Goal: Check status: Check status

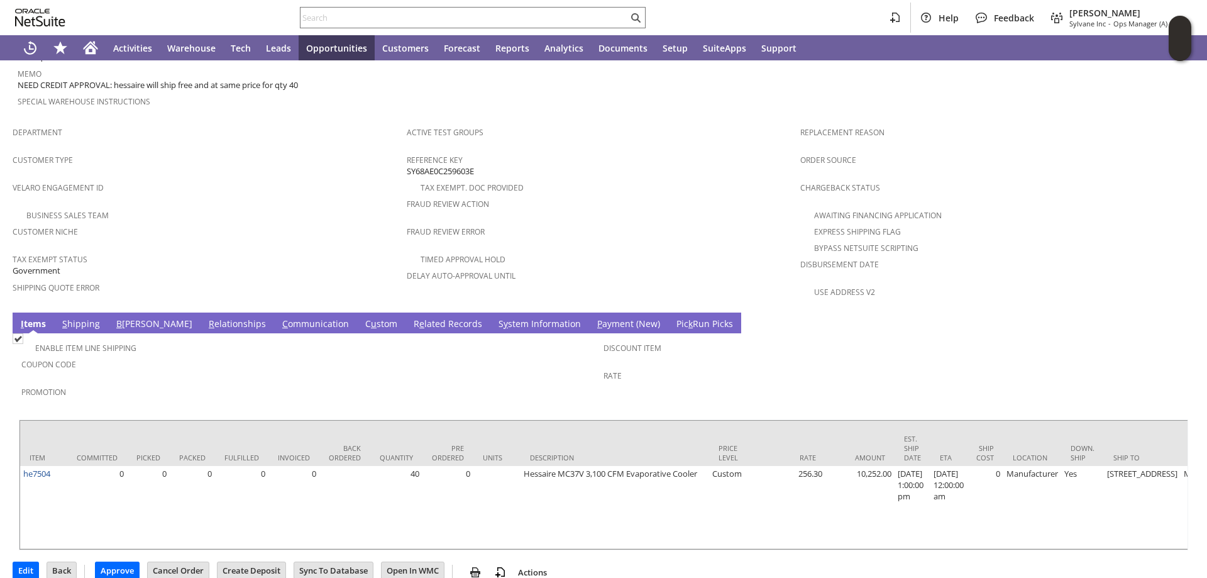
click at [81, 317] on link "S hipping" at bounding box center [81, 324] width 44 height 14
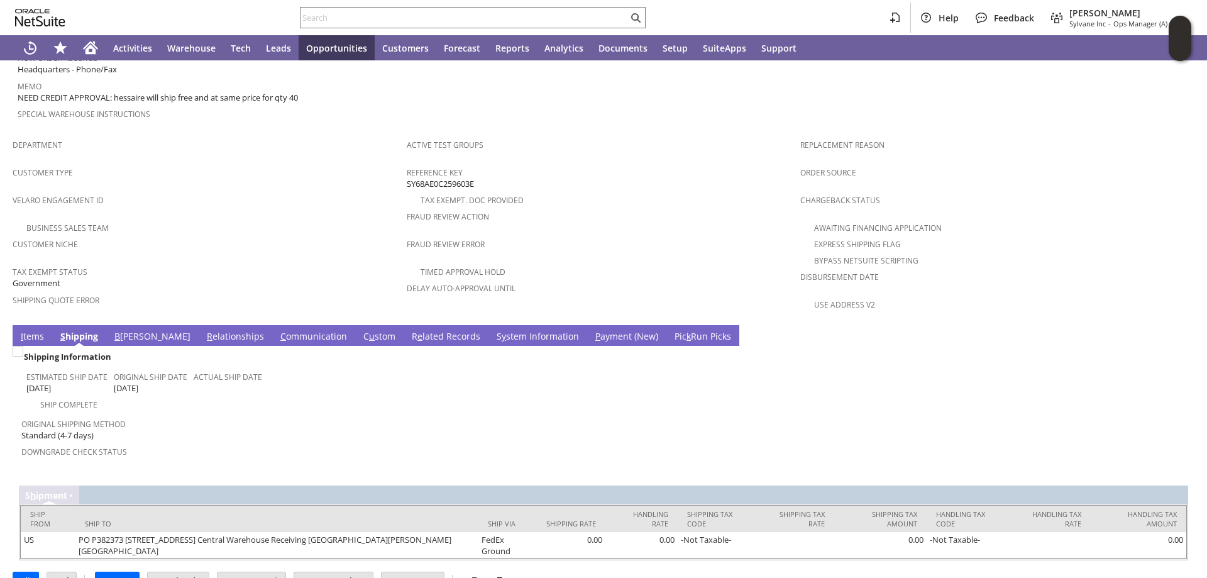
click at [128, 330] on link "B illing" at bounding box center [152, 337] width 82 height 14
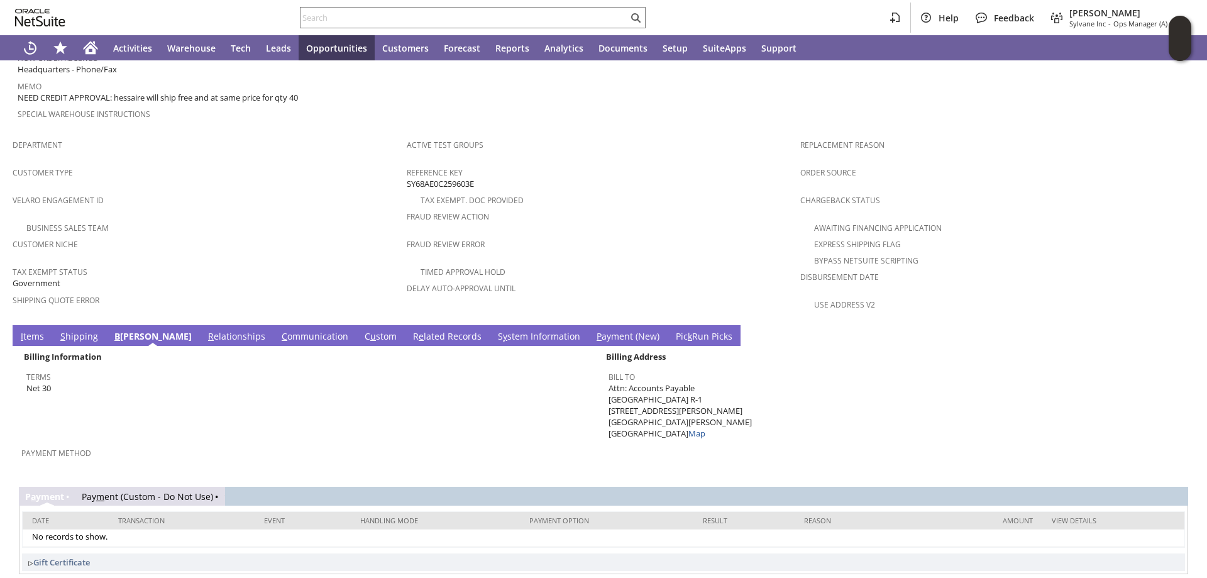
click at [33, 330] on link "I tems" at bounding box center [33, 337] width 30 height 14
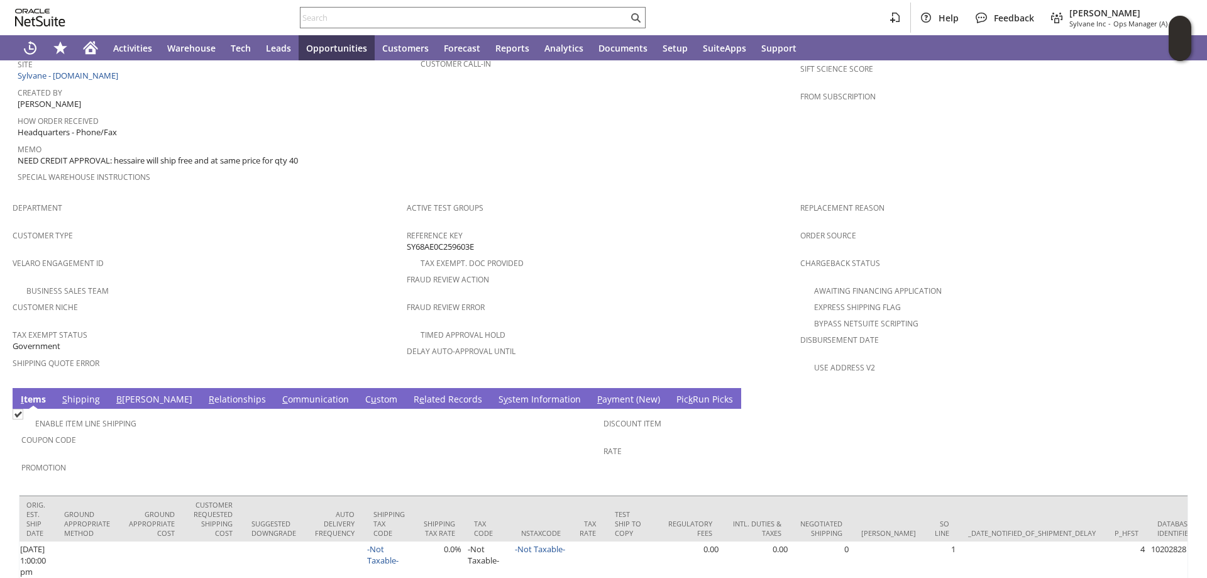
scroll to position [0, 0]
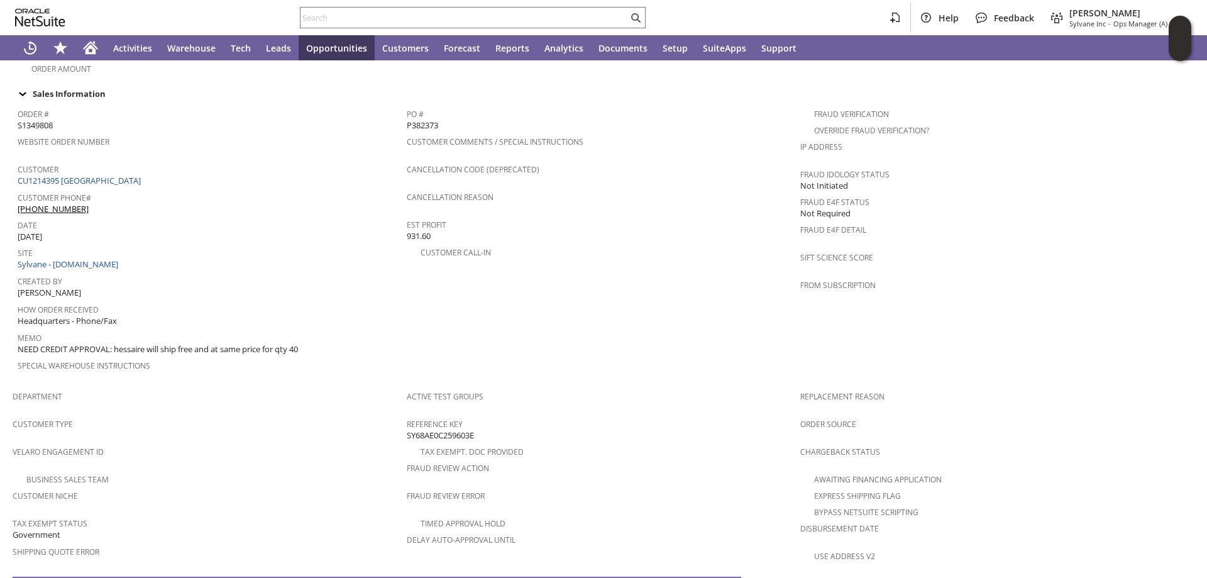
click at [37, 119] on span "S1349808" at bounding box center [35, 125] width 35 height 12
copy span "S1349808"
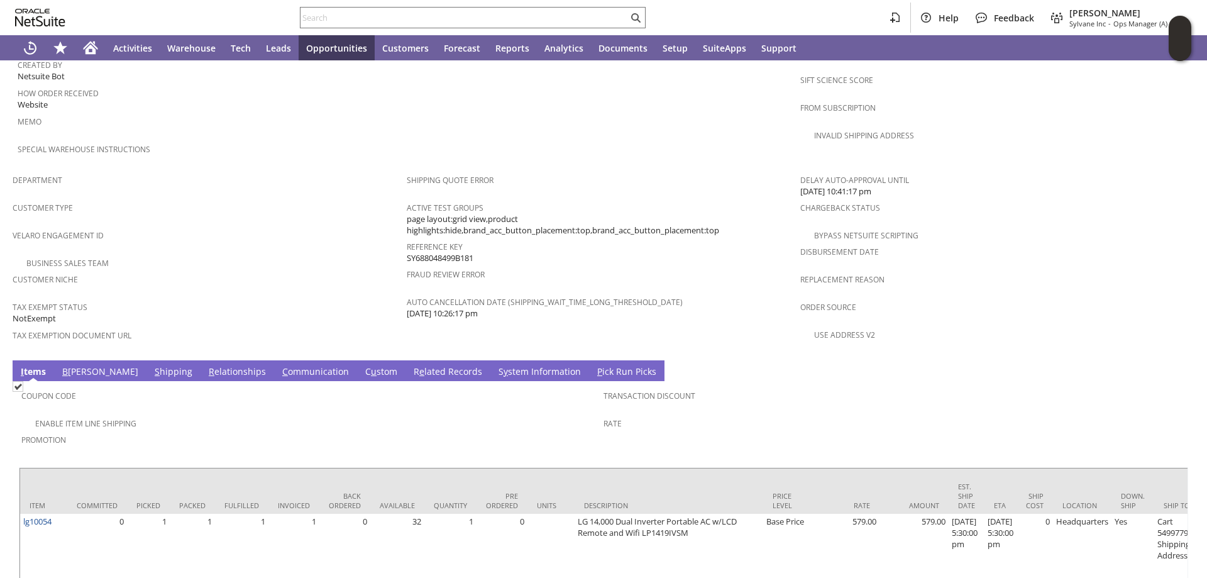
scroll to position [691, 0]
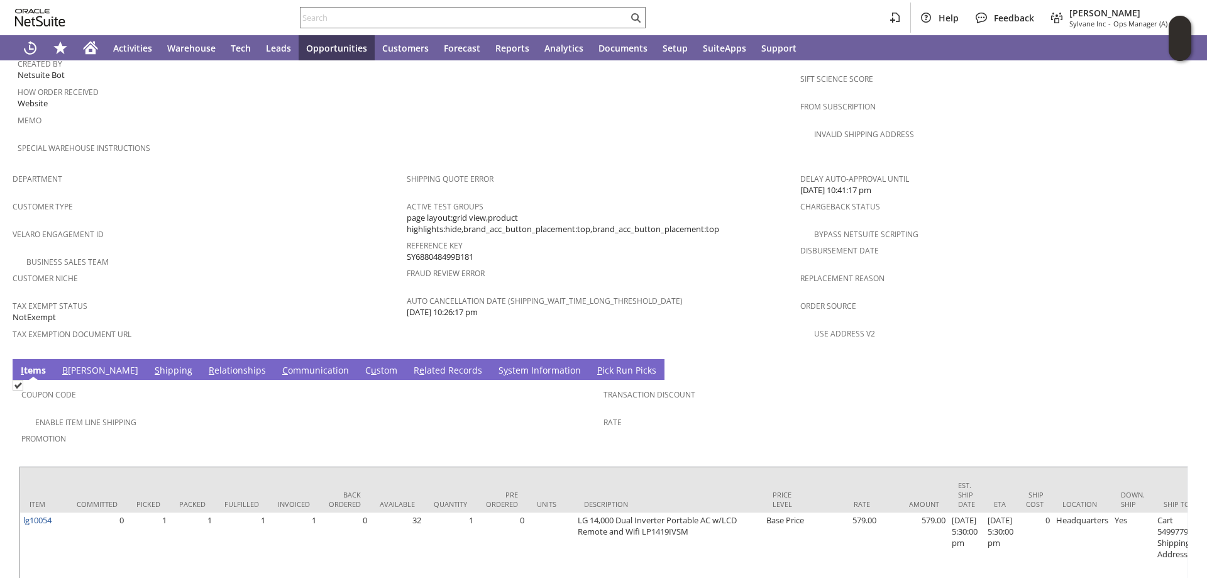
click at [64, 364] on span "B" at bounding box center [65, 370] width 6 height 12
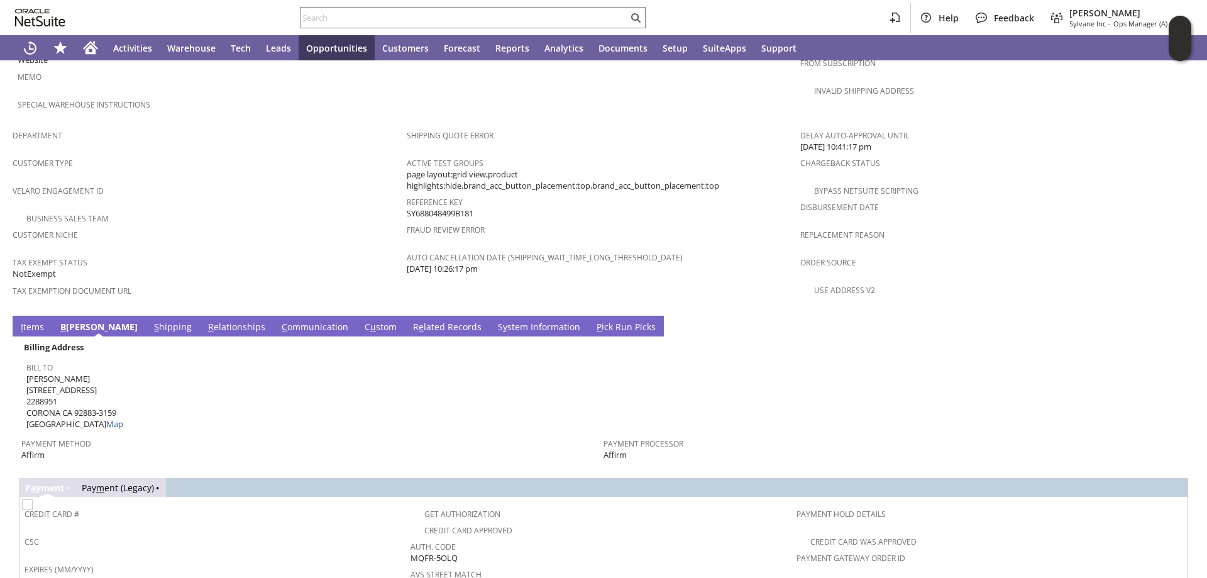
scroll to position [754, 0]
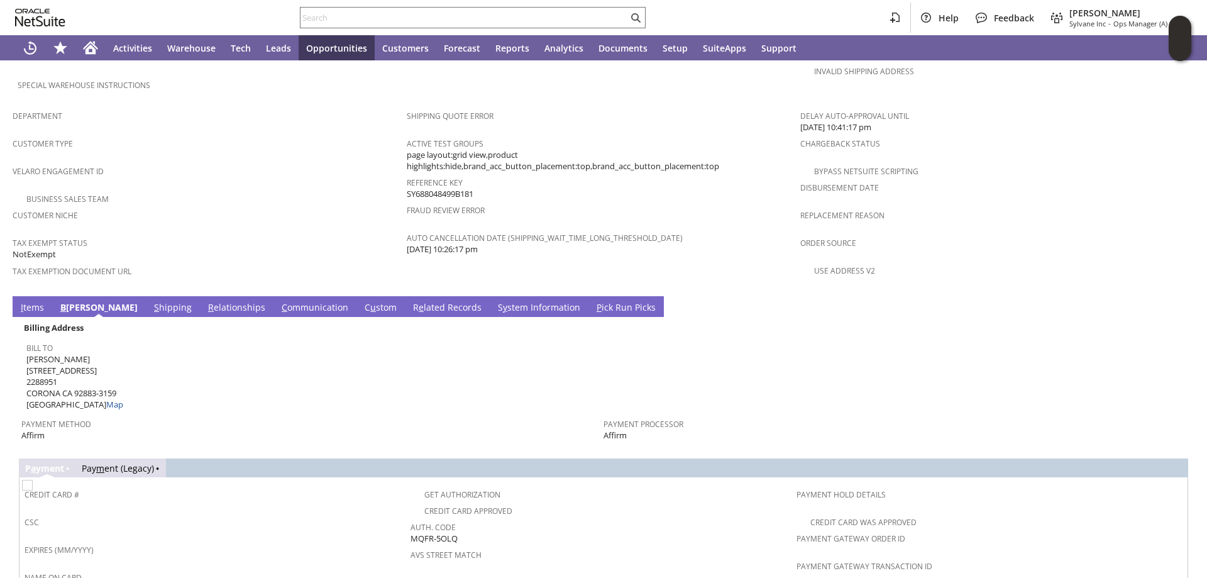
drag, startPoint x: 458, startPoint y: 510, endPoint x: 410, endPoint y: 508, distance: 48.4
click at [410, 518] on div "Auth. Code MQFR-5OLQ" at bounding box center [600, 531] width 380 height 26
copy span "MQFR-5OLQ"
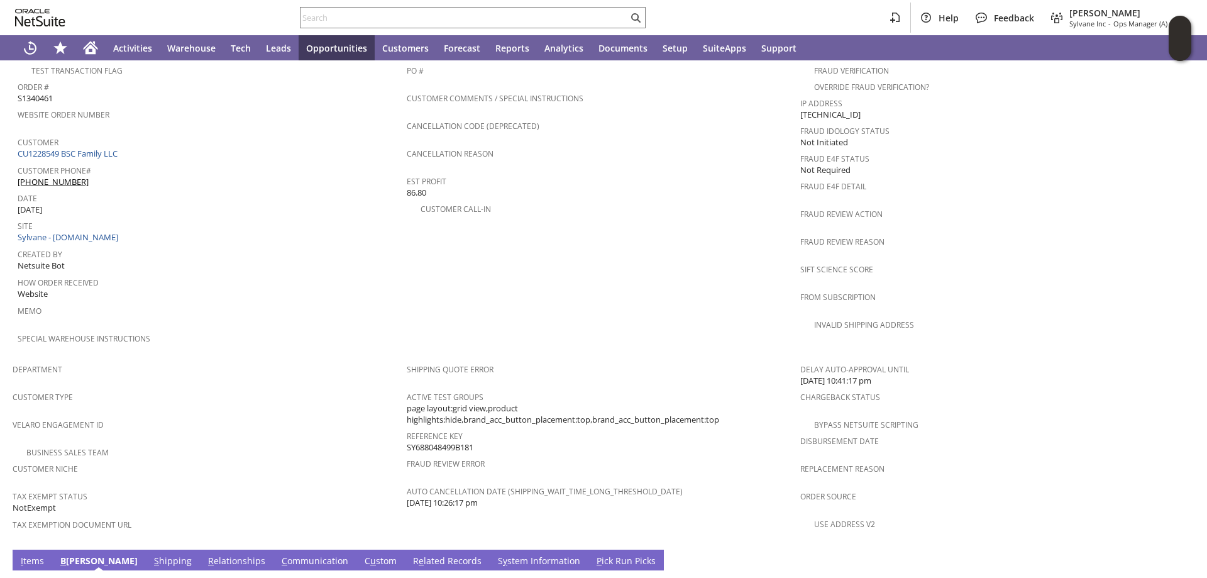
scroll to position [377, 0]
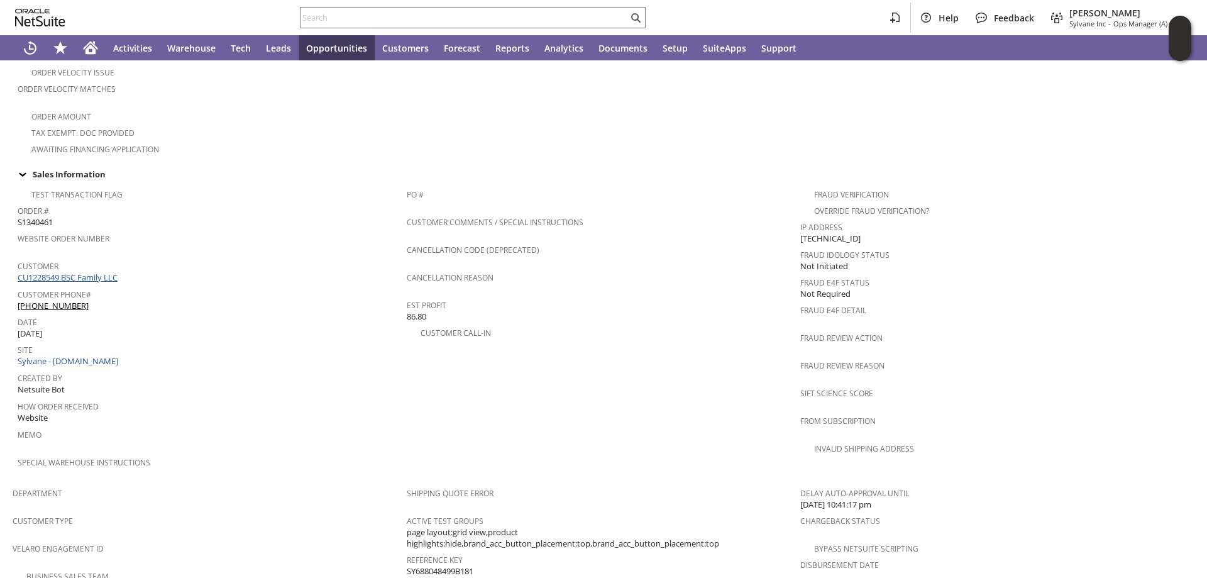
click at [85, 272] on link "CU1228549 BSC Family LLC" at bounding box center [69, 277] width 103 height 11
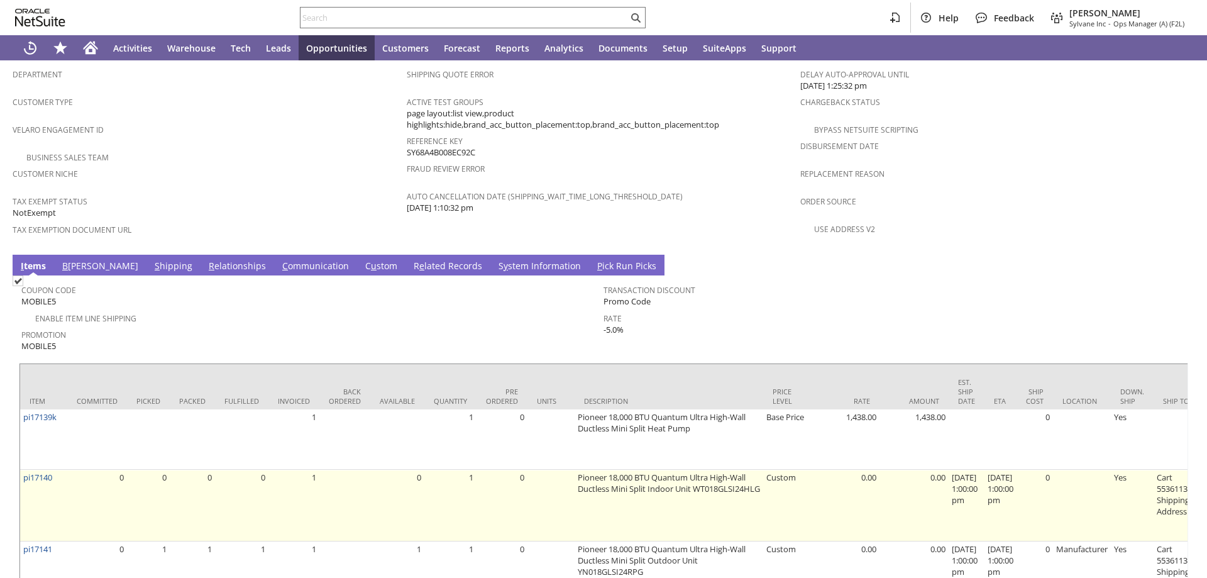
scroll to position [868, 0]
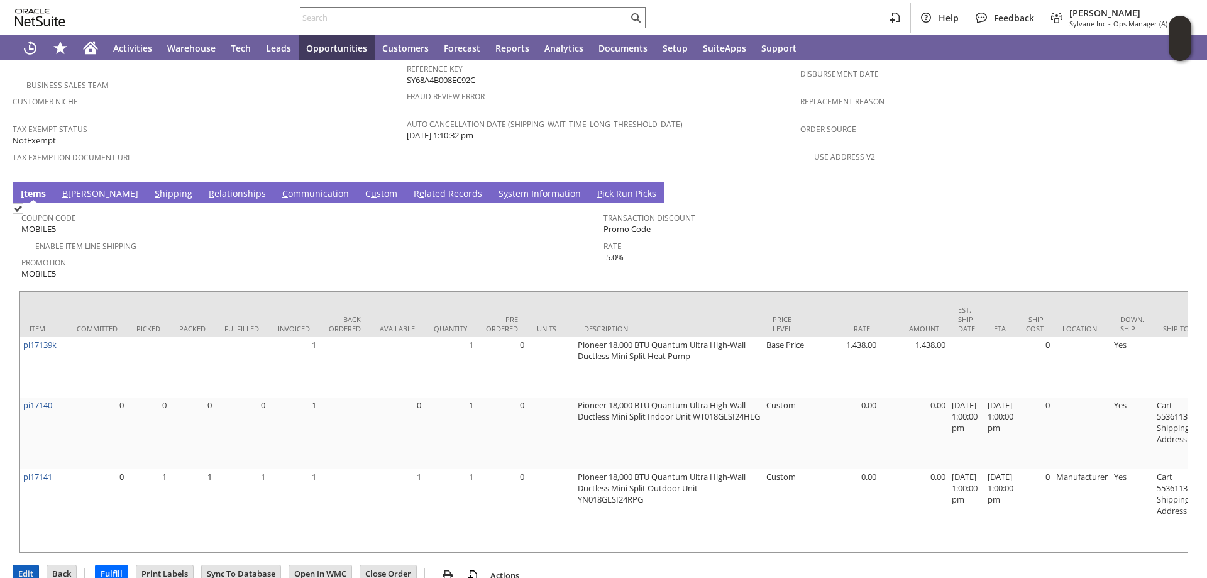
click at [23, 565] on input "Edit" at bounding box center [25, 573] width 25 height 16
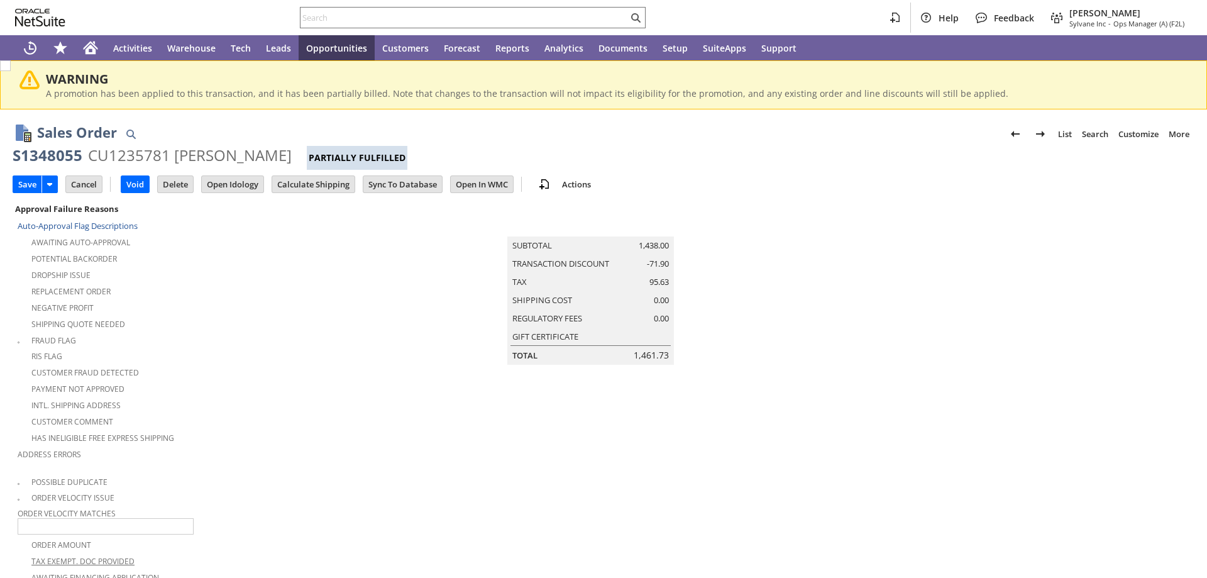
type input "Add"
type input "Copy Previous"
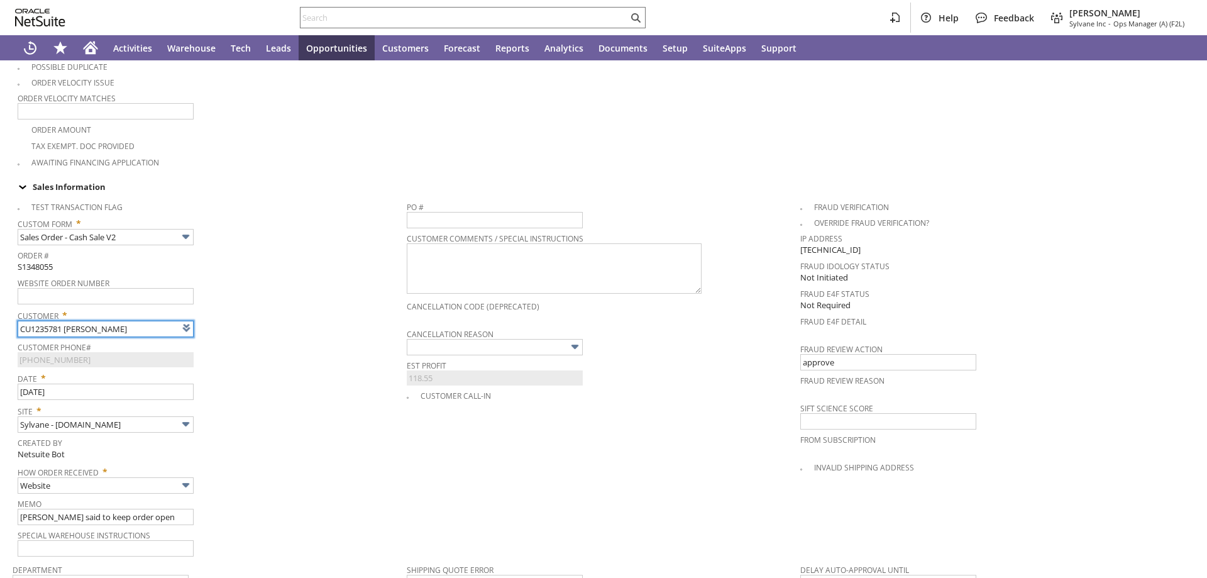
type input "Intelligent Recommendations ⁰"
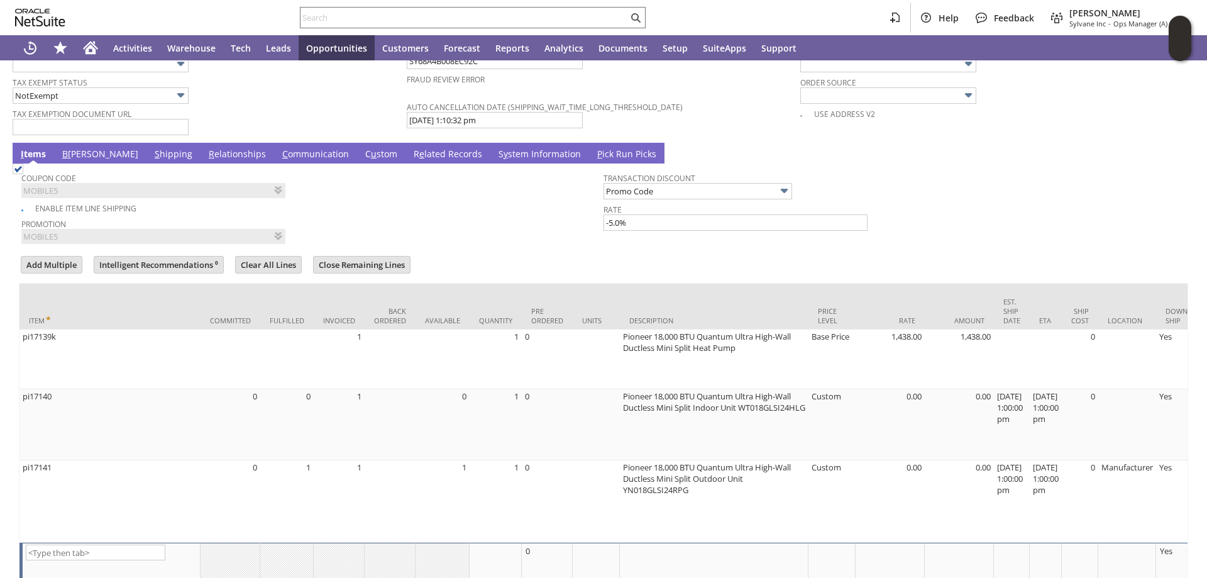
scroll to position [0, 375]
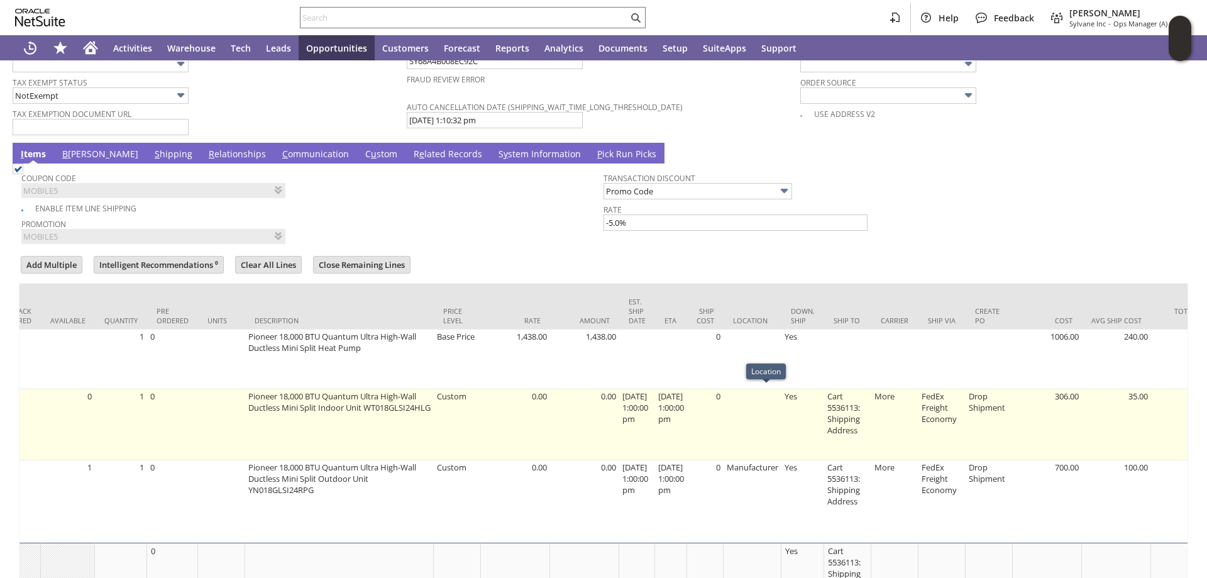
click at [763, 398] on td at bounding box center [752, 424] width 58 height 71
type input "pi17140"
type input "OK"
type input "Make Copy"
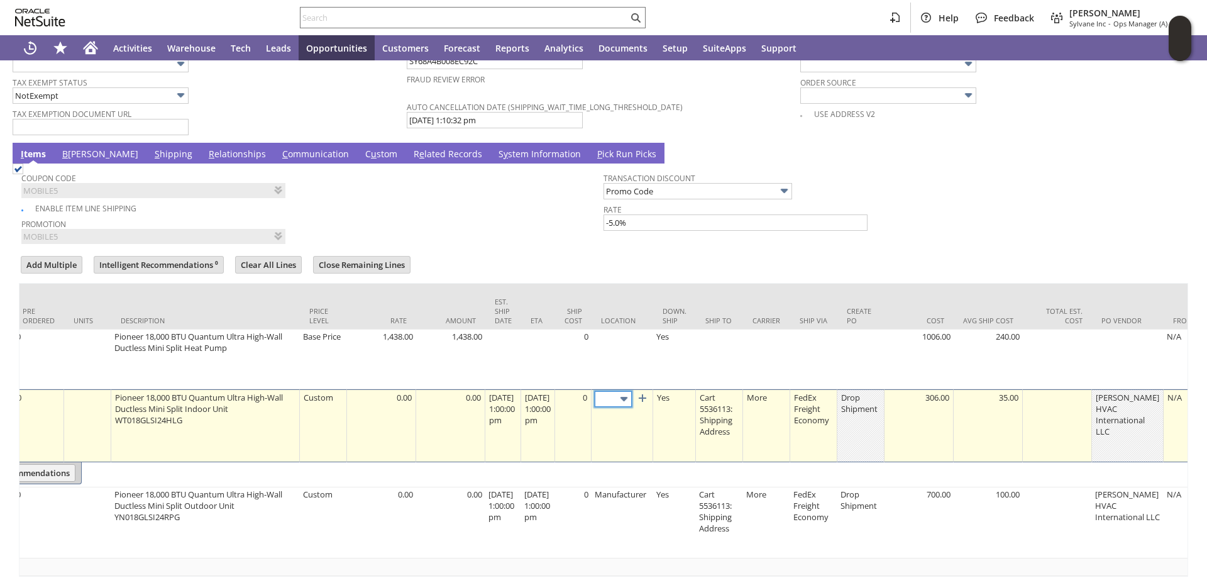
click at [631, 392] on img at bounding box center [624, 399] width 14 height 14
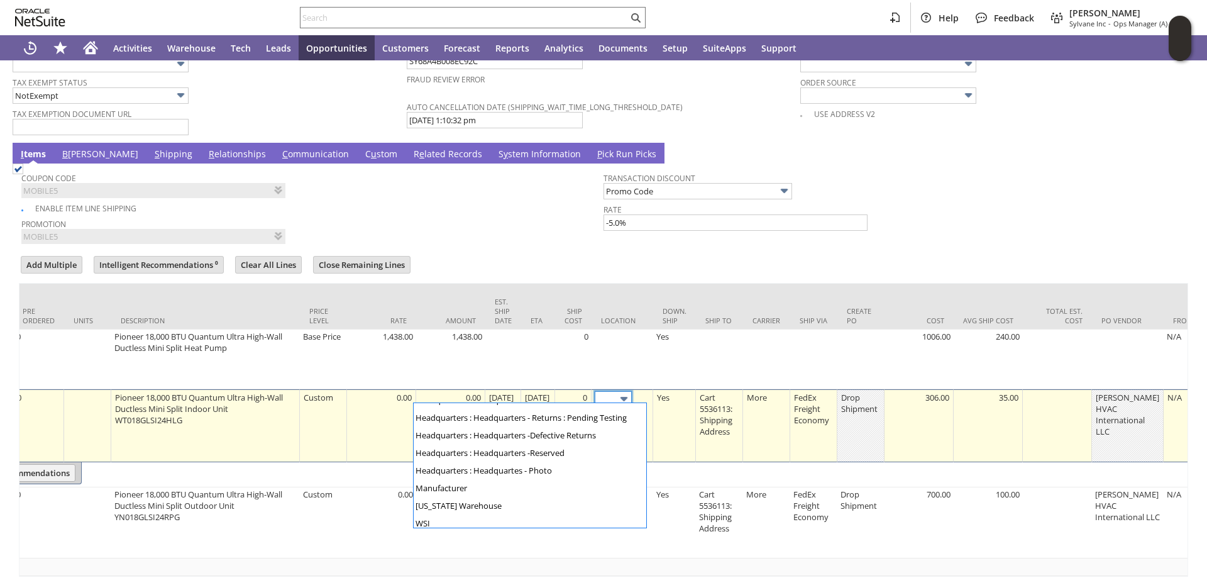
scroll to position [104, 0]
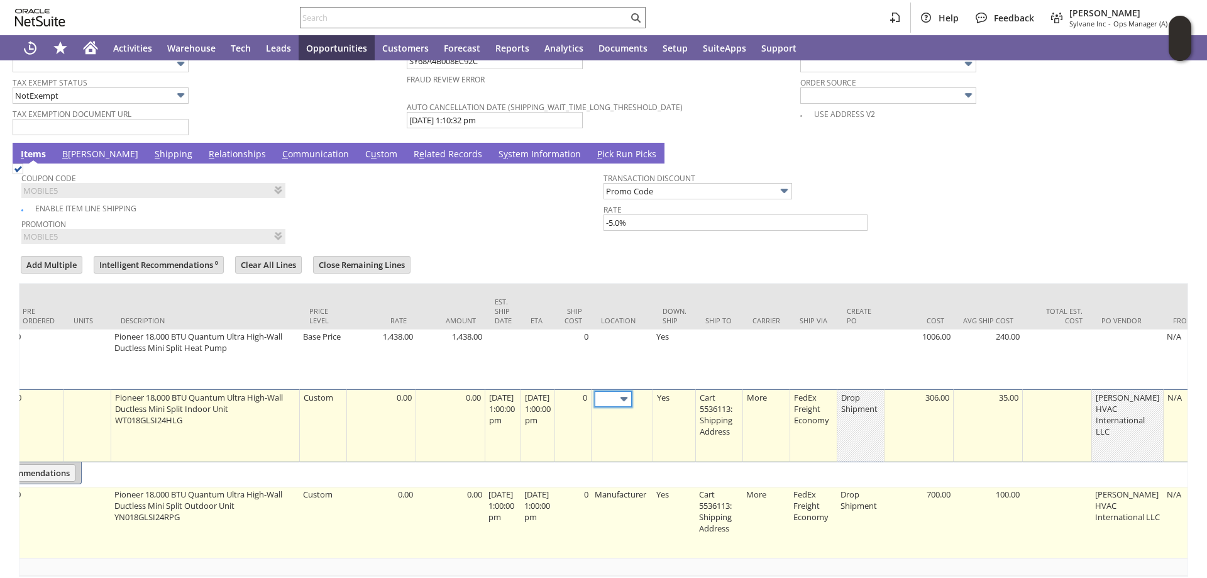
type input "Manufacturer"
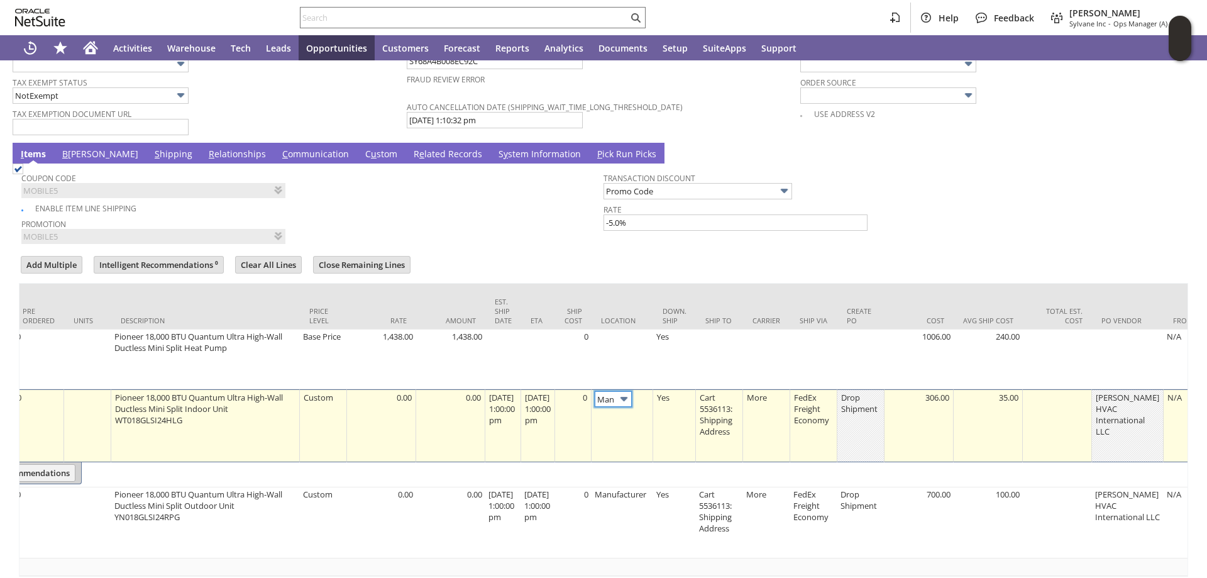
scroll to position [0, 0]
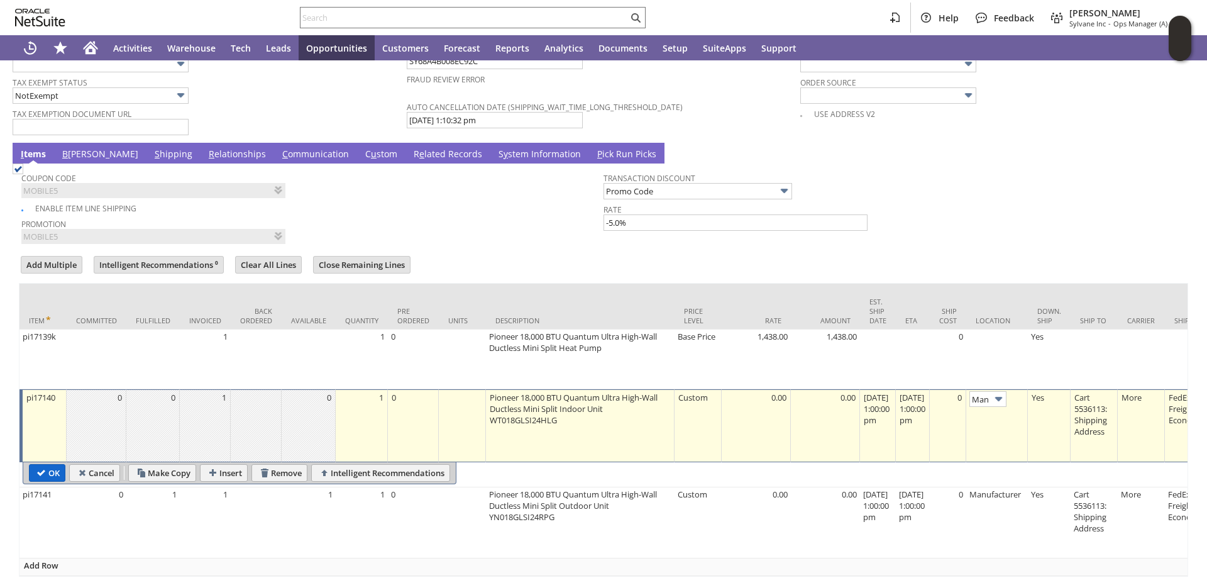
click at [41, 465] on input "OK" at bounding box center [47, 472] width 35 height 16
type input "Add"
type input "Copy Previous"
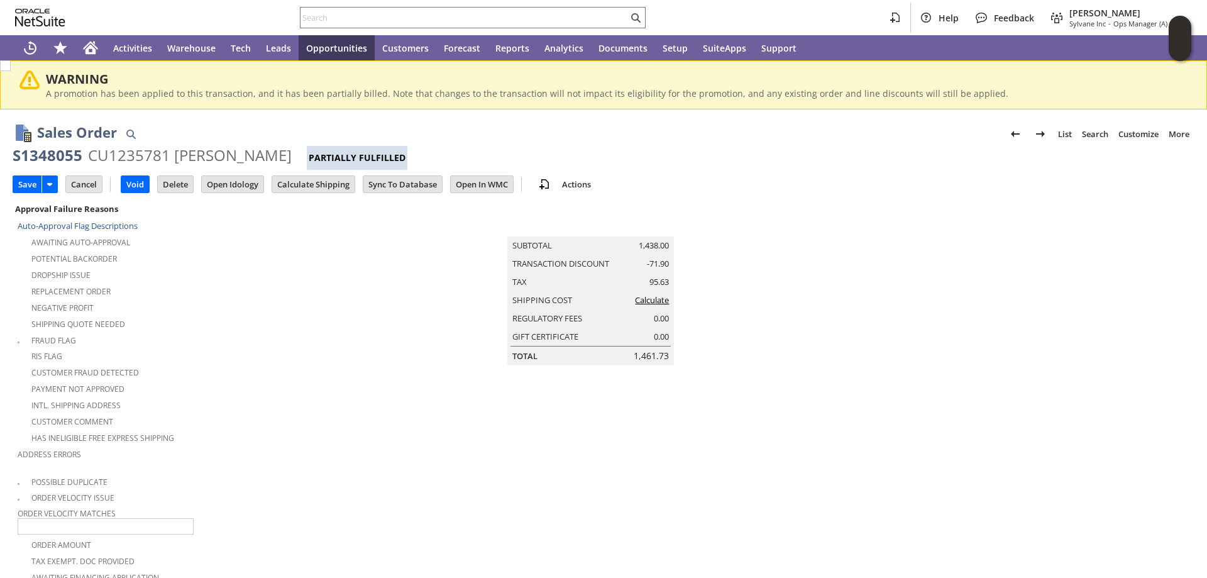
click at [647, 305] on link "Calculate" at bounding box center [652, 299] width 34 height 11
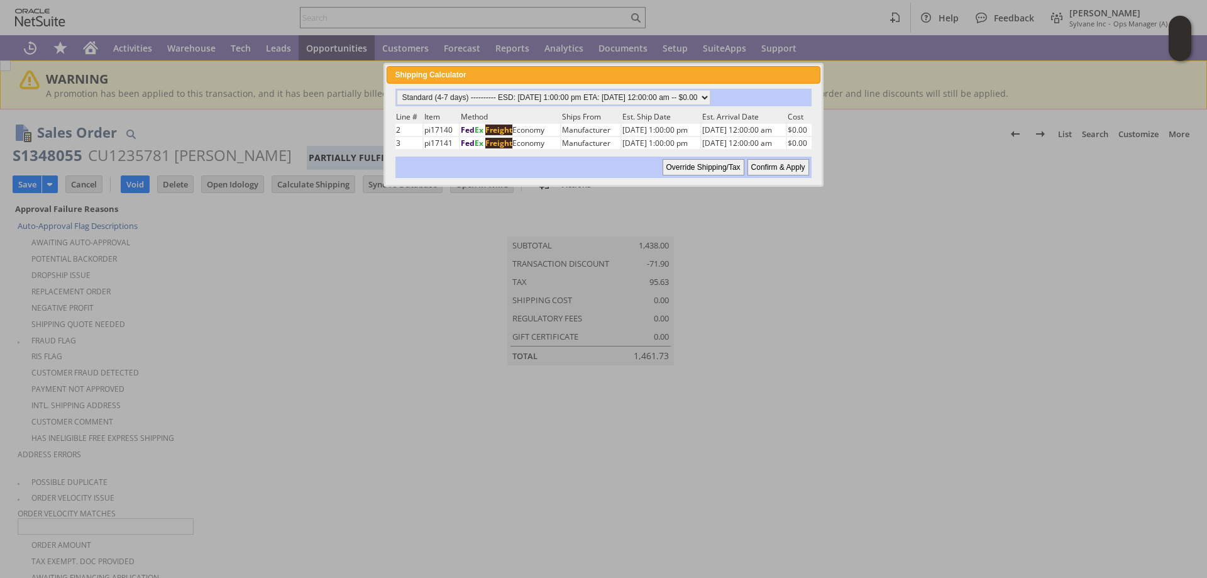
click at [790, 164] on input "Confirm & Apply" at bounding box center [778, 167] width 62 height 16
type input "Add"
type input "Copy Previous"
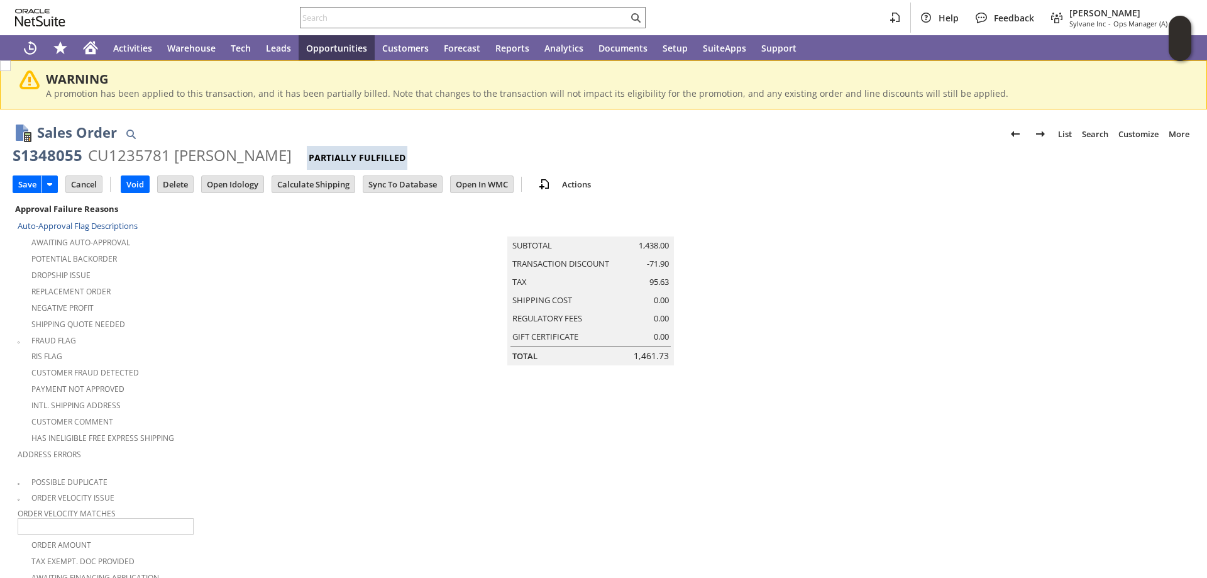
scroll to position [1135, 0]
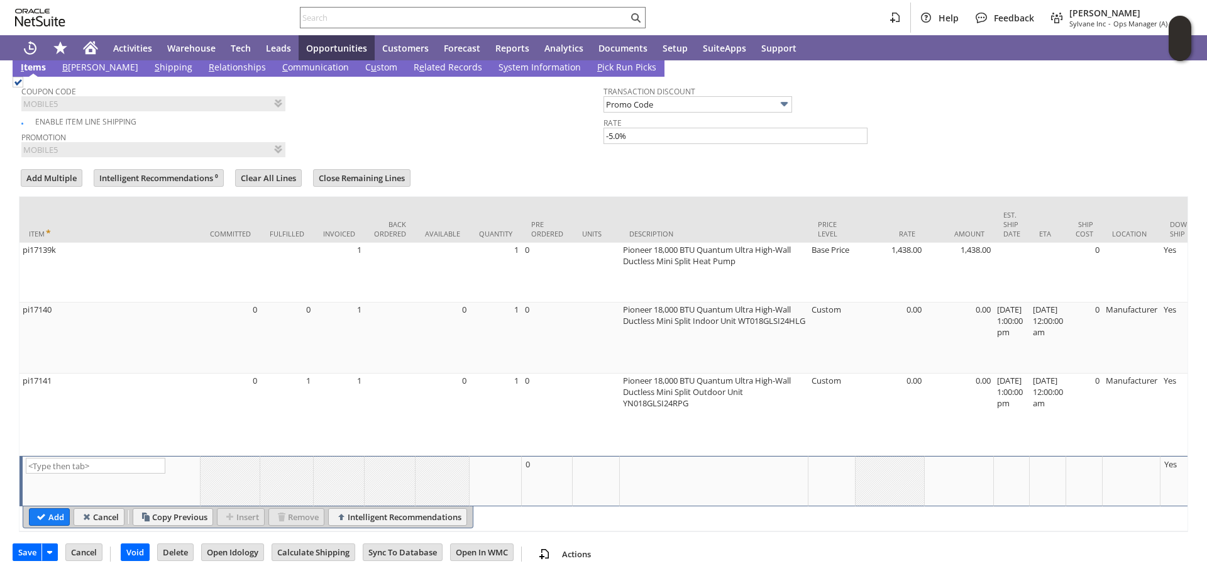
drag, startPoint x: 24, startPoint y: 551, endPoint x: 51, endPoint y: 538, distance: 29.8
click at [24, 551] on input "Save" at bounding box center [27, 552] width 28 height 16
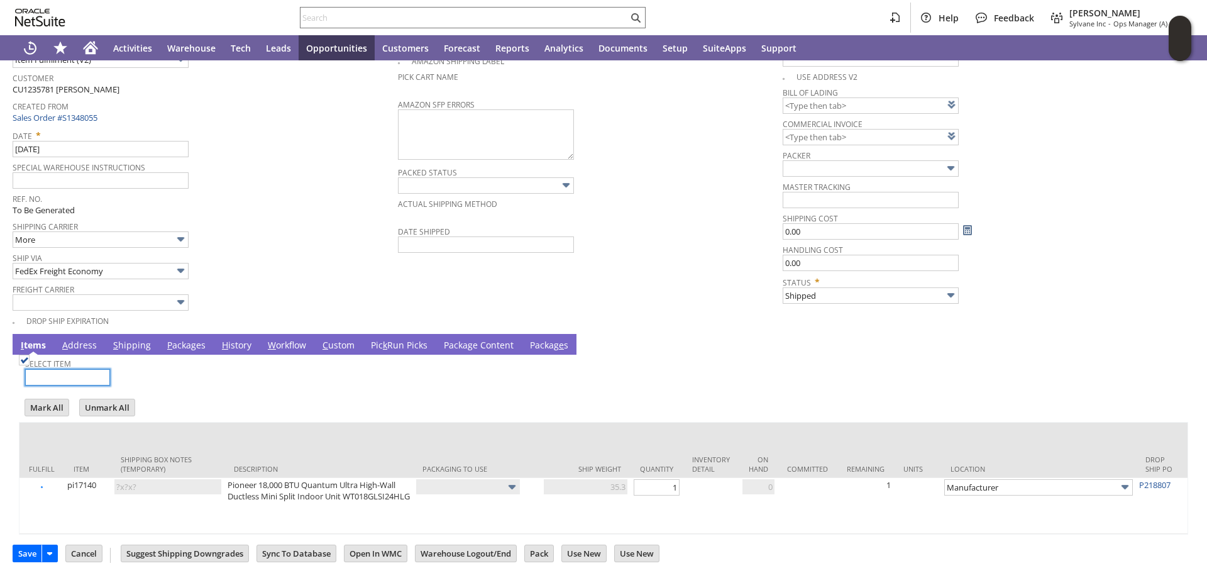
scroll to position [118, 0]
click at [179, 339] on link "P ackages" at bounding box center [186, 346] width 45 height 14
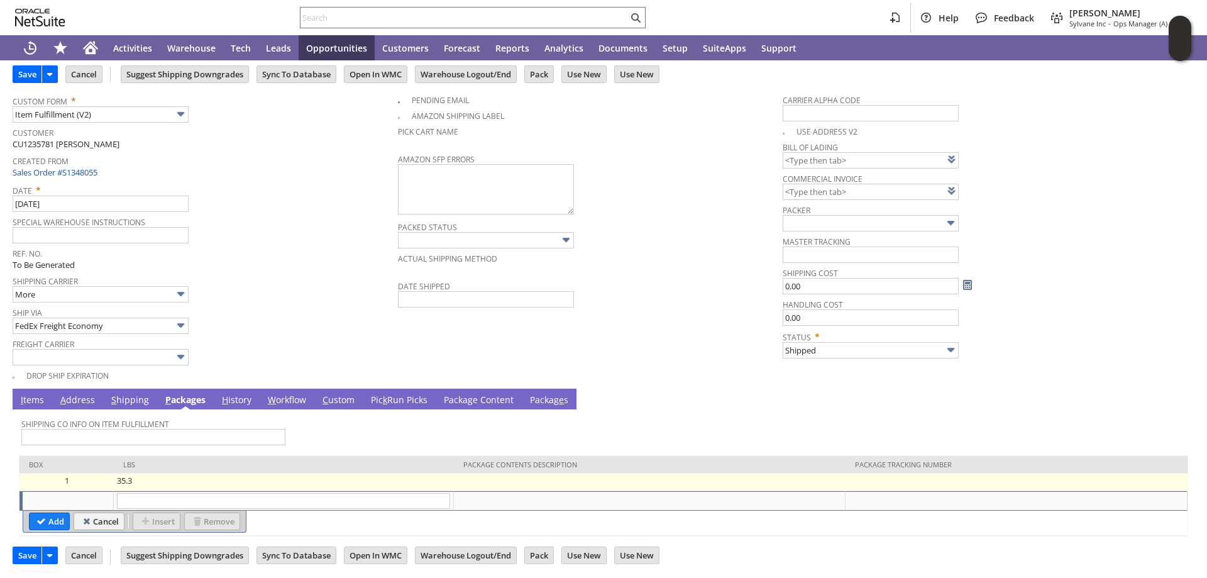
click at [946, 473] on td at bounding box center [1016, 482] width 342 height 18
type input "35.3"
type input "OK"
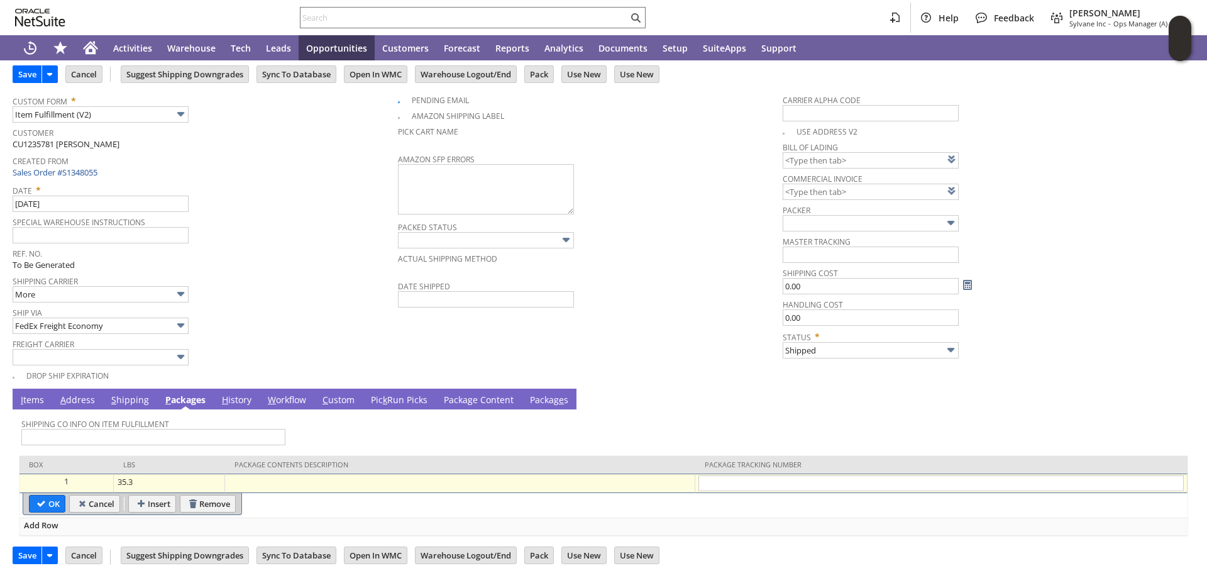
type input "756238130-4"
click at [45, 496] on input "OK" at bounding box center [47, 503] width 35 height 16
type input "Add"
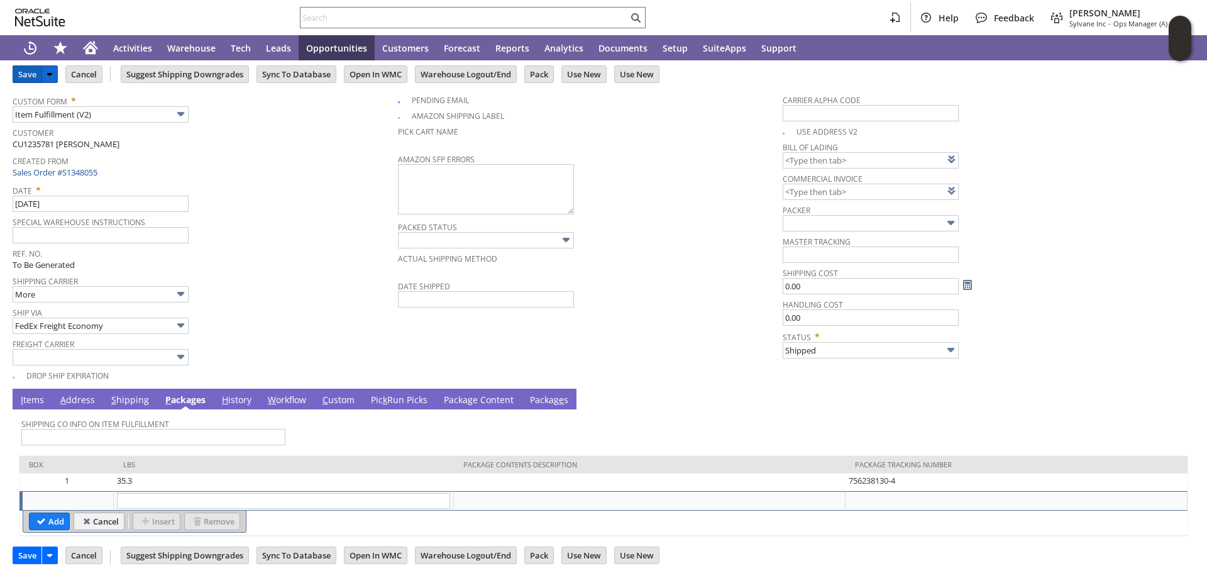
click at [26, 74] on input "Save" at bounding box center [27, 74] width 28 height 16
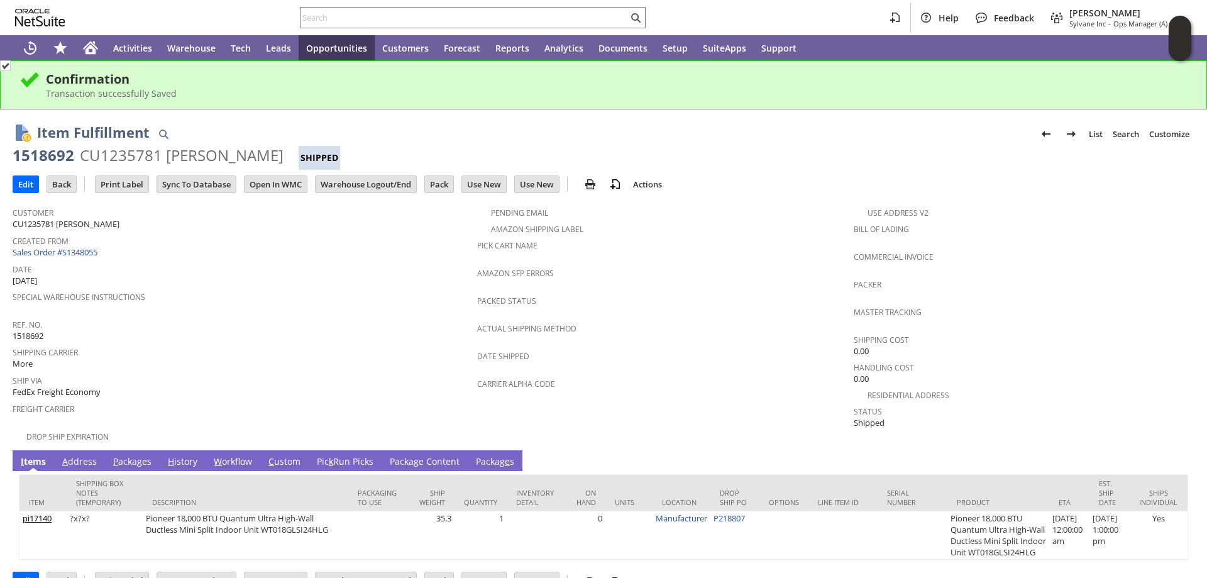
click at [131, 455] on link "P ackages" at bounding box center [132, 462] width 45 height 14
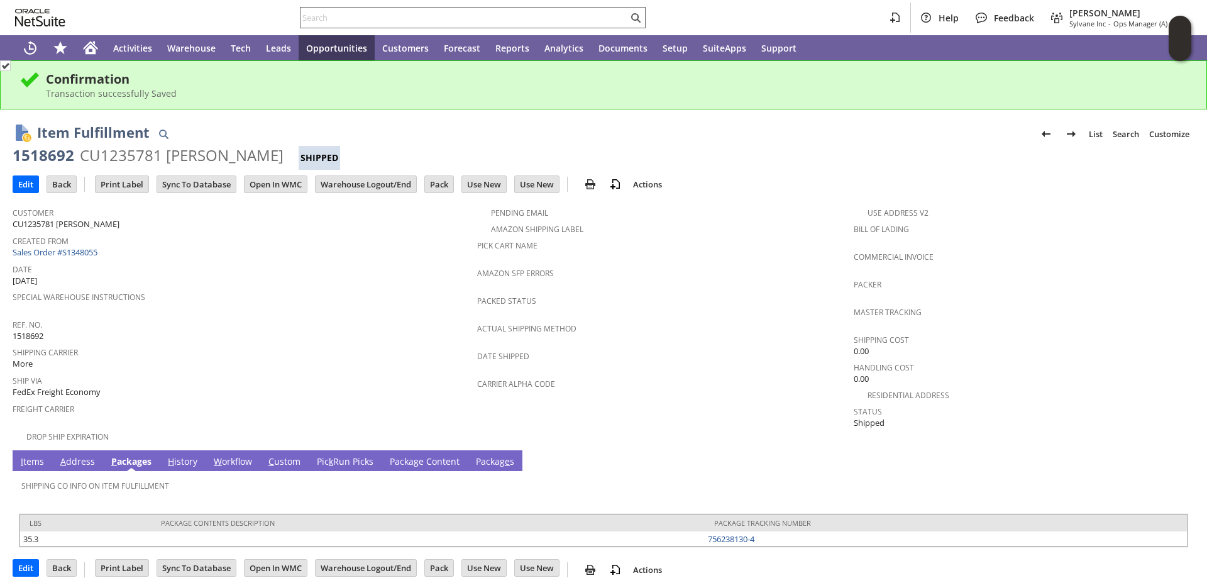
click at [327, 16] on input "text" at bounding box center [463, 17] width 327 height 15
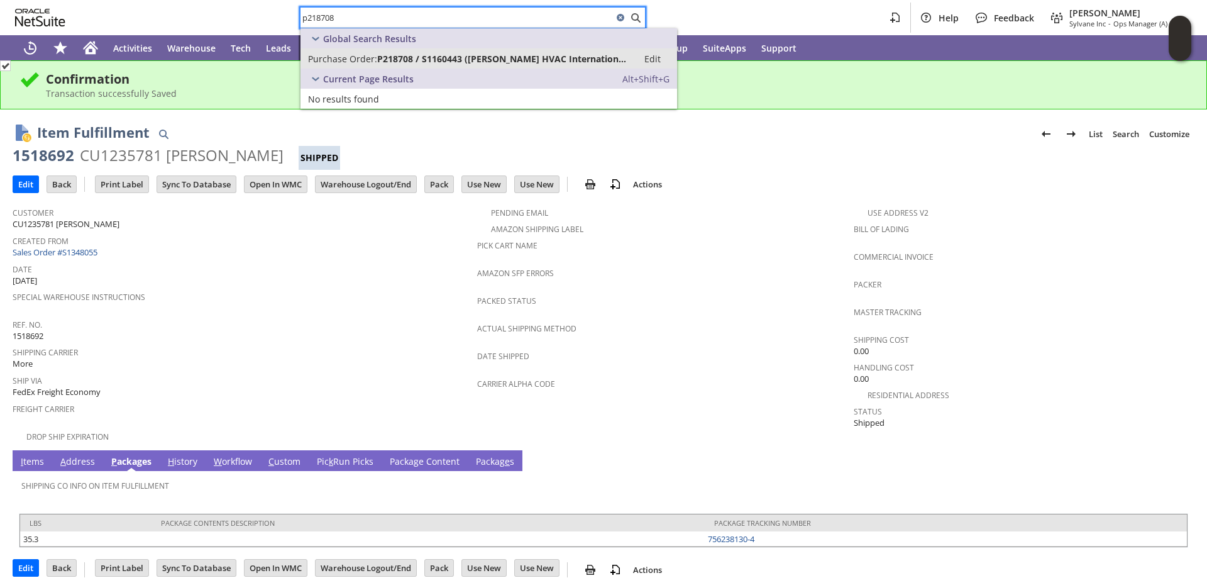
type input "p218708"
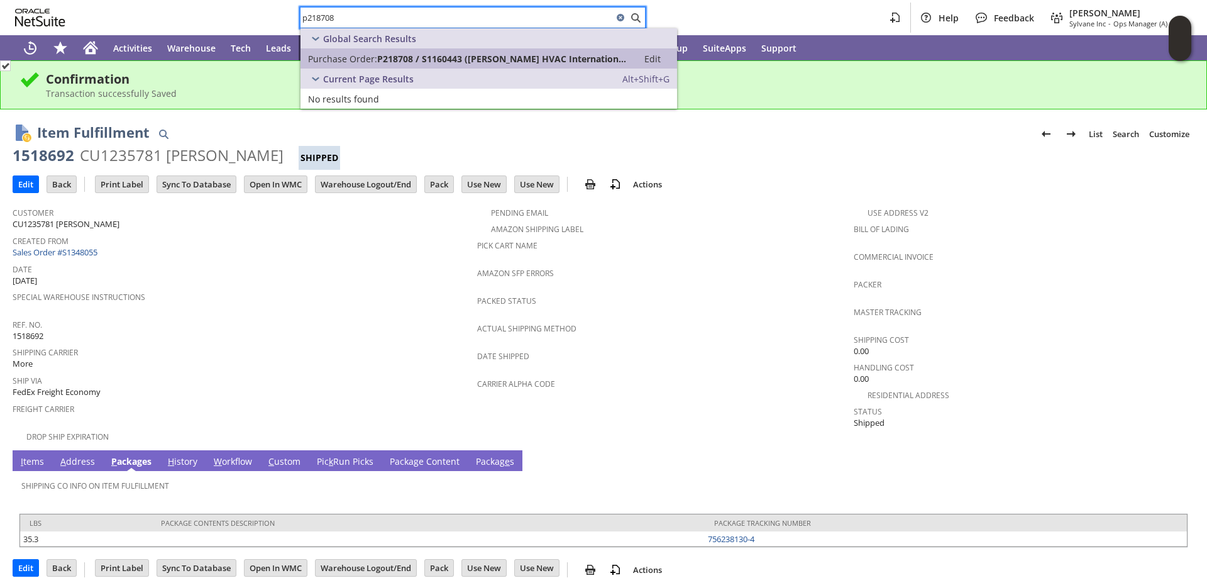
click at [385, 58] on span "P218708 / S1160443 ([PERSON_NAME] HVAC International LLC)" at bounding box center [503, 59] width 253 height 12
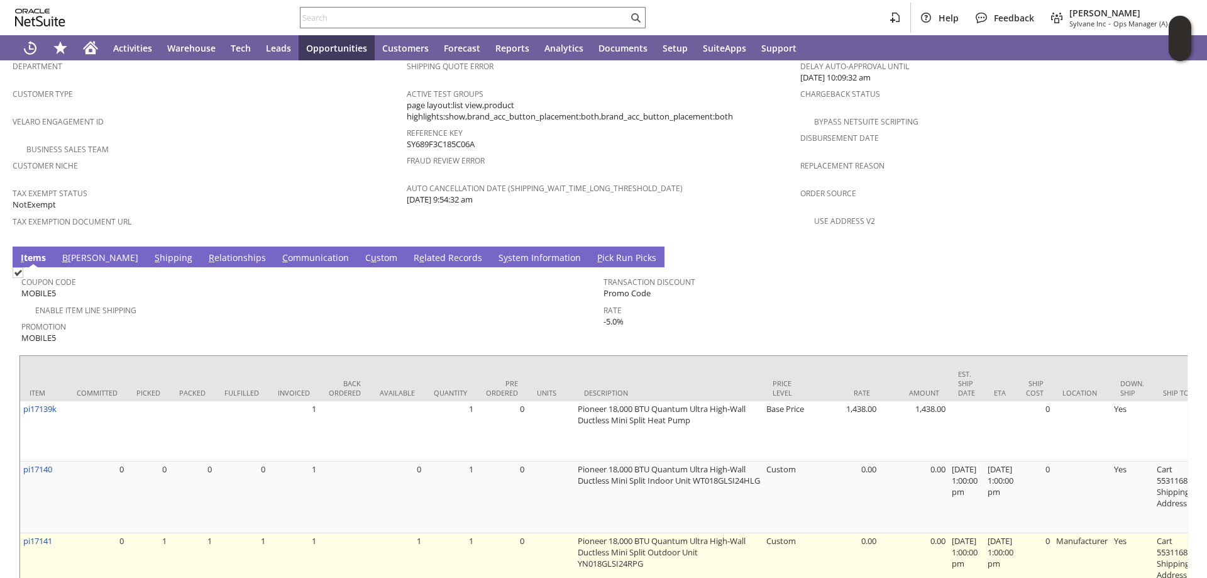
scroll to position [868, 0]
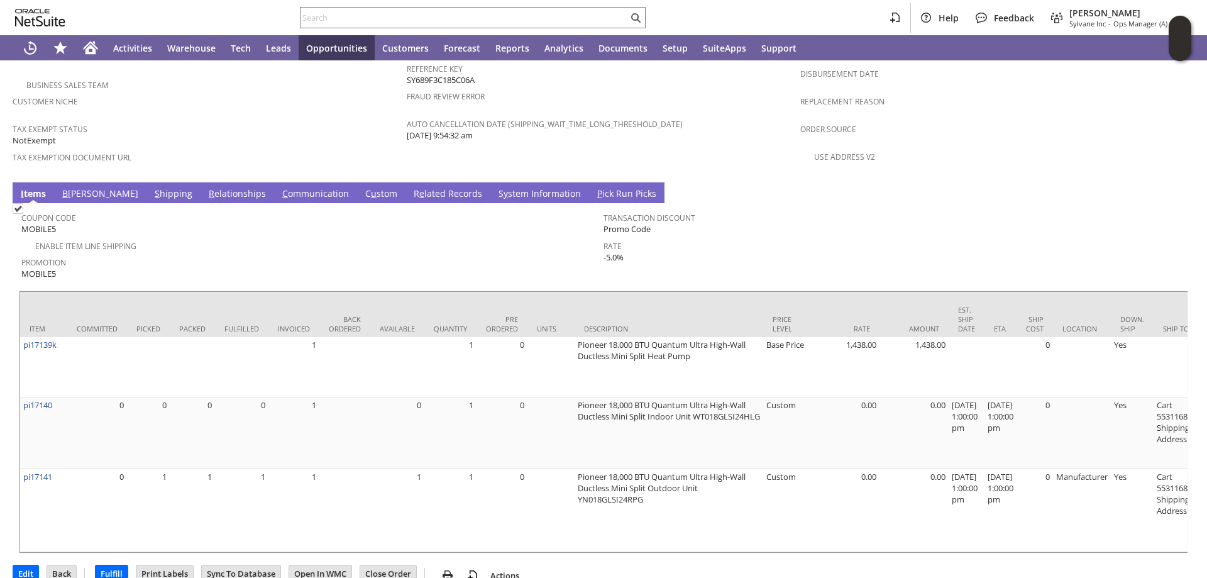
click at [151, 187] on link "S hipping" at bounding box center [173, 194] width 44 height 14
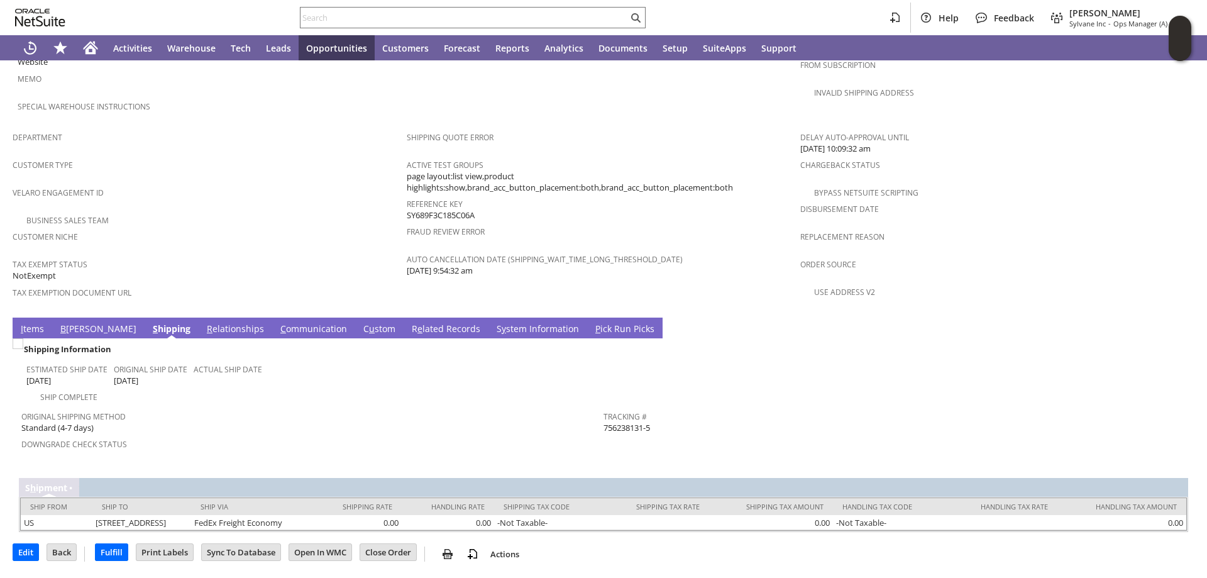
scroll to position [703, 0]
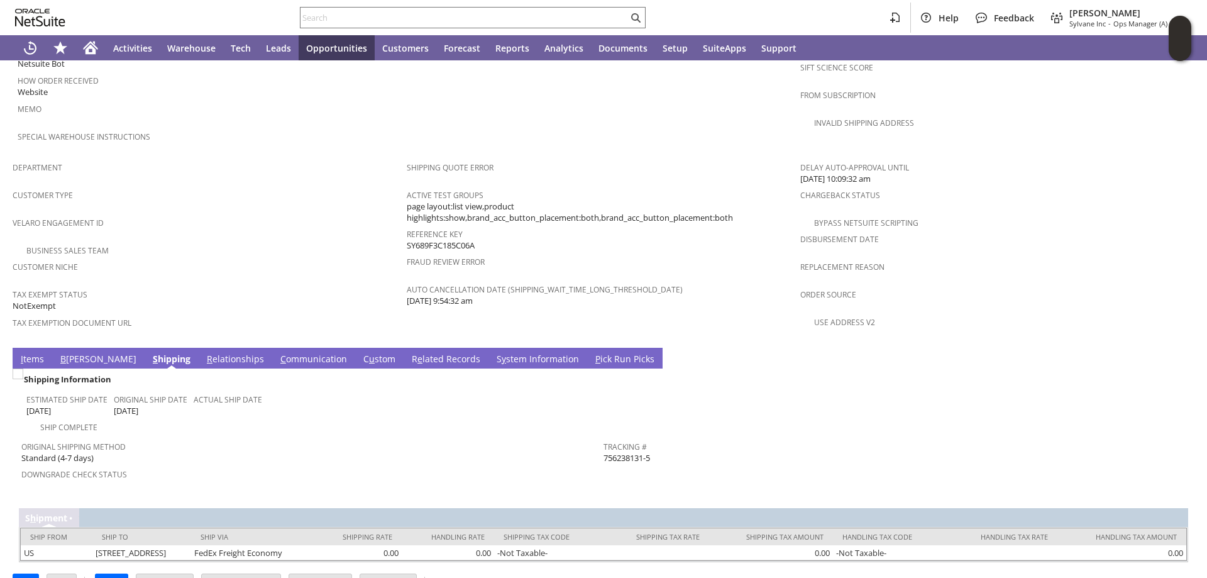
drag, startPoint x: 660, startPoint y: 433, endPoint x: 599, endPoint y: 432, distance: 61.0
click at [603, 437] on div "Tracking # 756238131-5" at bounding box center [891, 450] width 576 height 26
copy span "756238131-5"
click at [31, 348] on td "I tems" at bounding box center [33, 358] width 40 height 21
click at [28, 353] on link "I tems" at bounding box center [33, 360] width 30 height 14
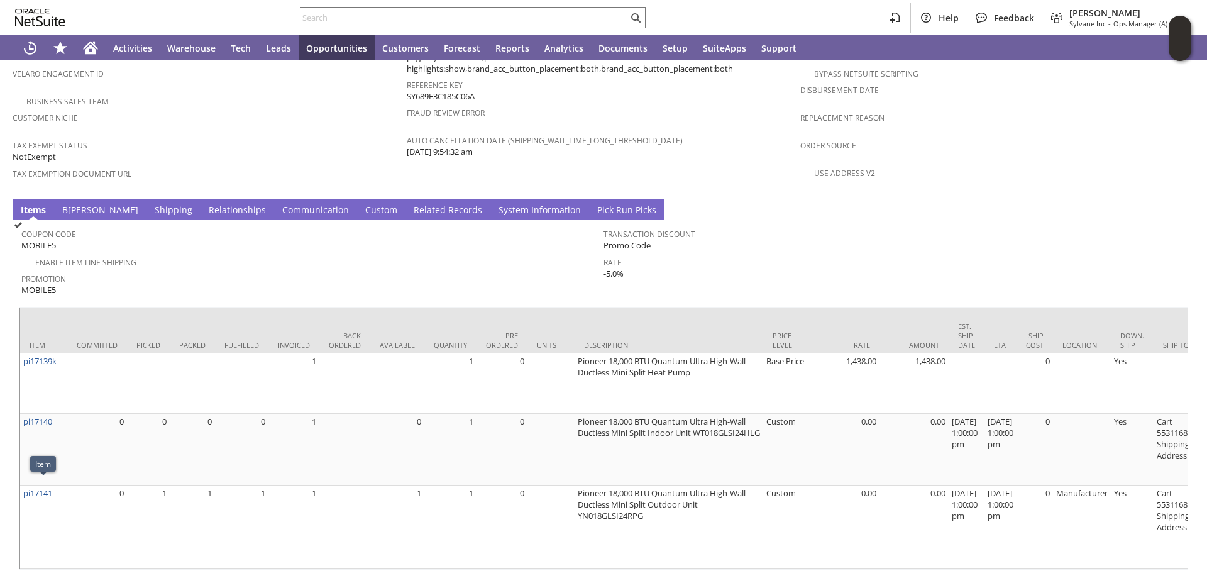
scroll to position [868, 0]
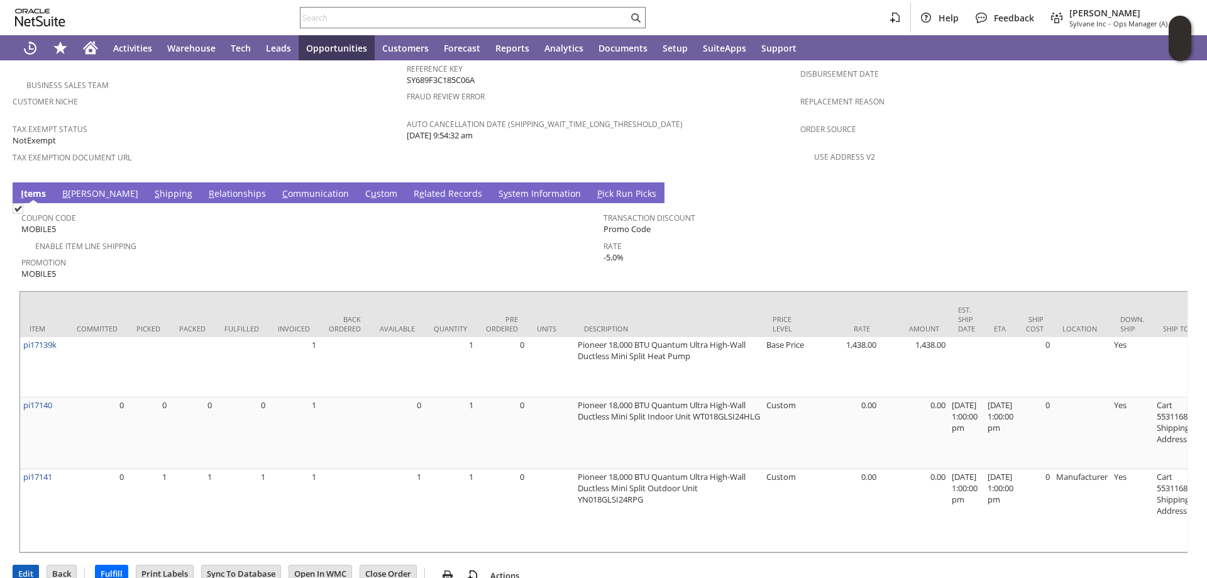
click at [21, 565] on input "Edit" at bounding box center [25, 573] width 25 height 16
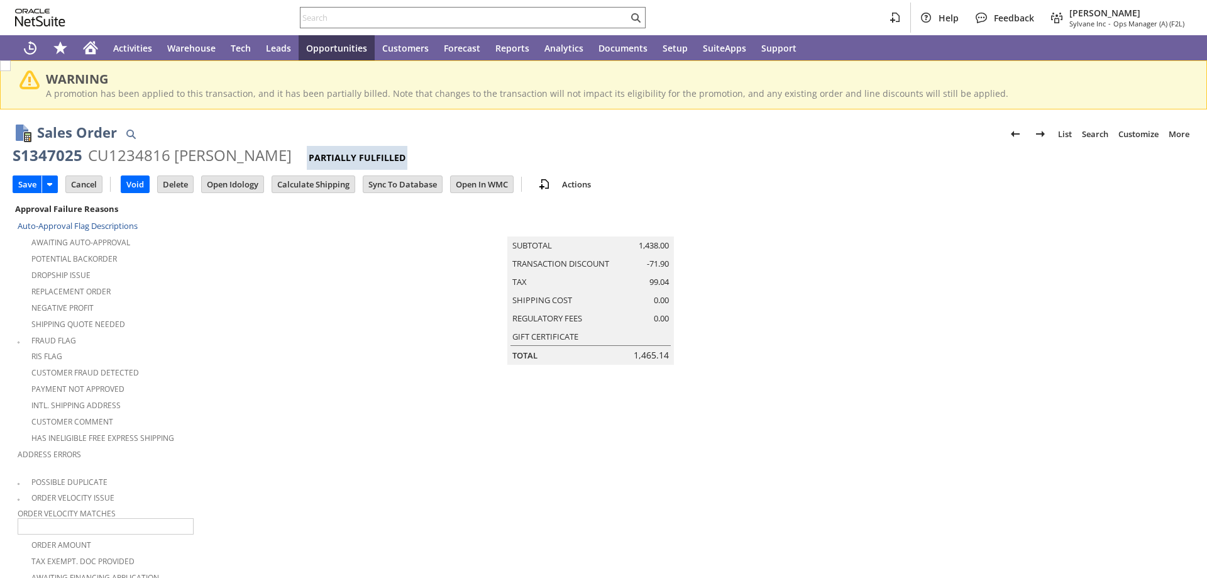
type input "Add"
type input "Copy Previous"
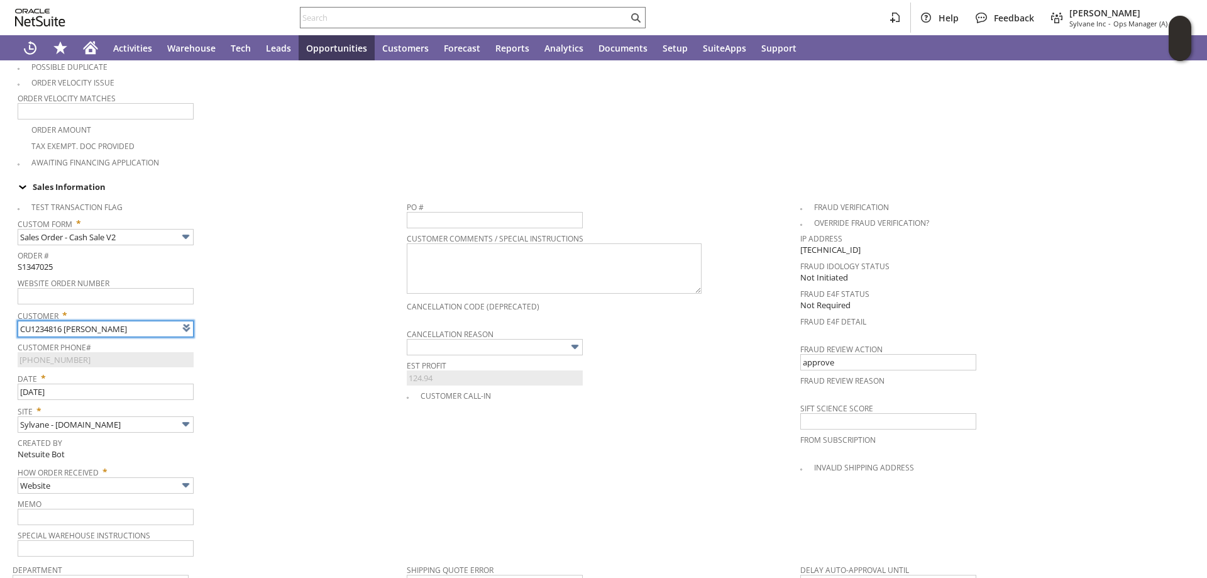
type input "Intelligent Recommendations ⁰"
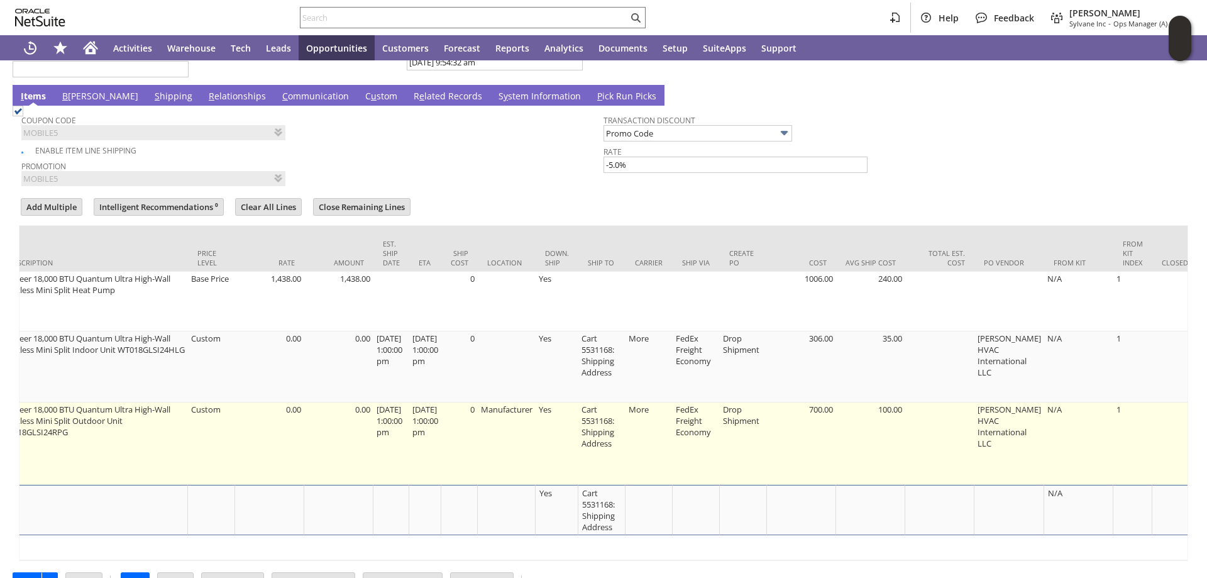
scroll to position [1106, 0]
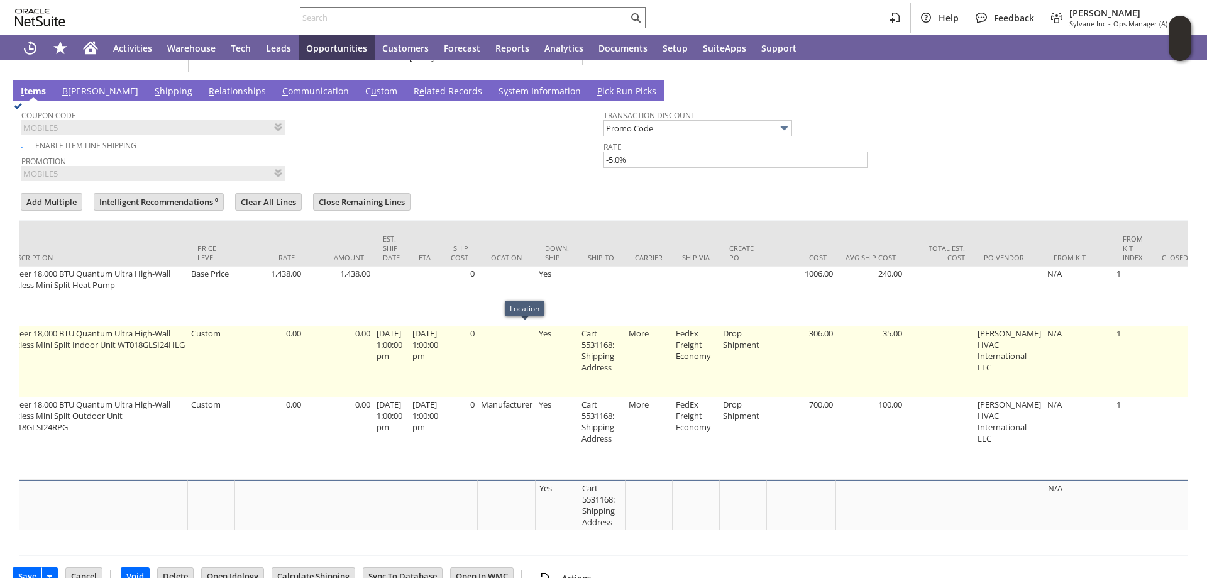
click at [529, 336] on td at bounding box center [507, 361] width 58 height 71
type input "pi17140"
type input "OK"
type input "Make Copy"
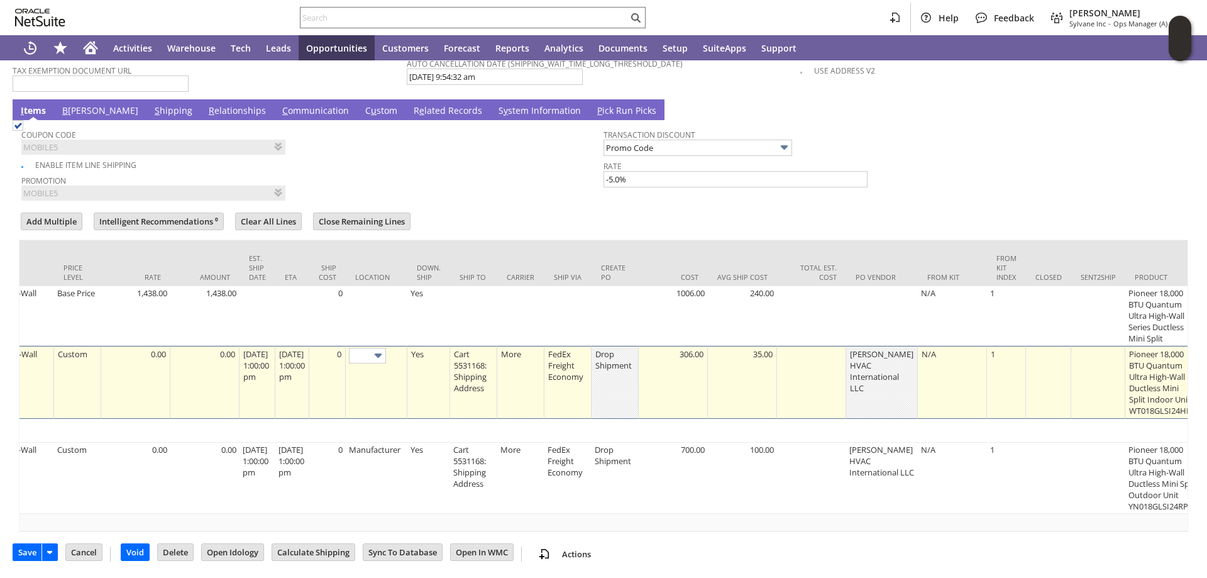
scroll to position [1092, 0]
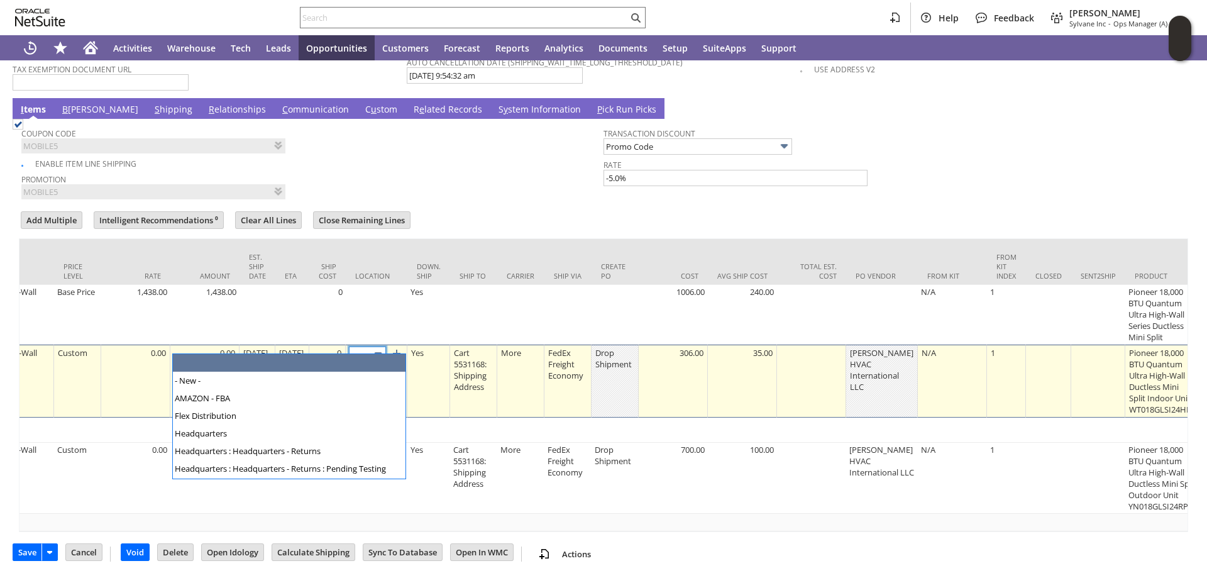
click at [385, 347] on img at bounding box center [378, 354] width 14 height 14
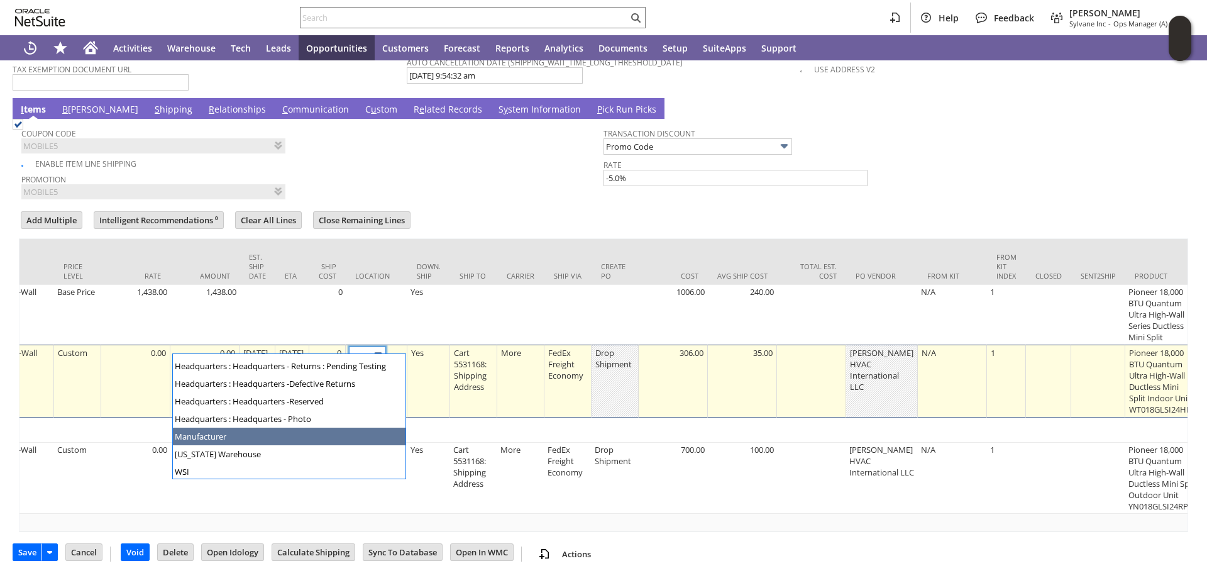
scroll to position [104, 0]
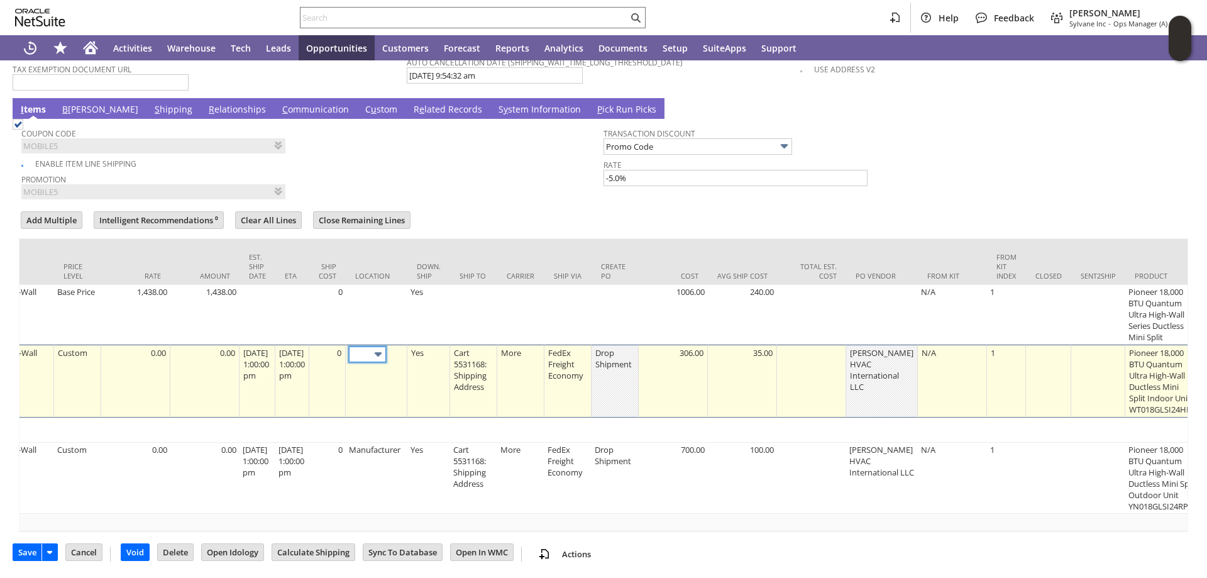
type input "Manufacturer"
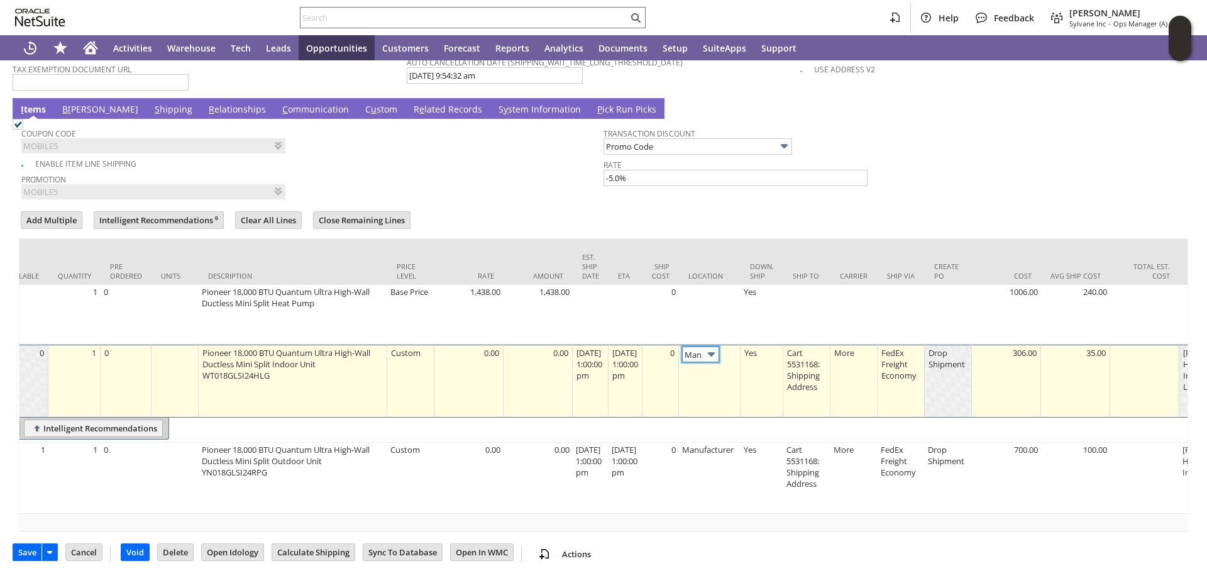
scroll to position [0, 0]
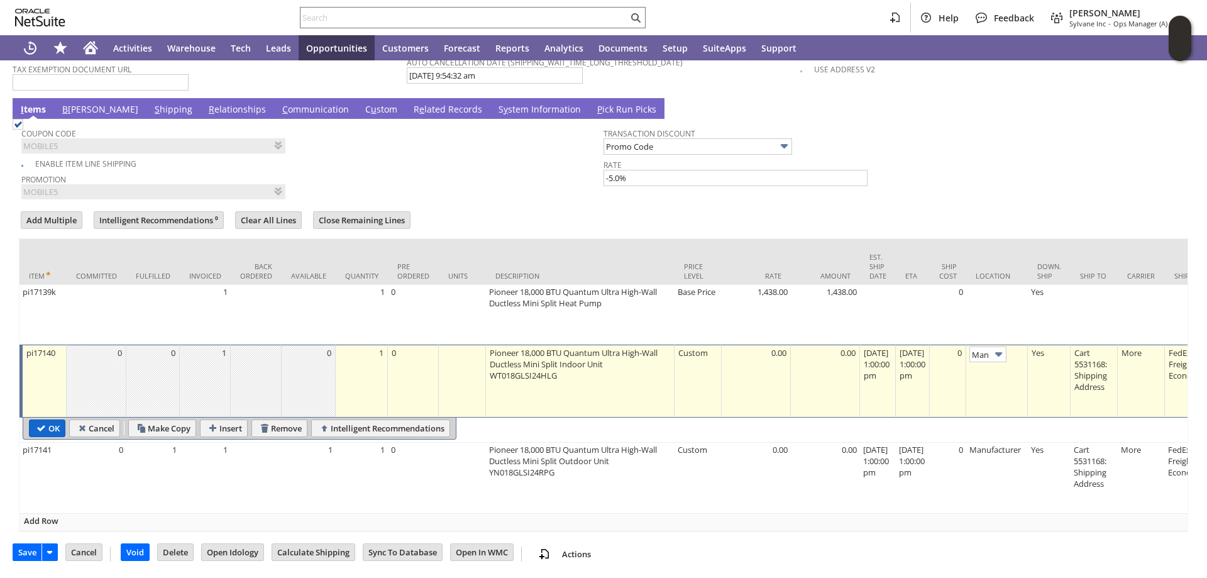
click at [43, 421] on input "OK" at bounding box center [47, 428] width 35 height 16
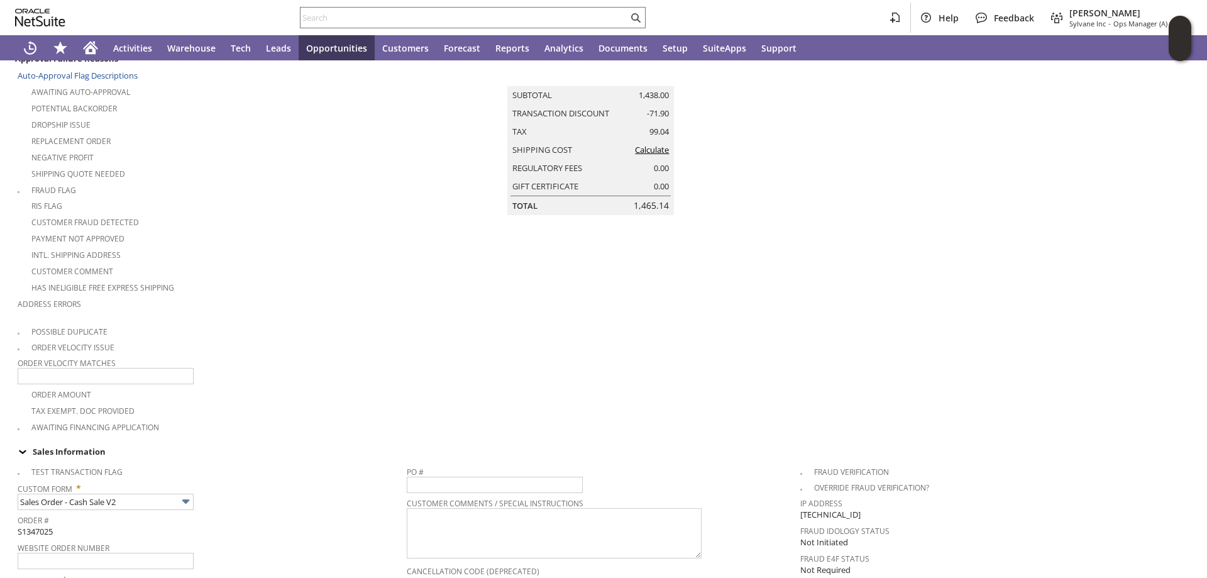
scroll to position [150, 0]
click at [646, 156] on link "Calculate" at bounding box center [652, 150] width 34 height 11
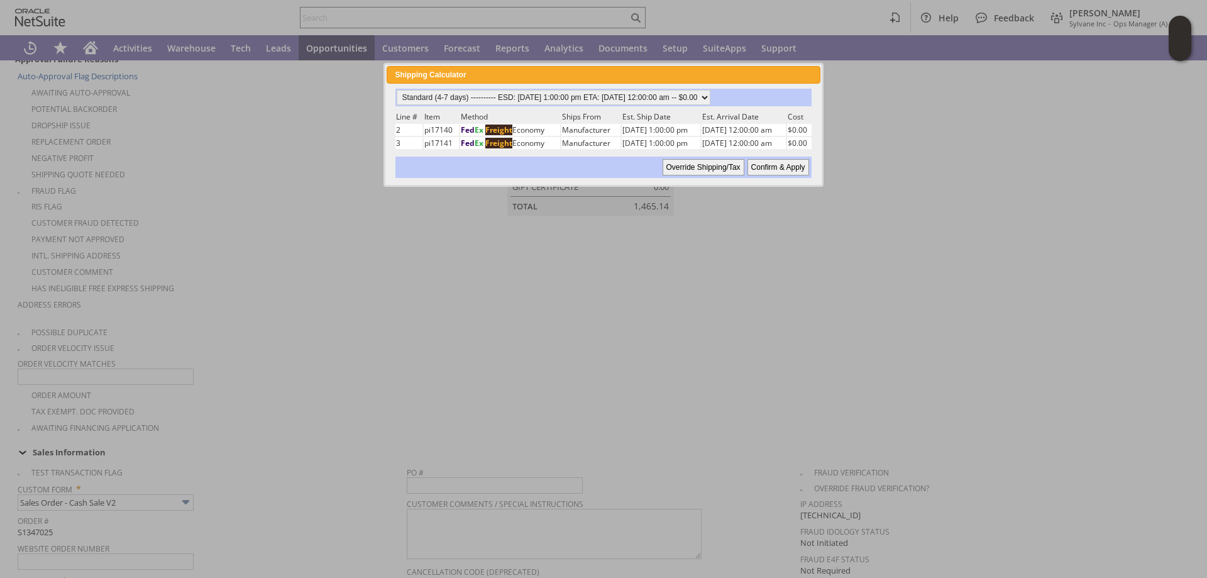
click at [786, 167] on input "Confirm & Apply" at bounding box center [778, 167] width 62 height 16
type input "Add"
type input "Copy Previous"
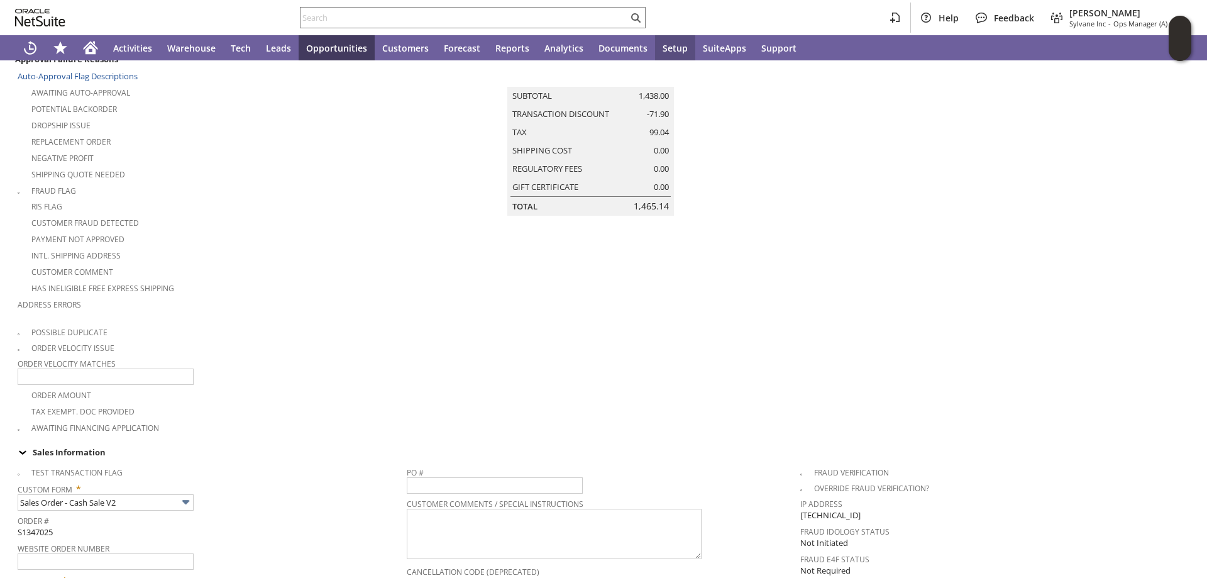
scroll to position [1135, 0]
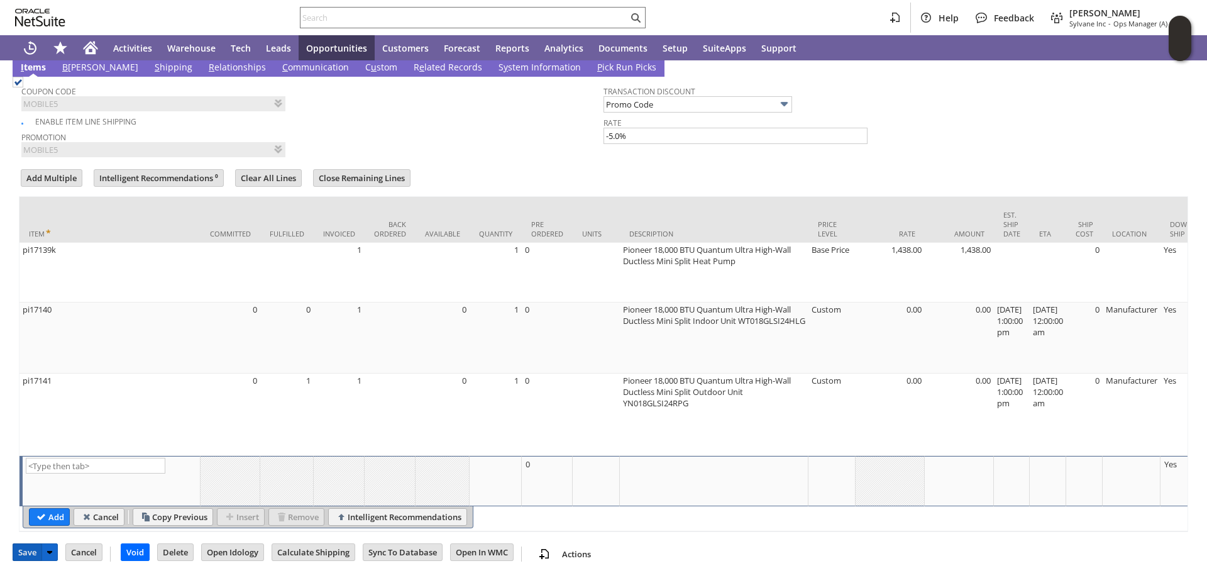
click at [25, 552] on input "Save" at bounding box center [27, 552] width 28 height 16
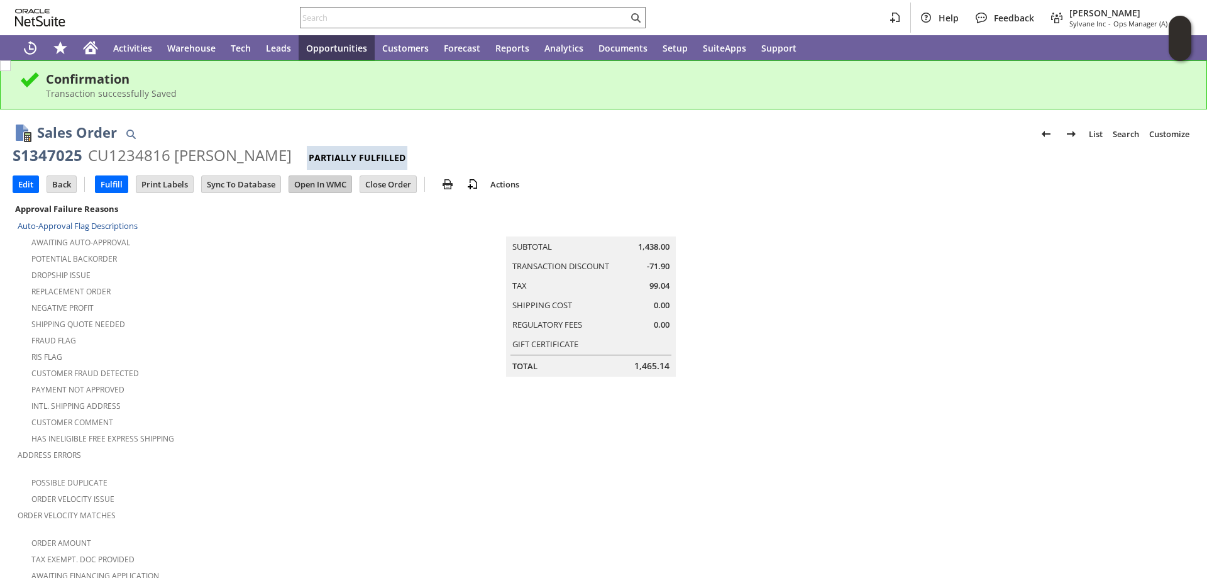
drag, startPoint x: 323, startPoint y: 181, endPoint x: 47, endPoint y: 245, distance: 283.1
click at [322, 181] on input "Open In WMC" at bounding box center [320, 184] width 62 height 16
click at [90, 47] on icon "Home" at bounding box center [90, 49] width 10 height 9
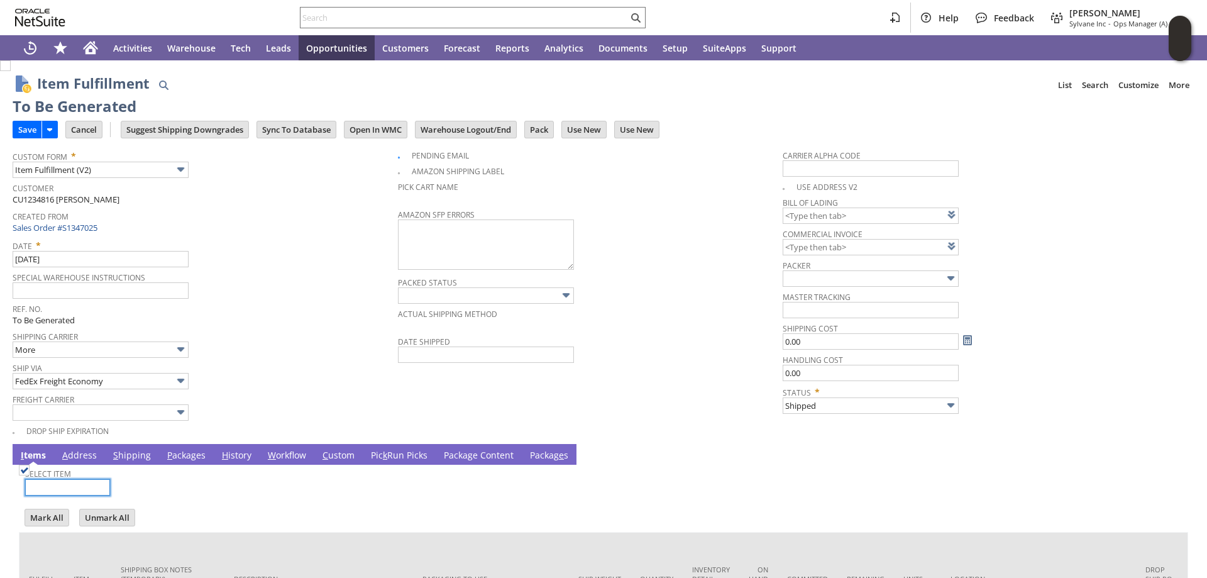
scroll to position [118, 0]
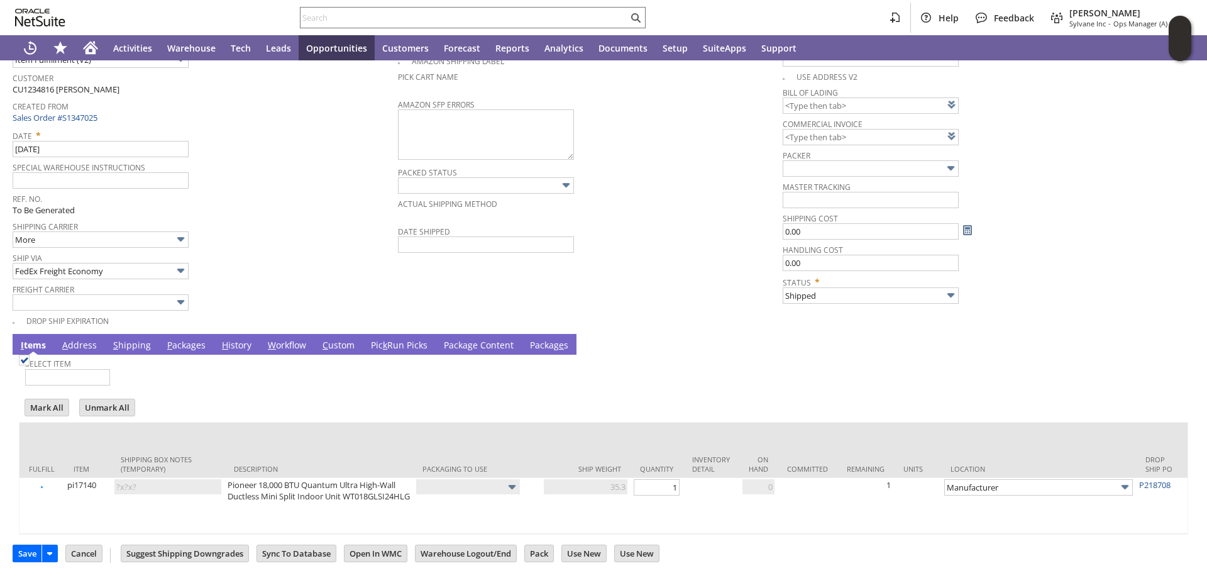
click at [176, 339] on link "P ackages" at bounding box center [186, 346] width 45 height 14
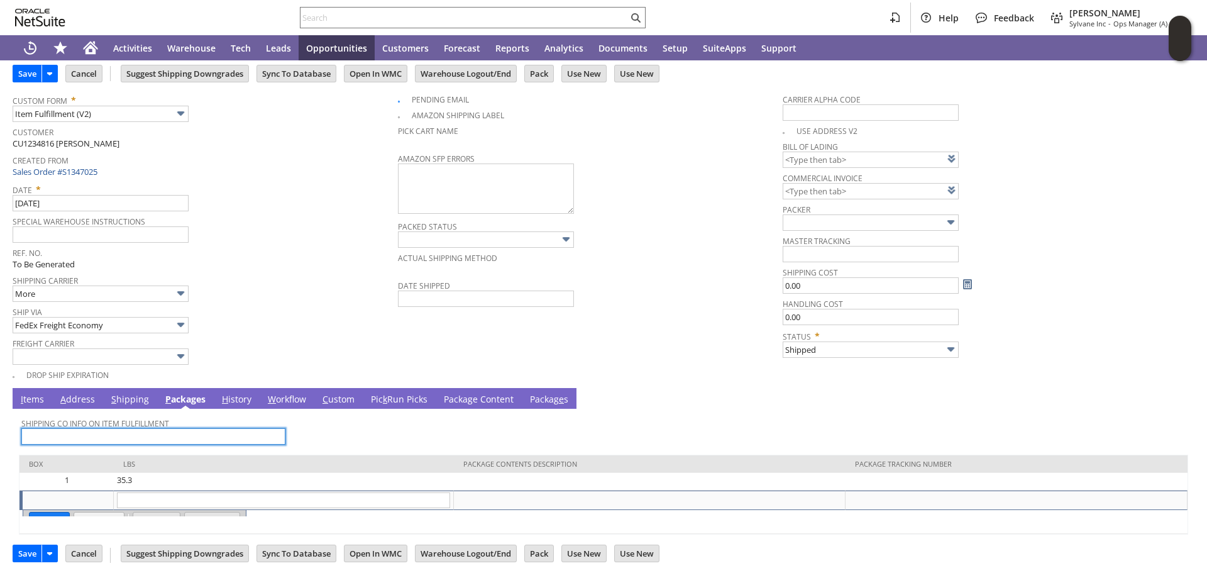
scroll to position [55, 0]
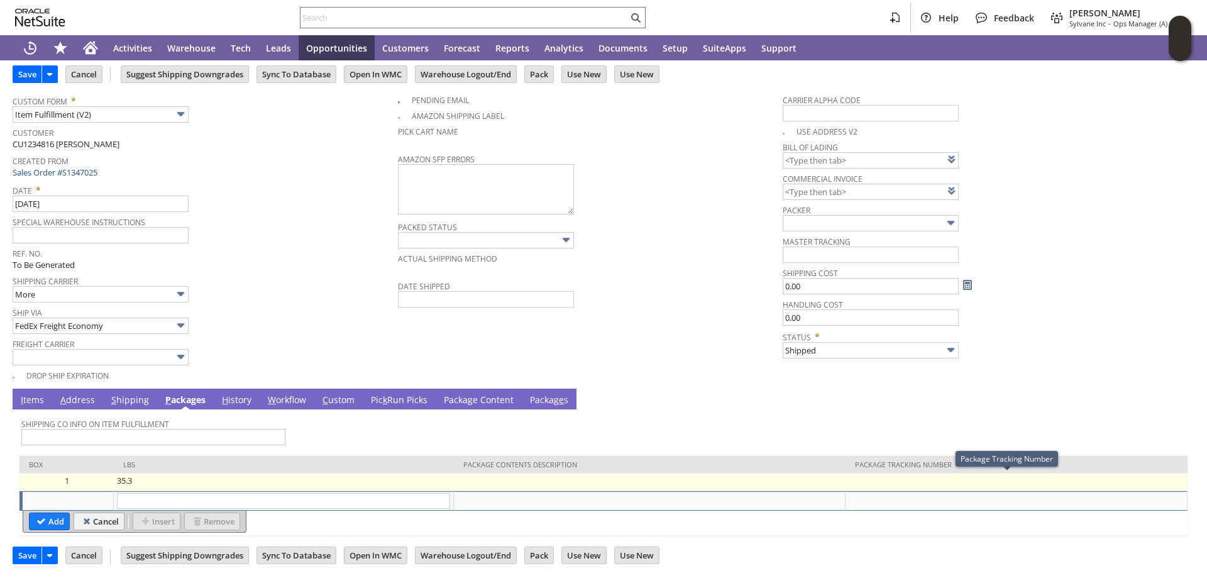
click at [915, 483] on td at bounding box center [1016, 482] width 342 height 18
type input "35.3"
type input "OK"
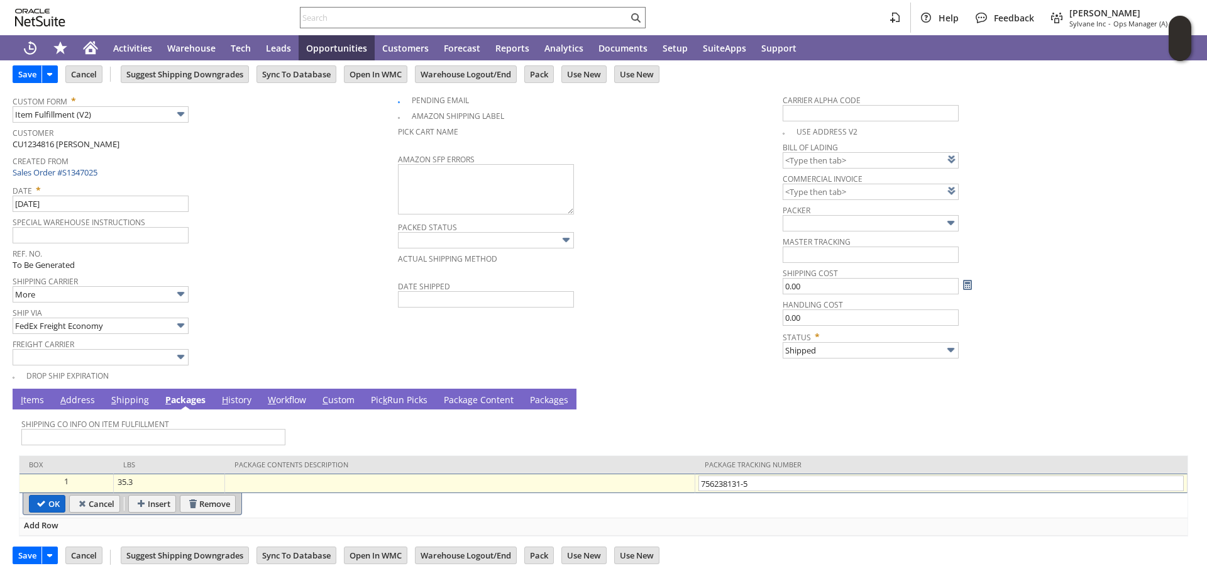
type input "756238131-5"
click at [49, 511] on td "OK" at bounding box center [47, 504] width 36 height 18
click at [25, 67] on input "Save" at bounding box center [27, 74] width 28 height 16
type input "Add"
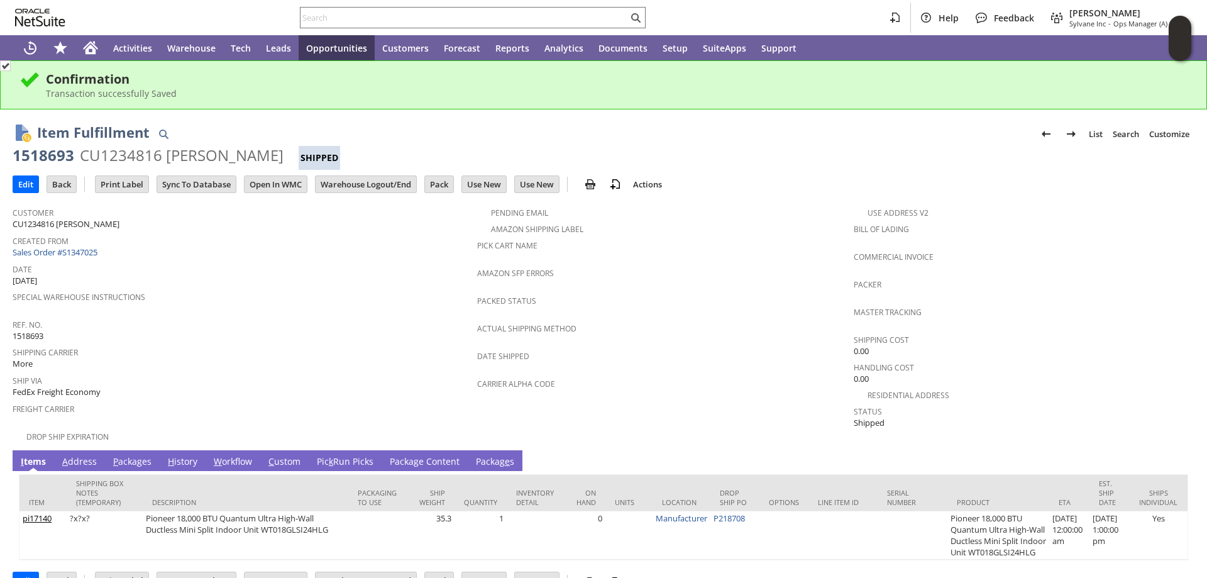
click at [122, 455] on link "P ackages" at bounding box center [132, 462] width 45 height 14
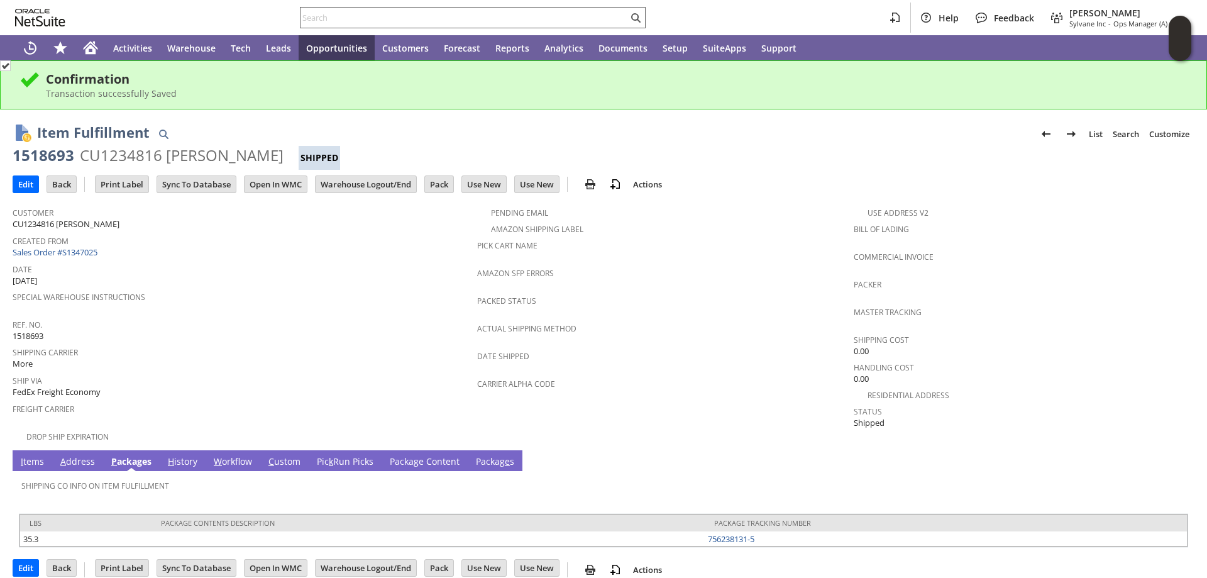
drag, startPoint x: 325, startPoint y: 18, endPoint x: 326, endPoint y: 26, distance: 7.6
click at [325, 18] on input "text" at bounding box center [463, 17] width 327 height 15
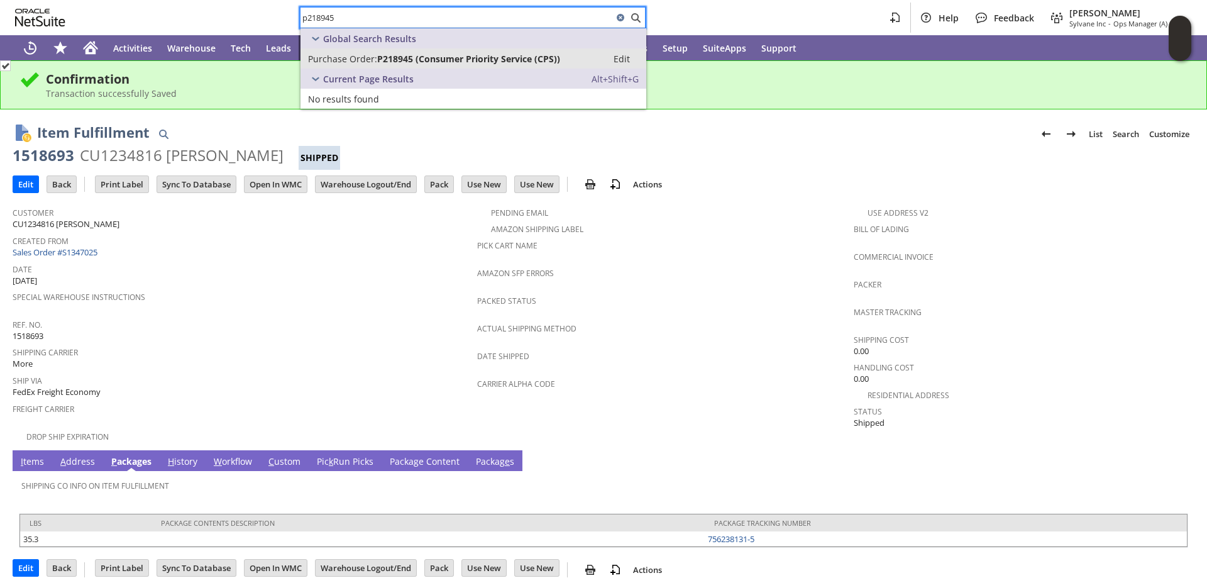
type input "p218945"
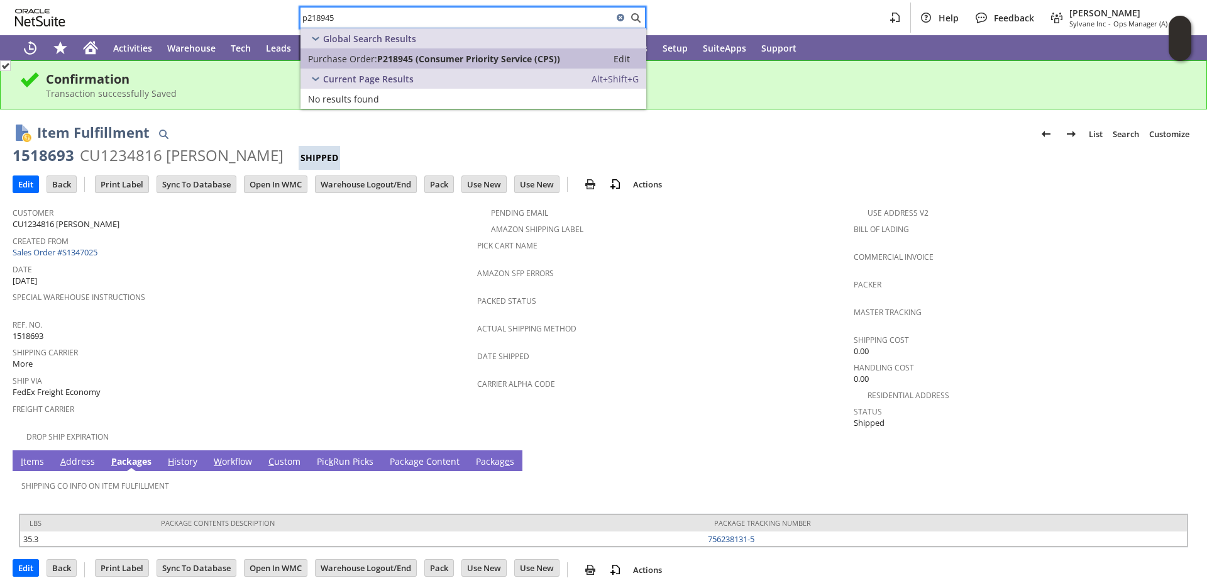
click at [451, 55] on span "P218945 (Consumer Priority Service (CPS))" at bounding box center [468, 59] width 183 height 12
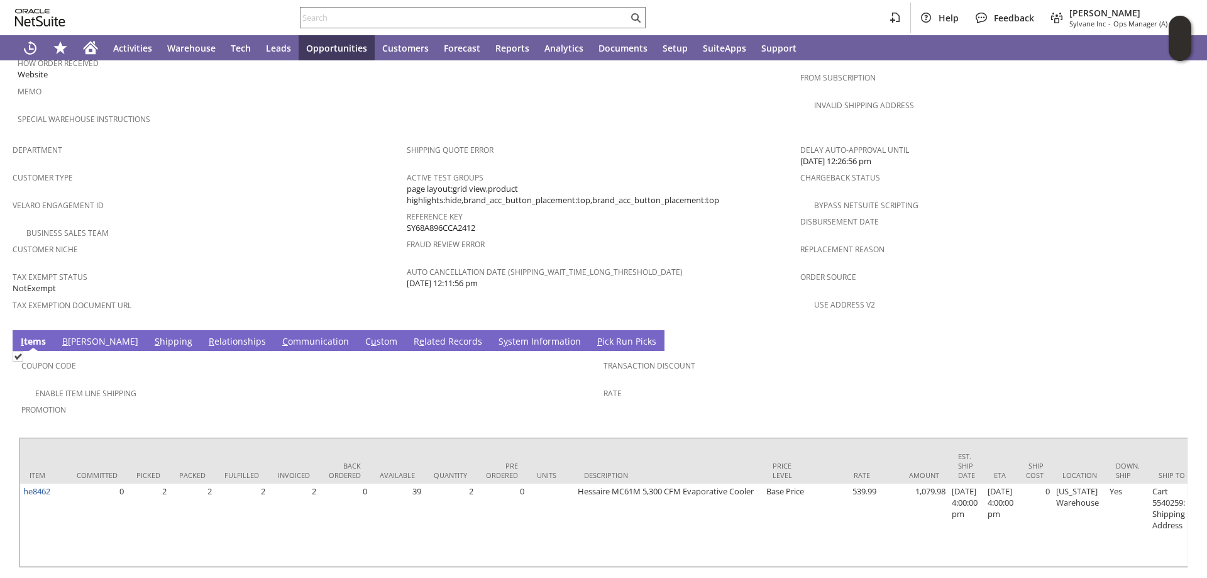
scroll to position [736, 0]
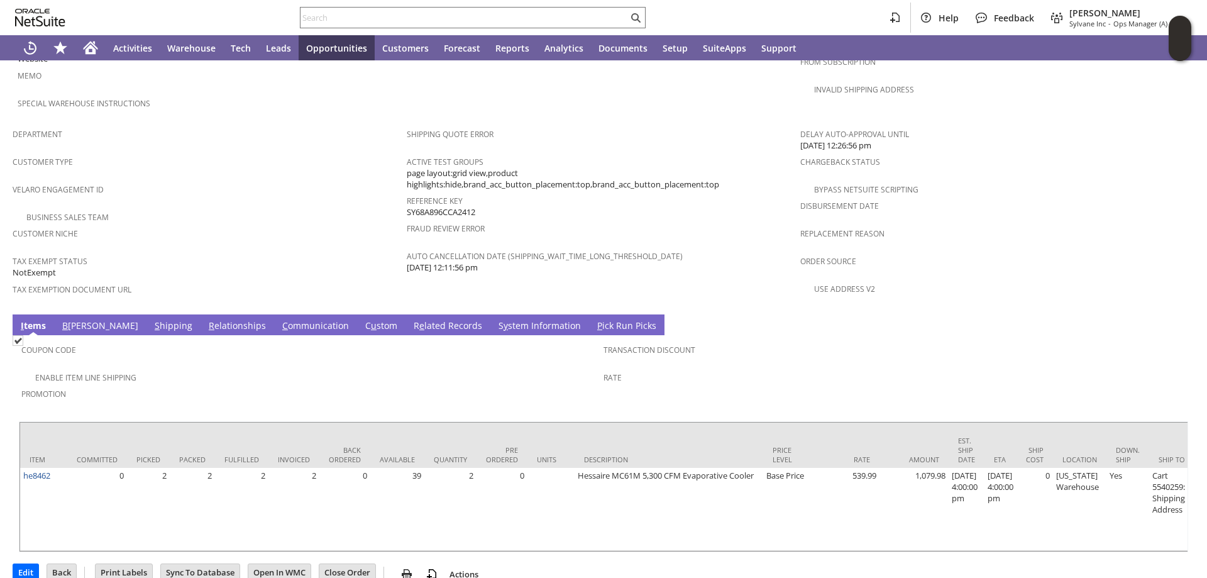
click at [151, 319] on link "S hipping" at bounding box center [173, 326] width 44 height 14
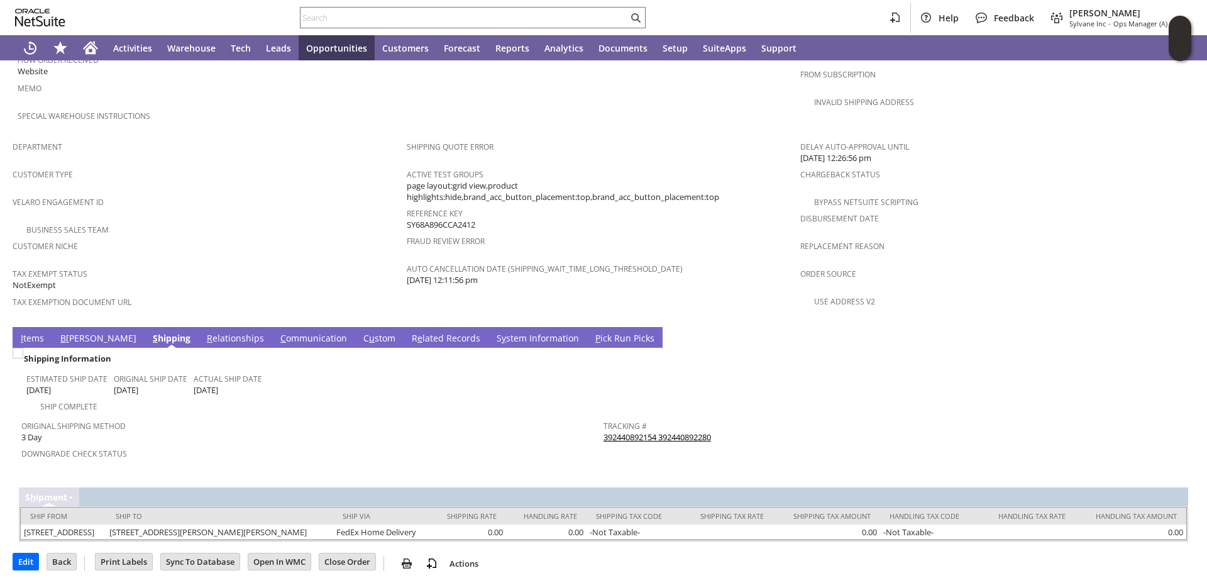
click at [493, 332] on link "S y stem Information" at bounding box center [537, 339] width 89 height 14
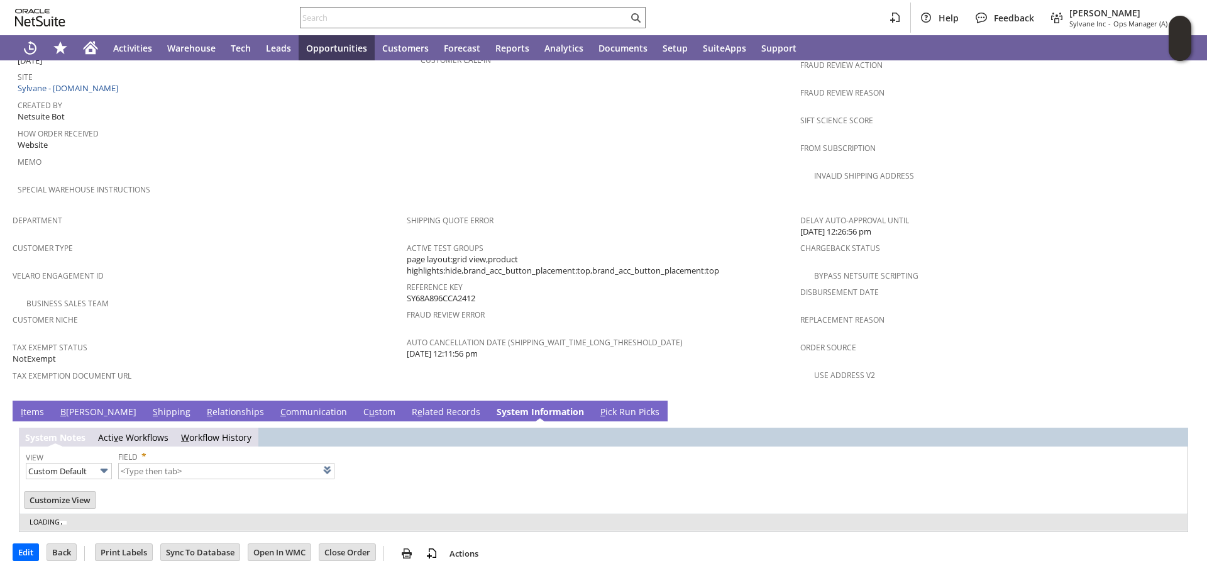
scroll to position [621, 0]
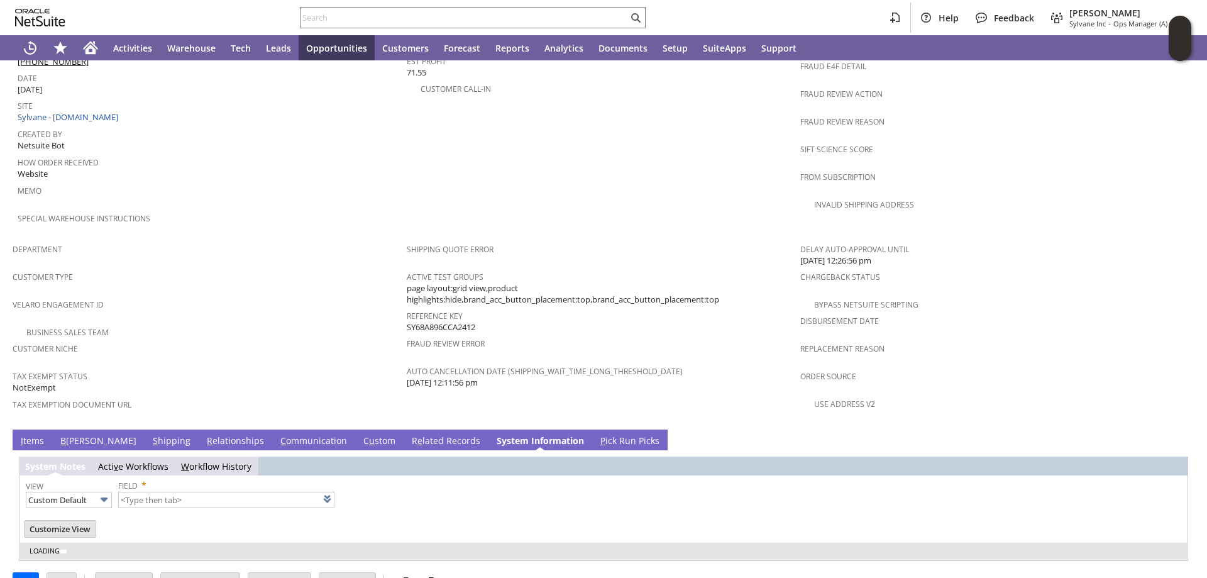
type input "1 to 25 of 95"
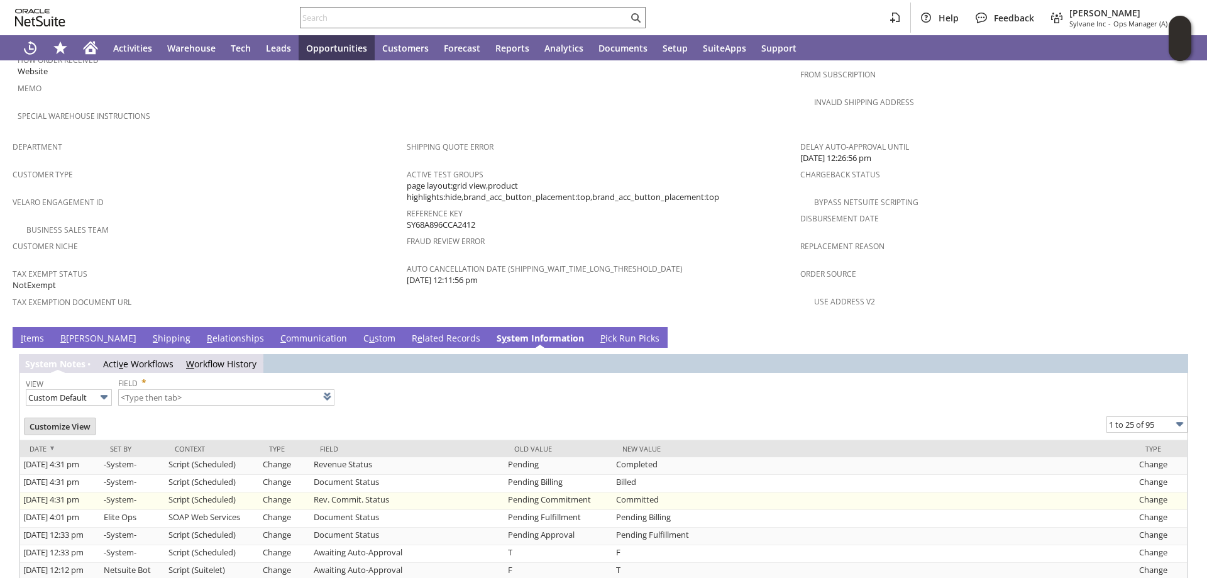
scroll to position [0, 0]
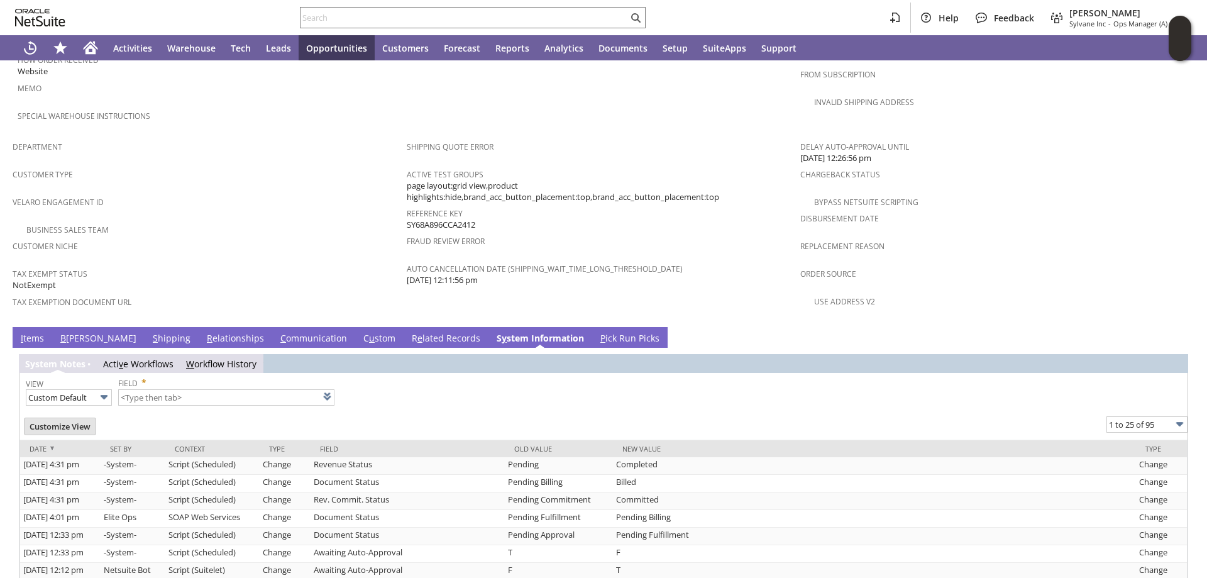
click at [150, 332] on link "S hipping" at bounding box center [172, 339] width 44 height 14
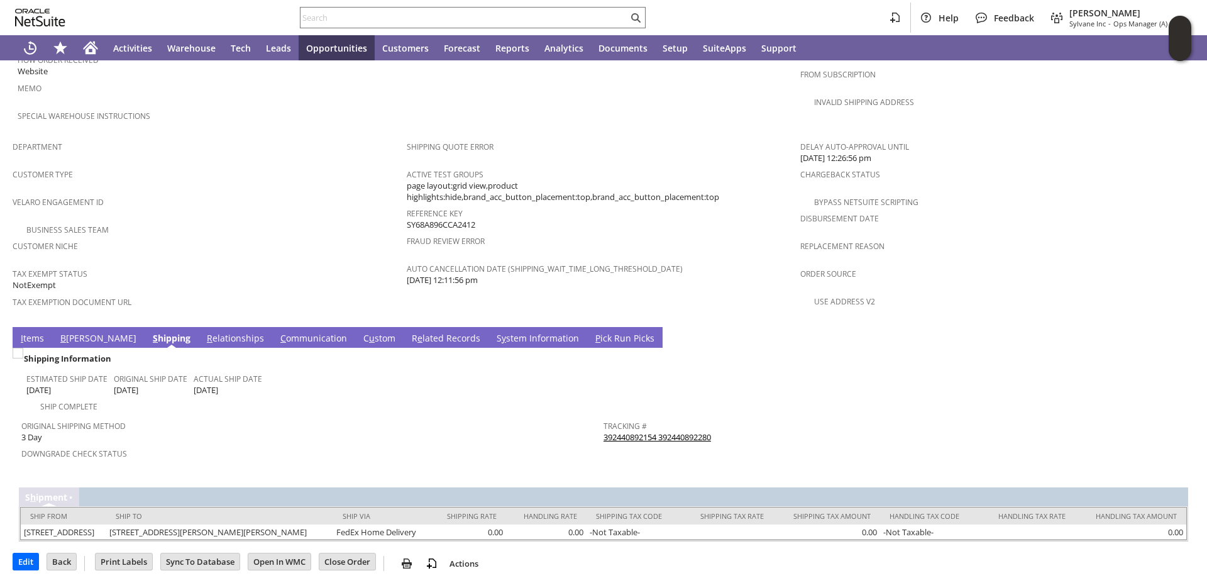
click at [683, 431] on link "392440892154 392440892280" at bounding box center [656, 436] width 107 height 11
click at [341, 19] on input "text" at bounding box center [463, 17] width 327 height 15
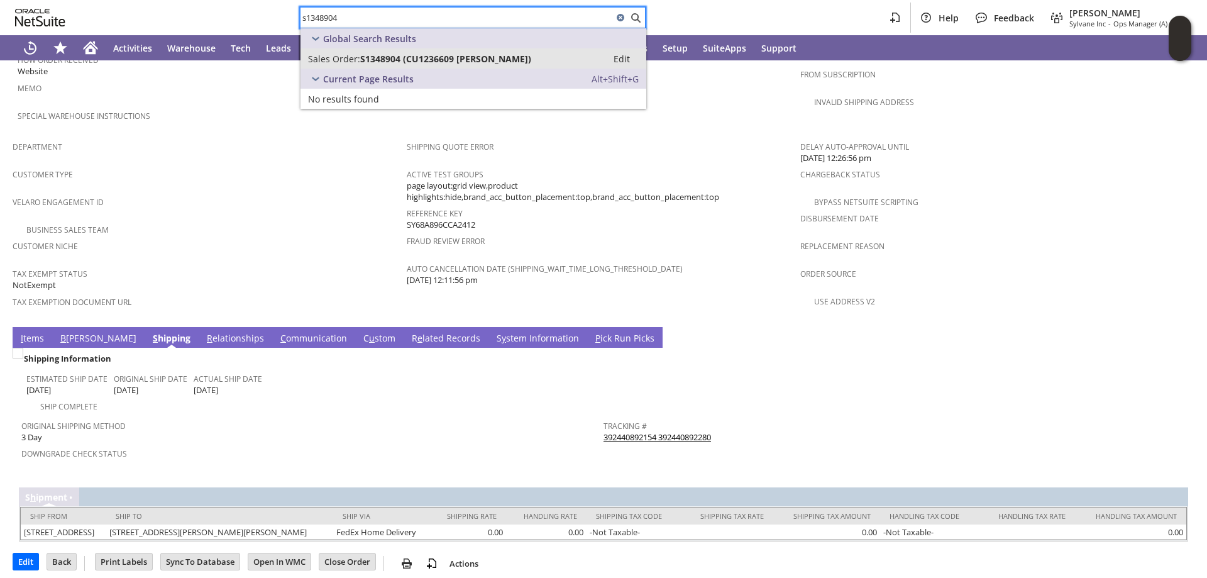
type input "s1348904"
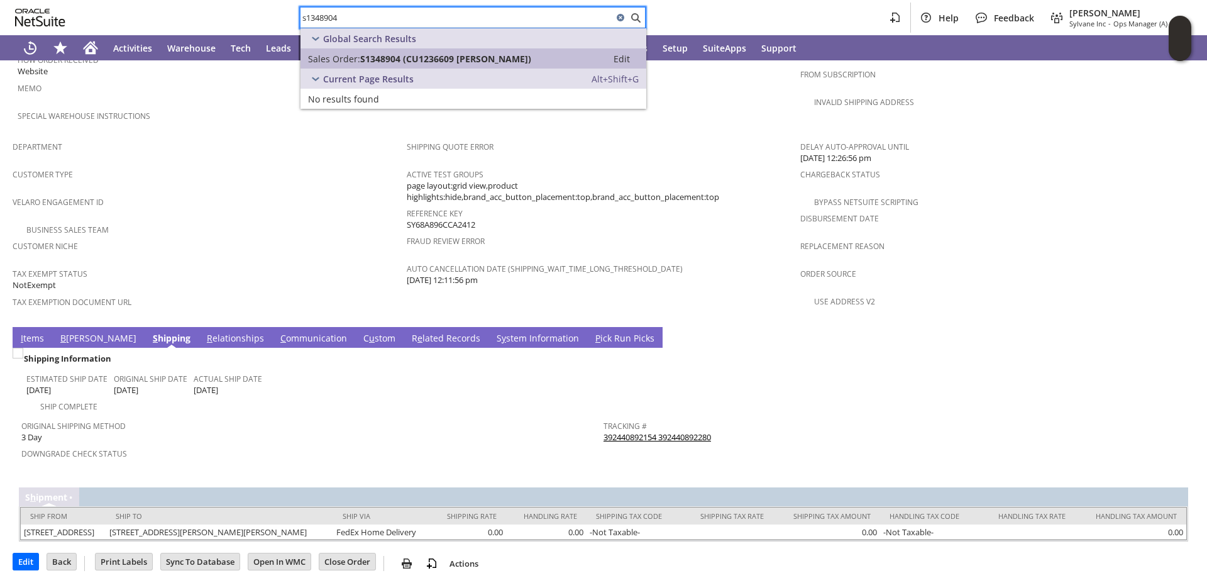
click at [396, 56] on span "S1348904 (CU1236609 Matthew L McPherson)" at bounding box center [445, 59] width 171 height 12
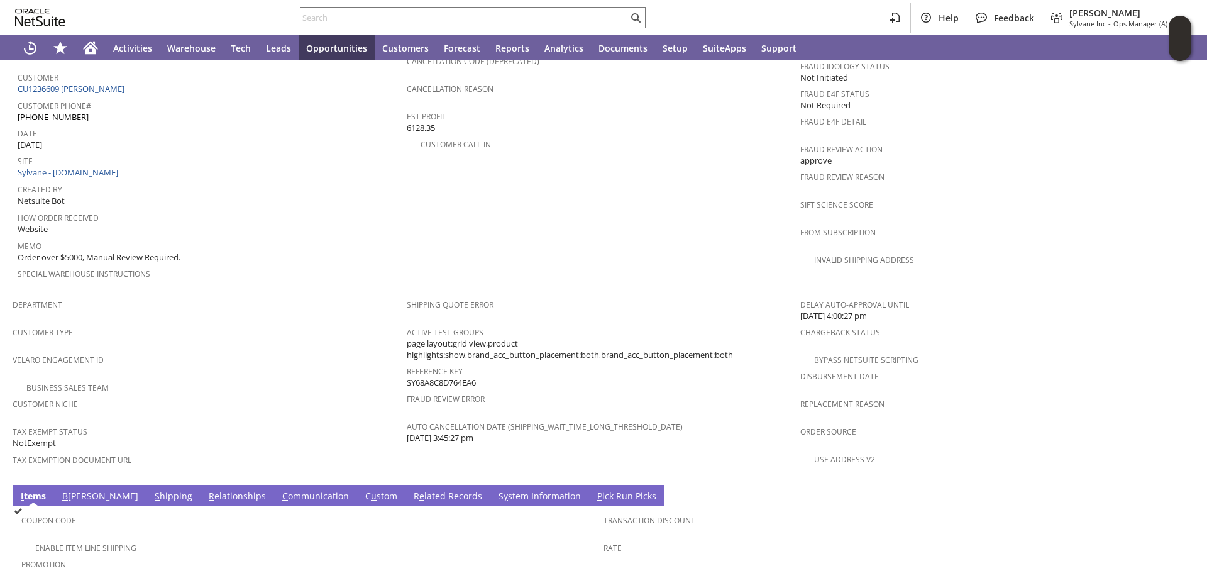
scroll to position [702, 0]
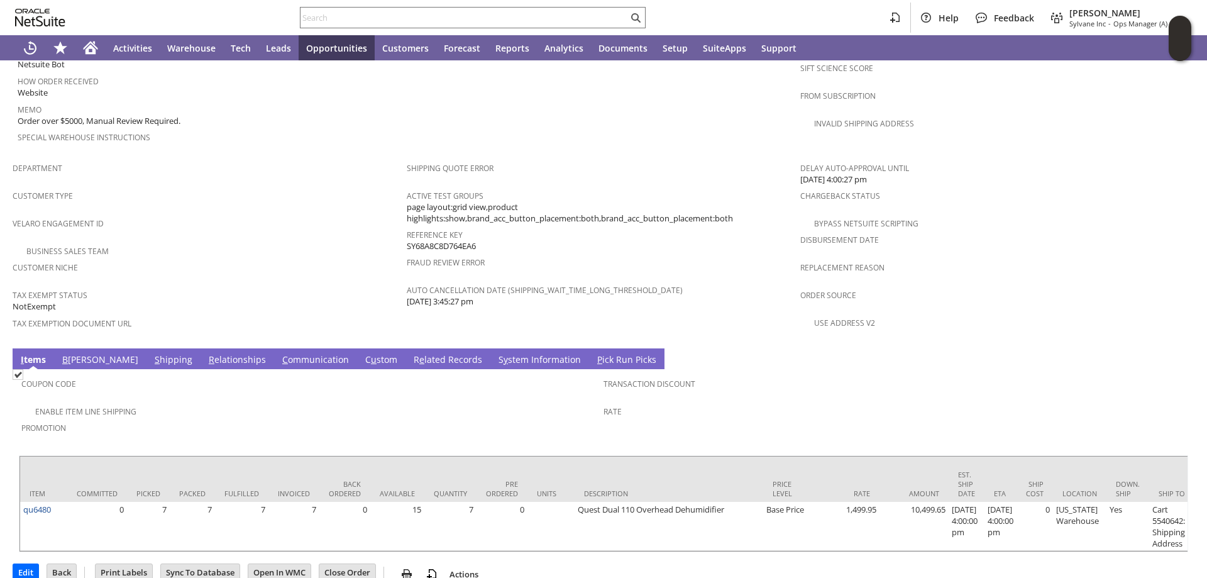
click at [151, 353] on link "S hipping" at bounding box center [173, 360] width 44 height 14
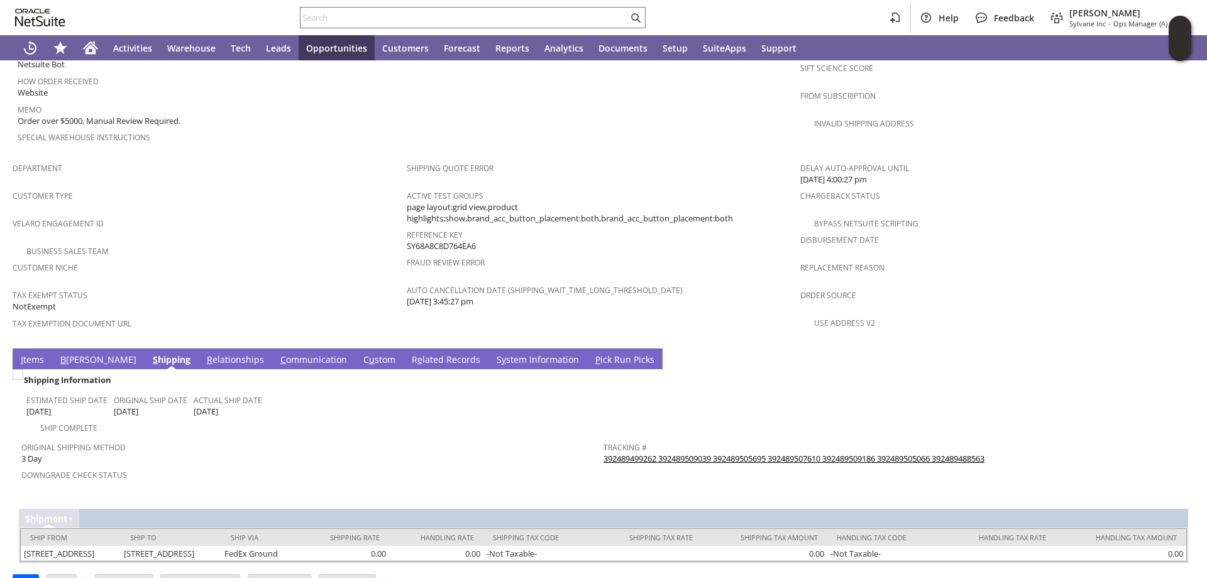
click at [493, 353] on link "S y stem Information" at bounding box center [537, 360] width 89 height 14
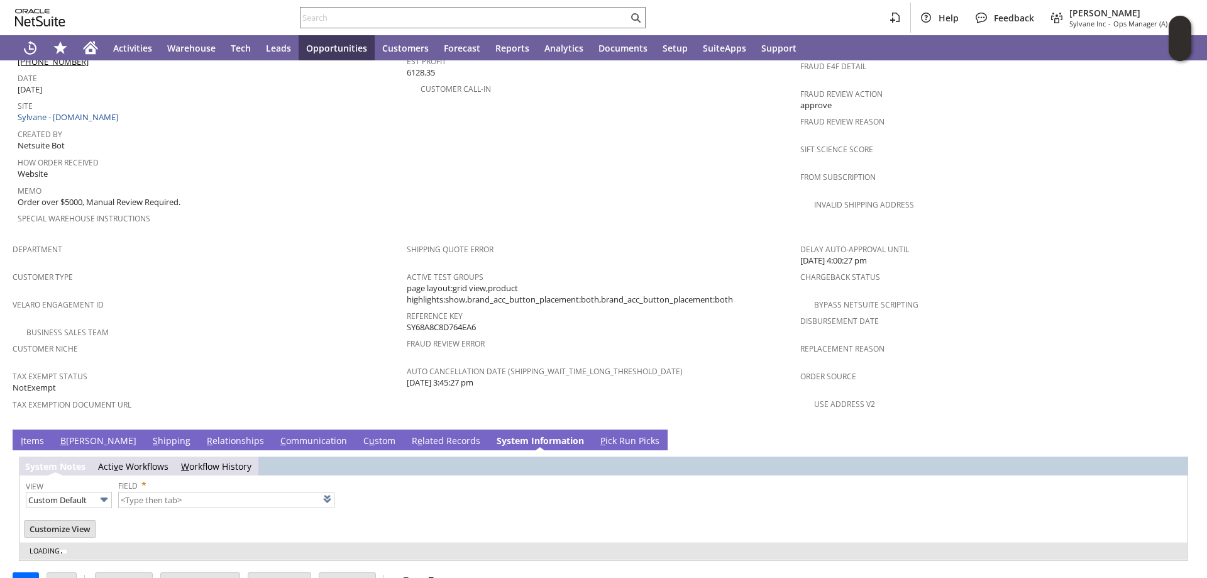
type input "1 to 25 of 100"
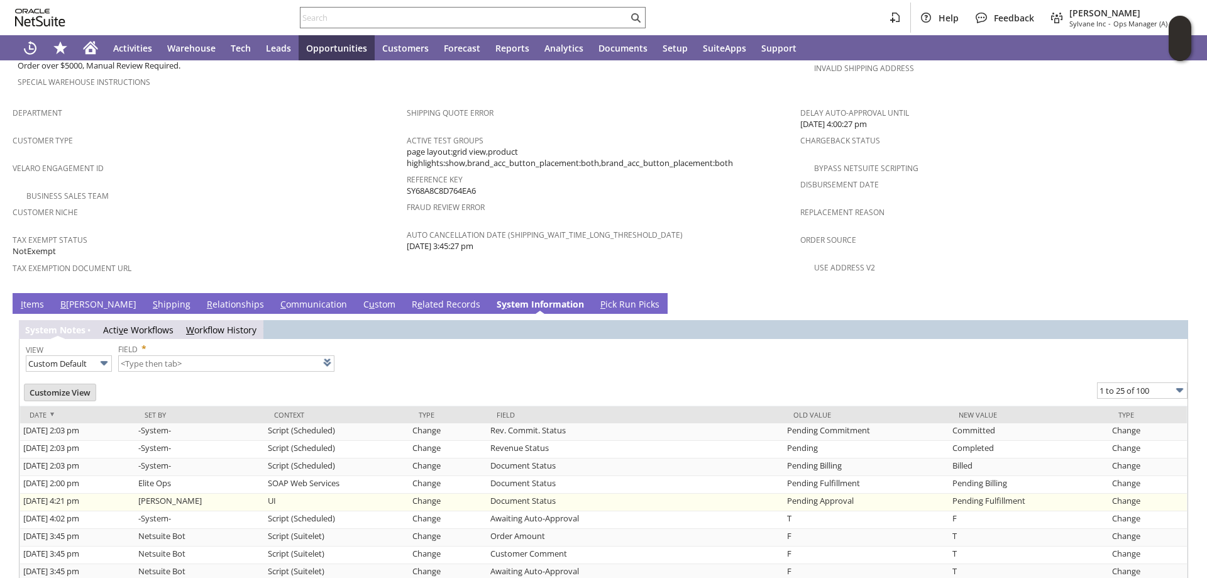
scroll to position [828, 0]
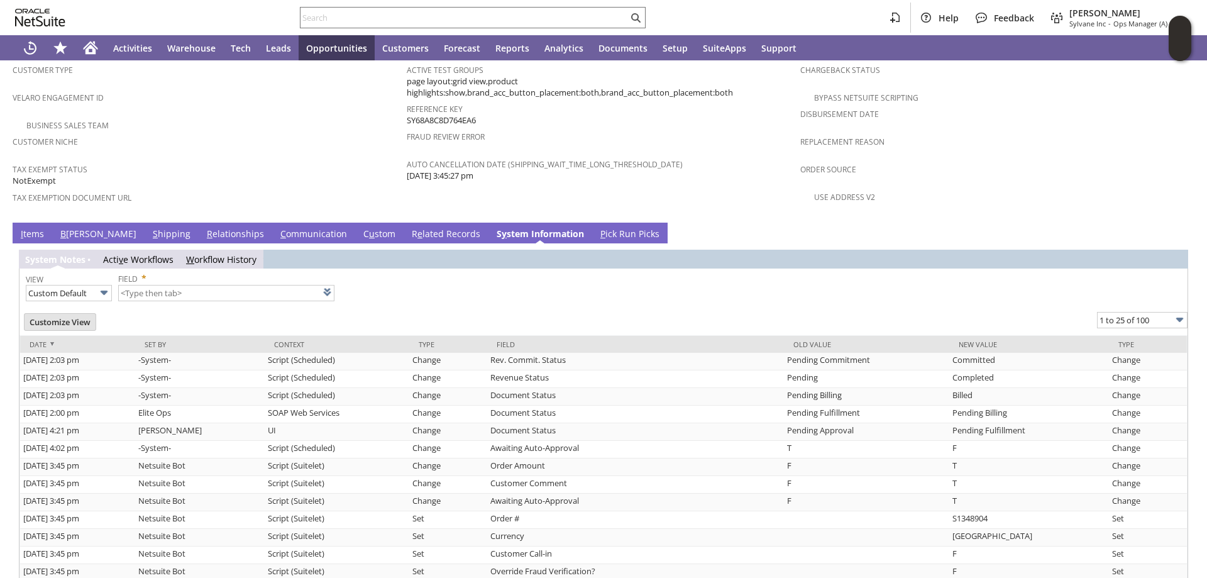
click at [761, 171] on td "Shipping Quote Error Active Test Groups page layout:grid view,product highlight…" at bounding box center [604, 123] width 394 height 186
click at [363, 21] on input "text" at bounding box center [463, 17] width 327 height 15
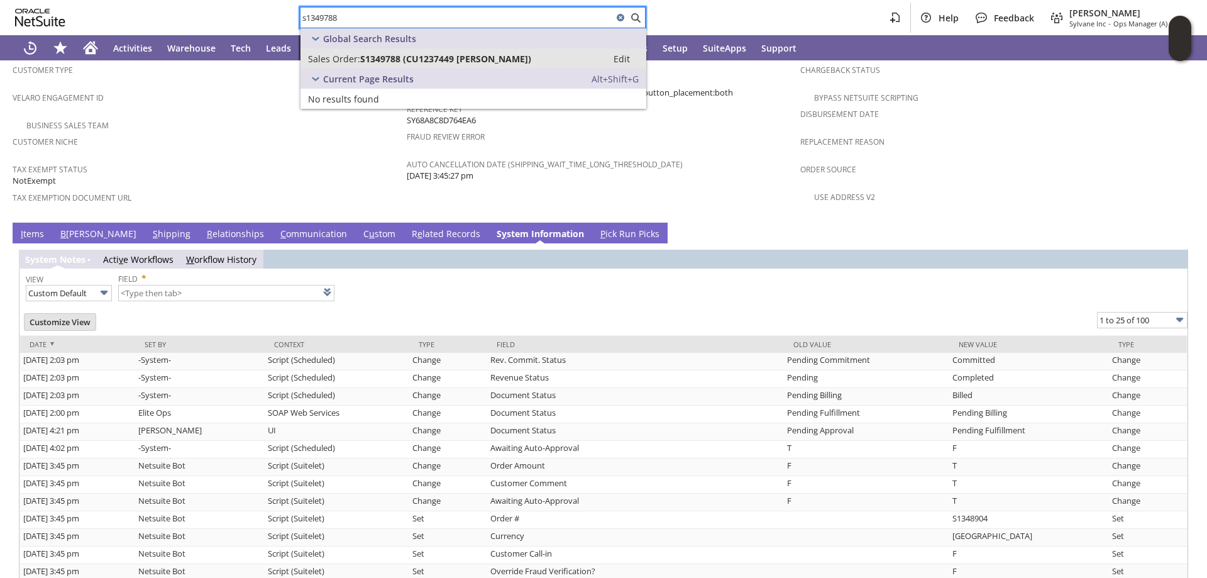
type input "s1349788"
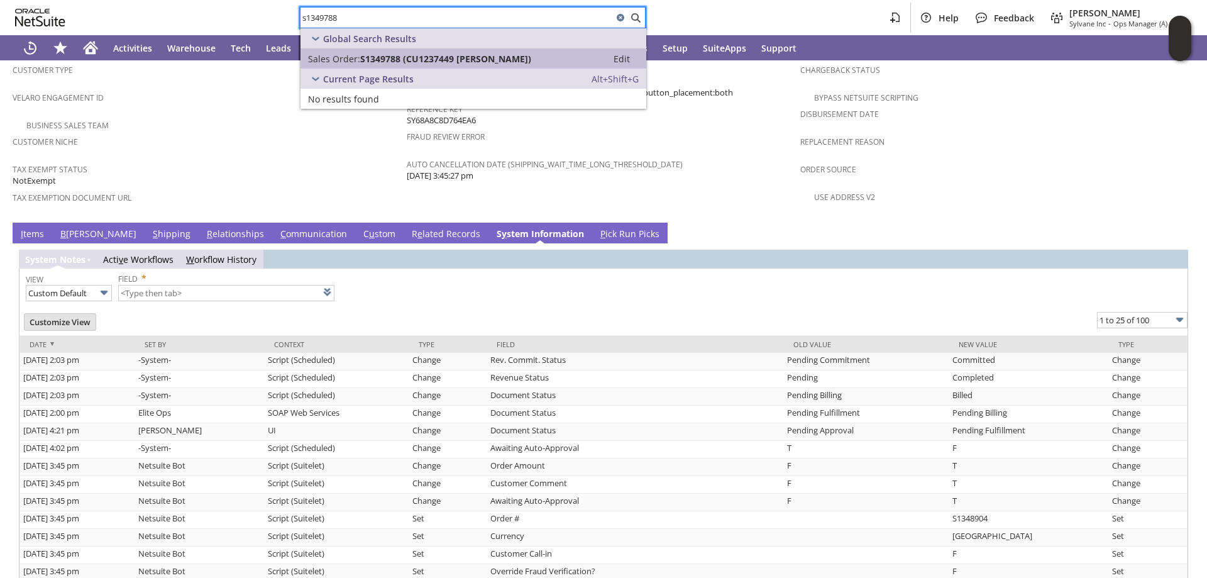
click at [386, 60] on span "S1349788 (CU1237449 Jason Adams)" at bounding box center [445, 59] width 171 height 12
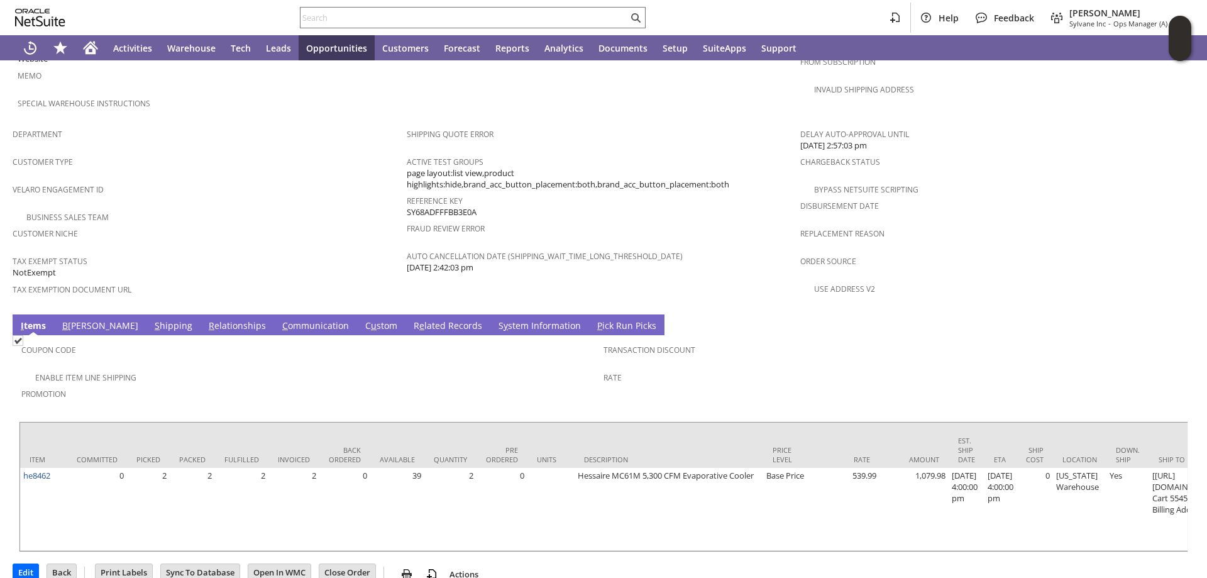
click at [151, 319] on link "S hipping" at bounding box center [173, 326] width 44 height 14
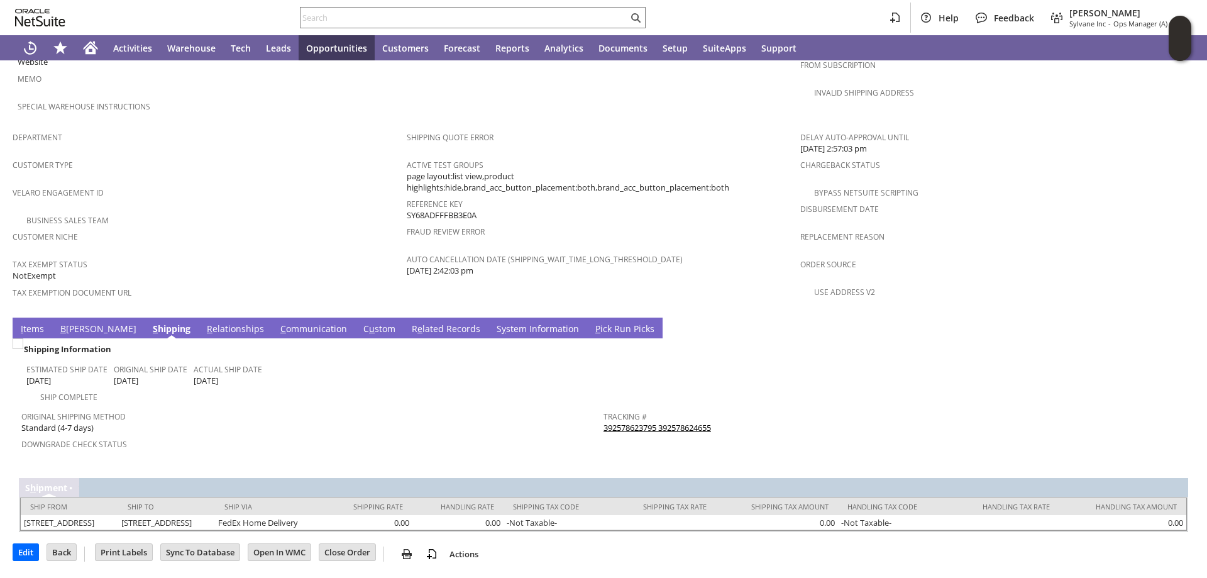
scroll to position [723, 0]
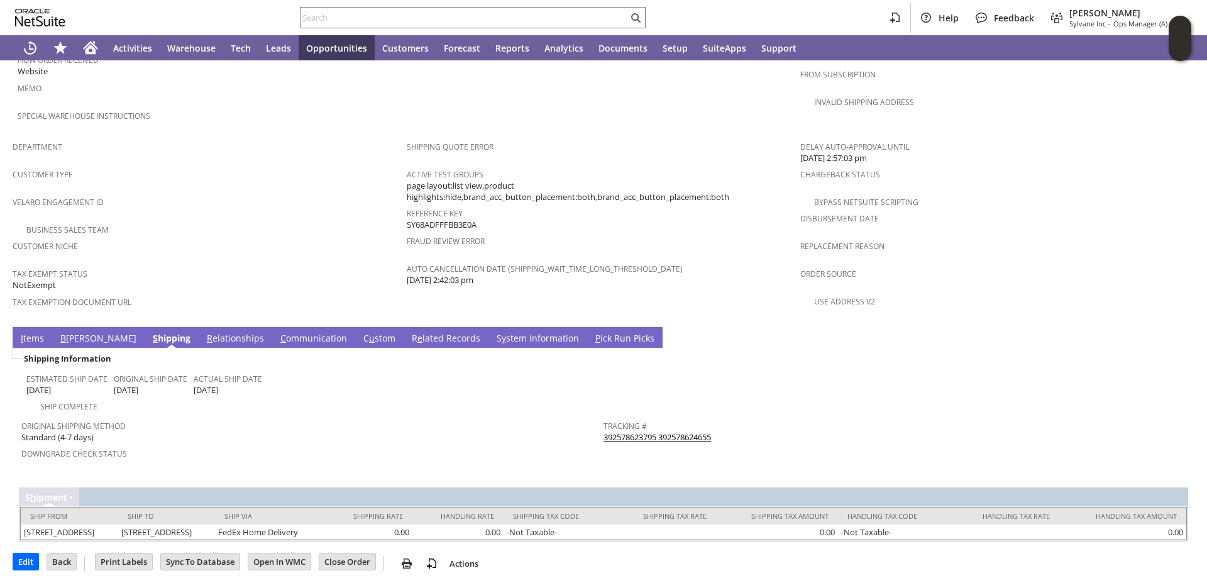
click at [493, 332] on link "S y stem Information" at bounding box center [537, 339] width 89 height 14
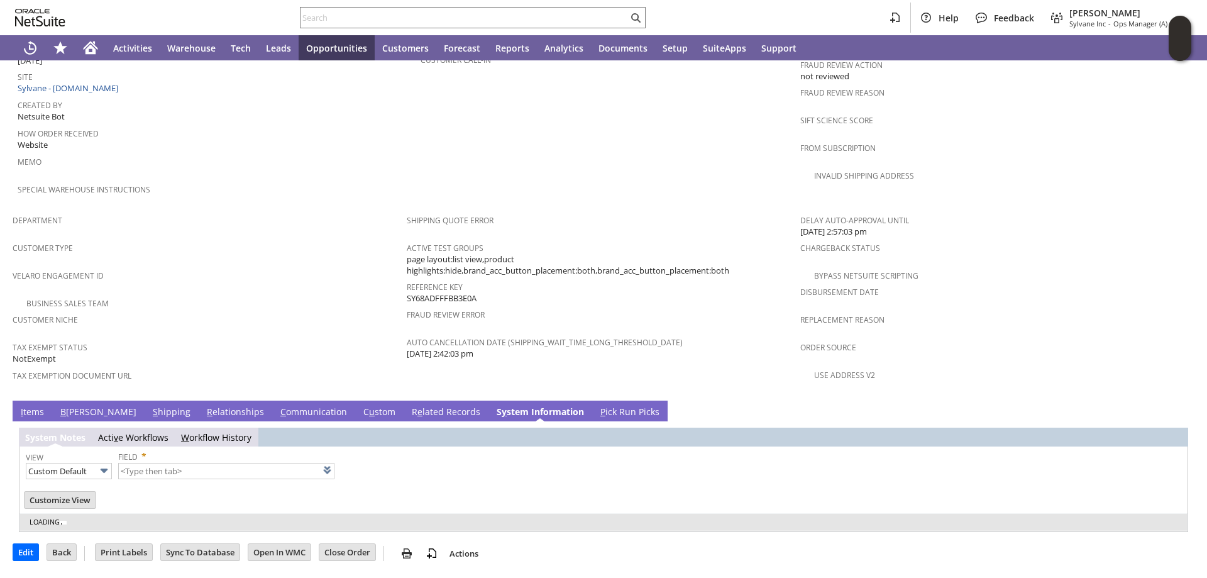
scroll to position [621, 0]
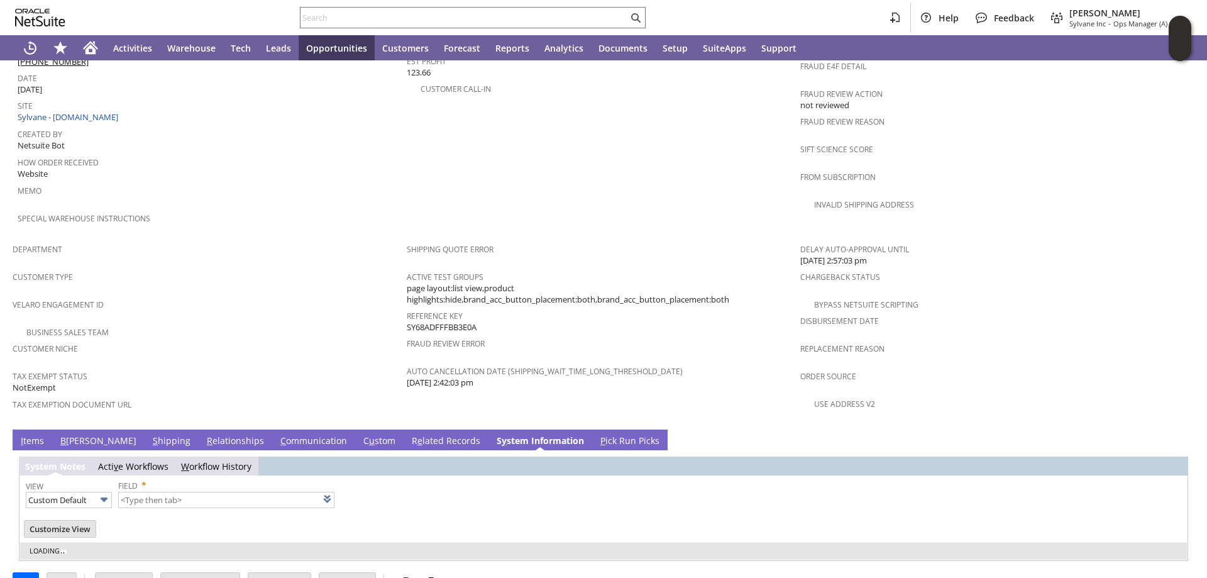
type input "1 to 25 of 89"
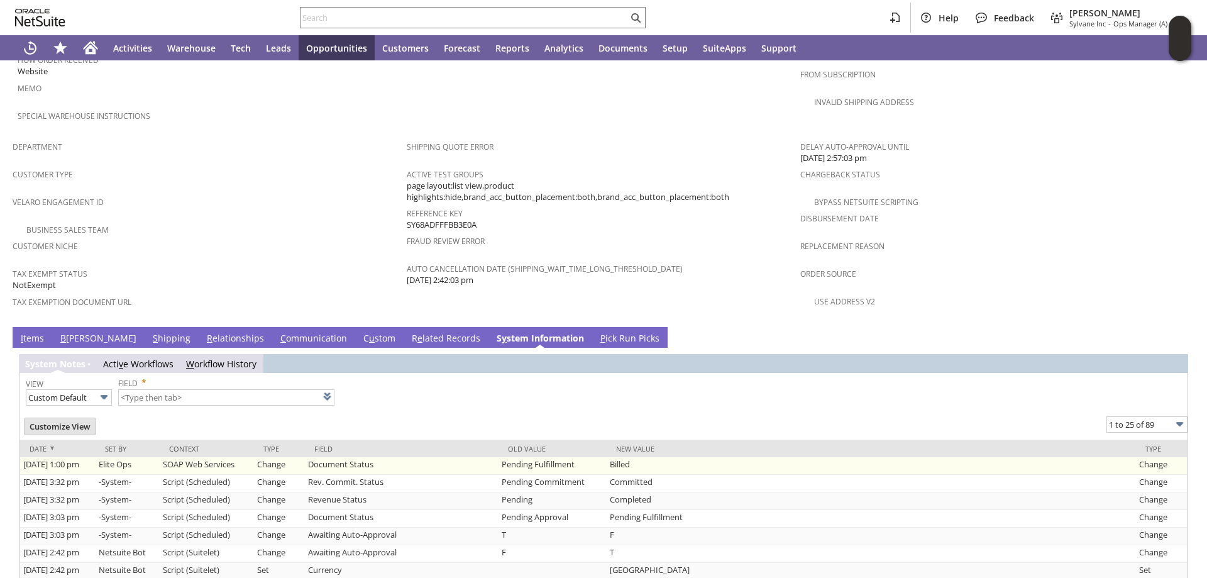
scroll to position [849, 0]
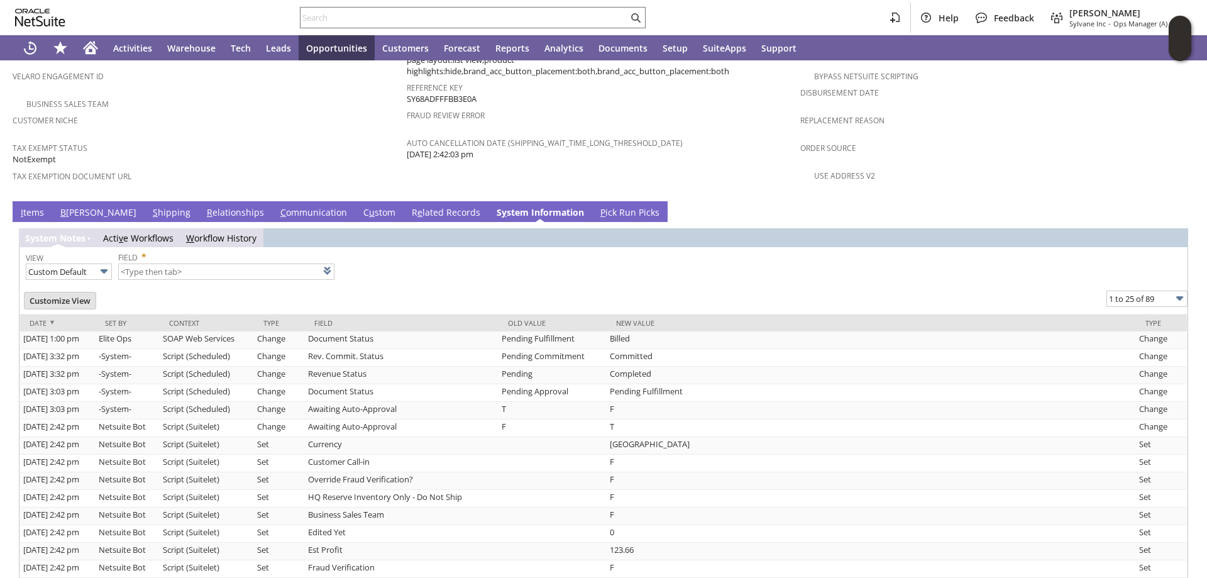
click at [150, 206] on link "S hipping" at bounding box center [172, 213] width 44 height 14
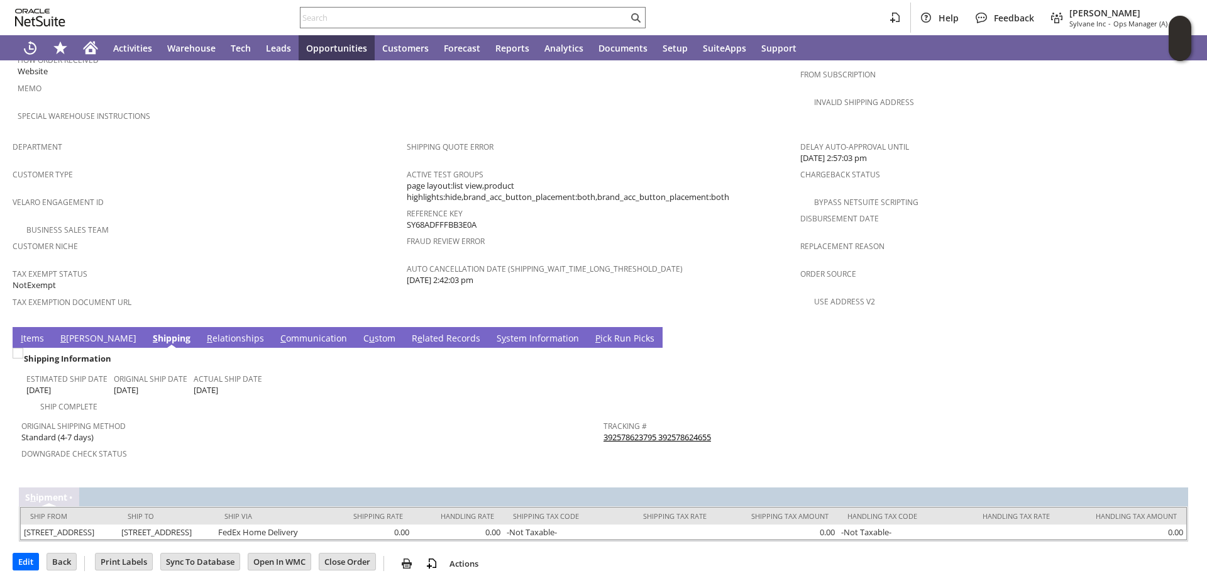
click at [681, 431] on link "392578623795 392578624655" at bounding box center [656, 436] width 107 height 11
click at [466, 18] on input "text" at bounding box center [463, 17] width 327 height 15
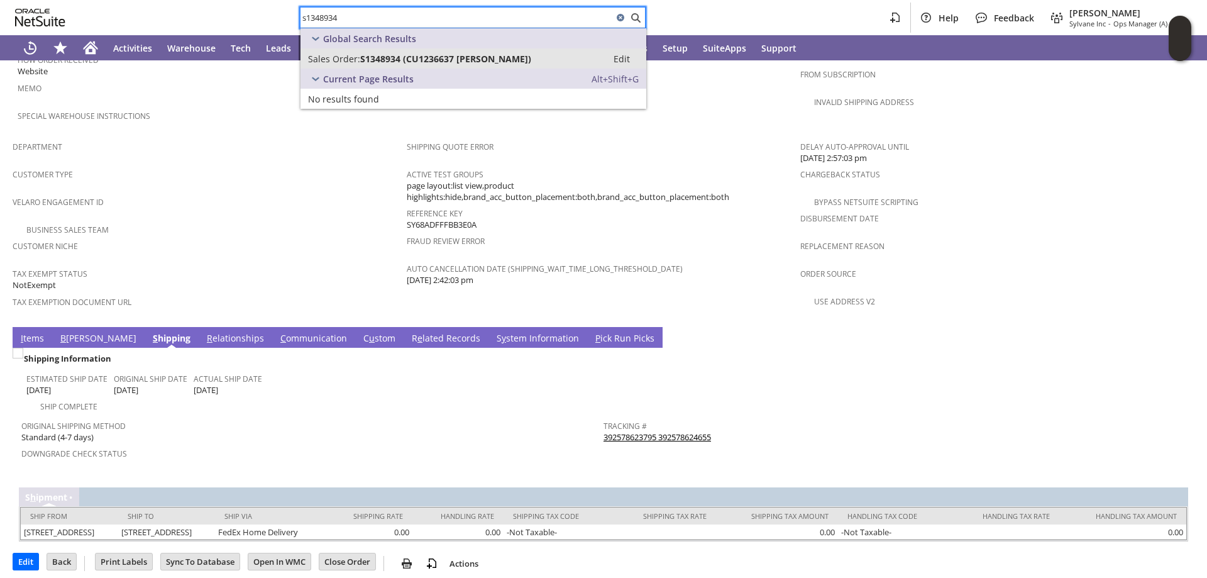
type input "s1348934"
click at [453, 58] on span "S1348934 (CU1236637 heath harris)" at bounding box center [445, 59] width 171 height 12
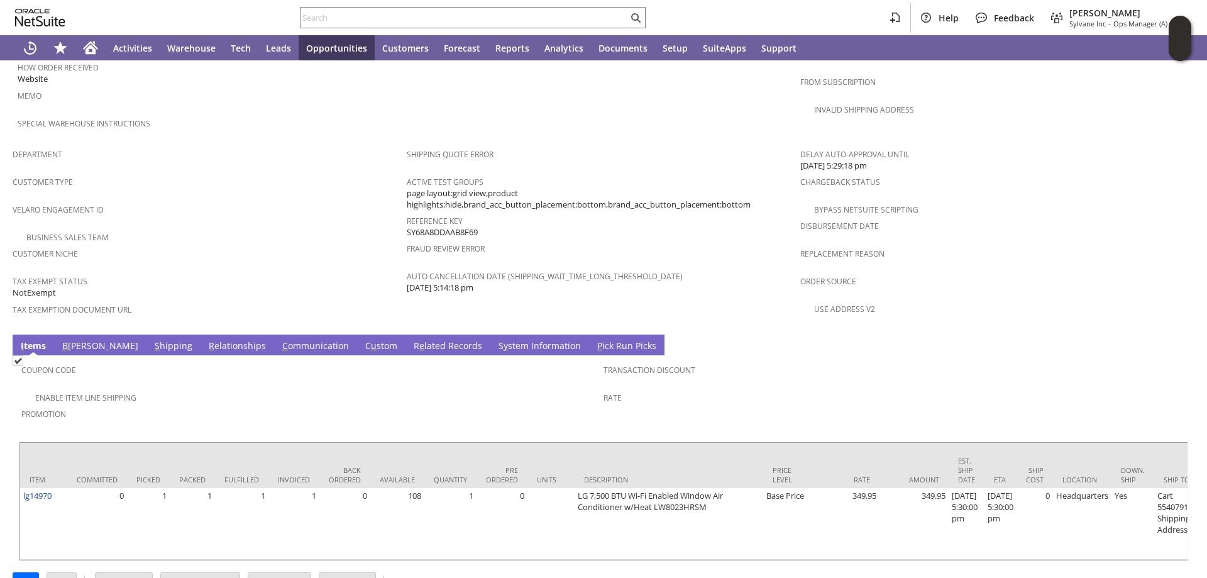
scroll to position [725, 0]
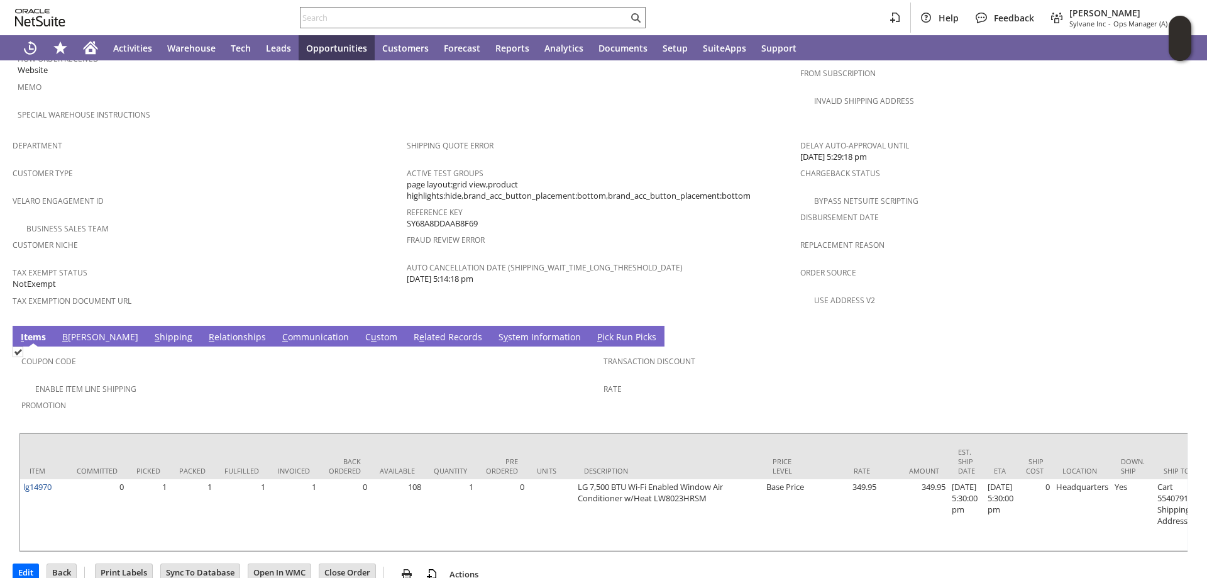
click at [151, 331] on link "S hipping" at bounding box center [173, 338] width 44 height 14
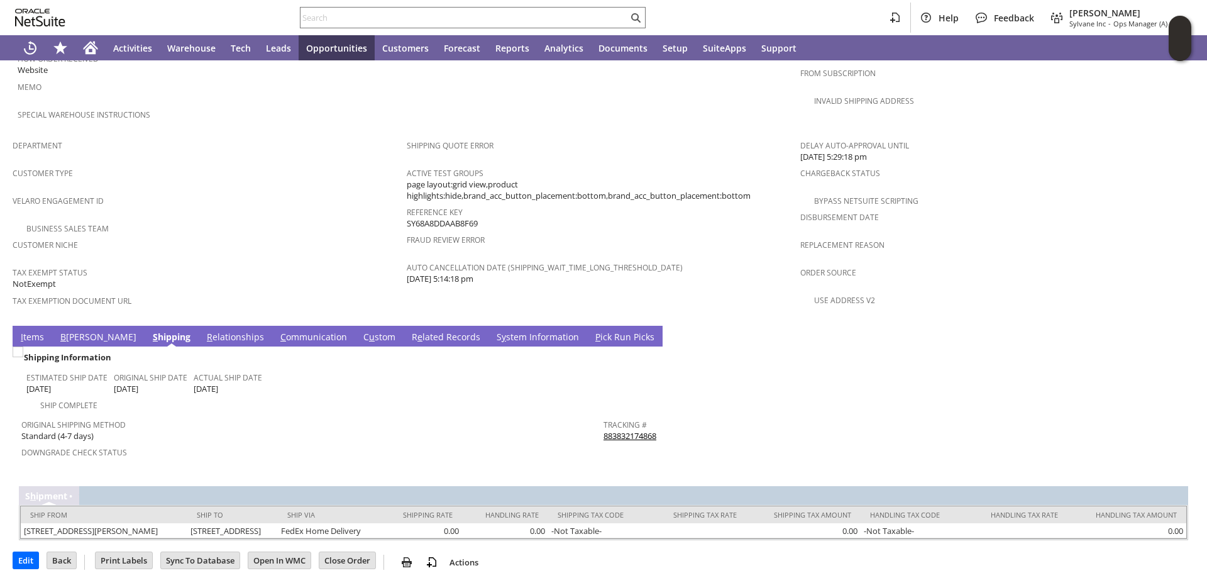
scroll to position [723, 0]
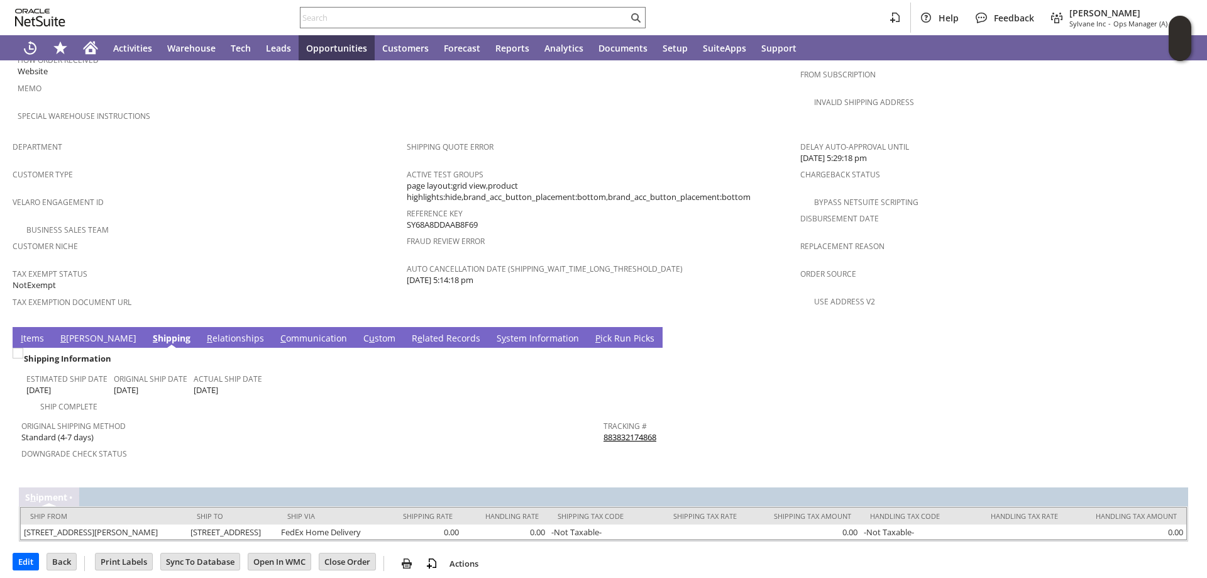
click at [493, 332] on link "S y stem Information" at bounding box center [537, 339] width 89 height 14
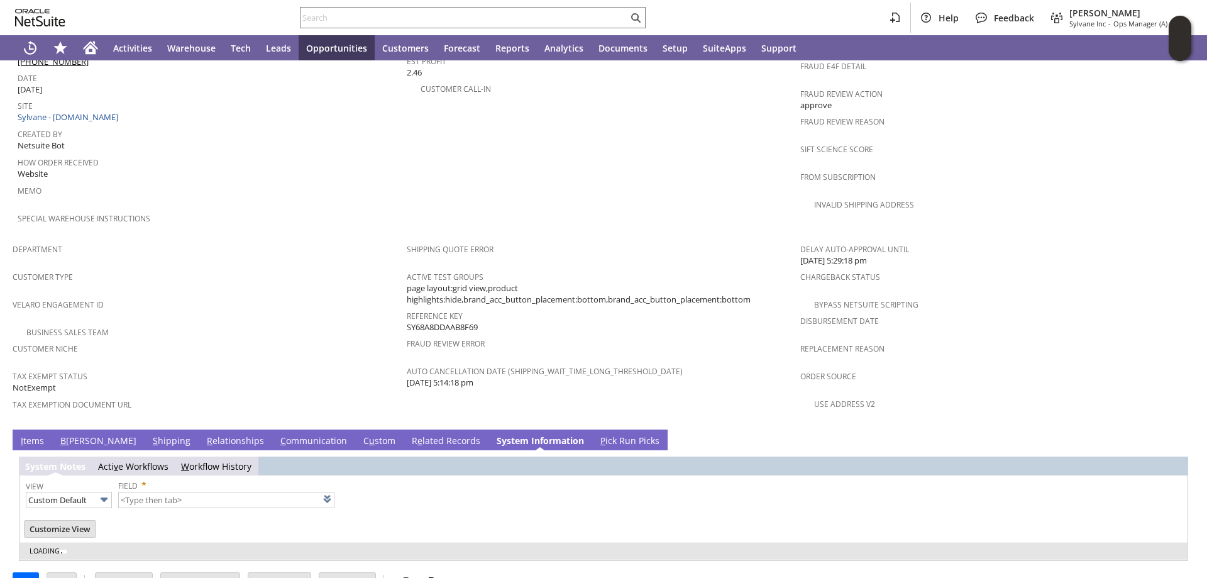
type input "1 to 25 of 98"
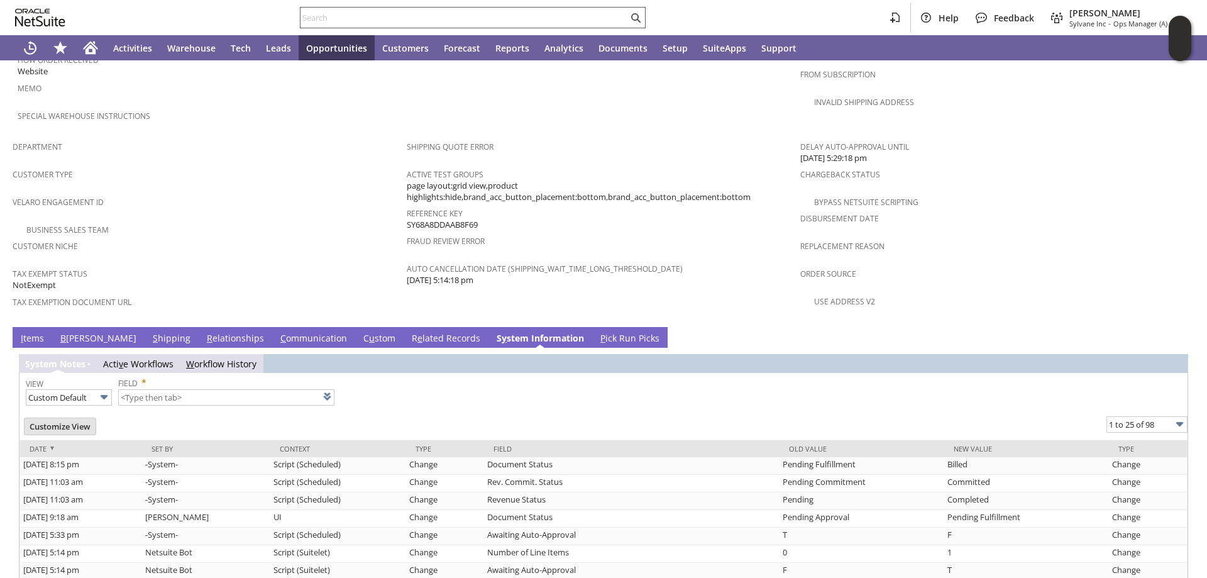
click at [470, 21] on input "text" at bounding box center [463, 17] width 327 height 15
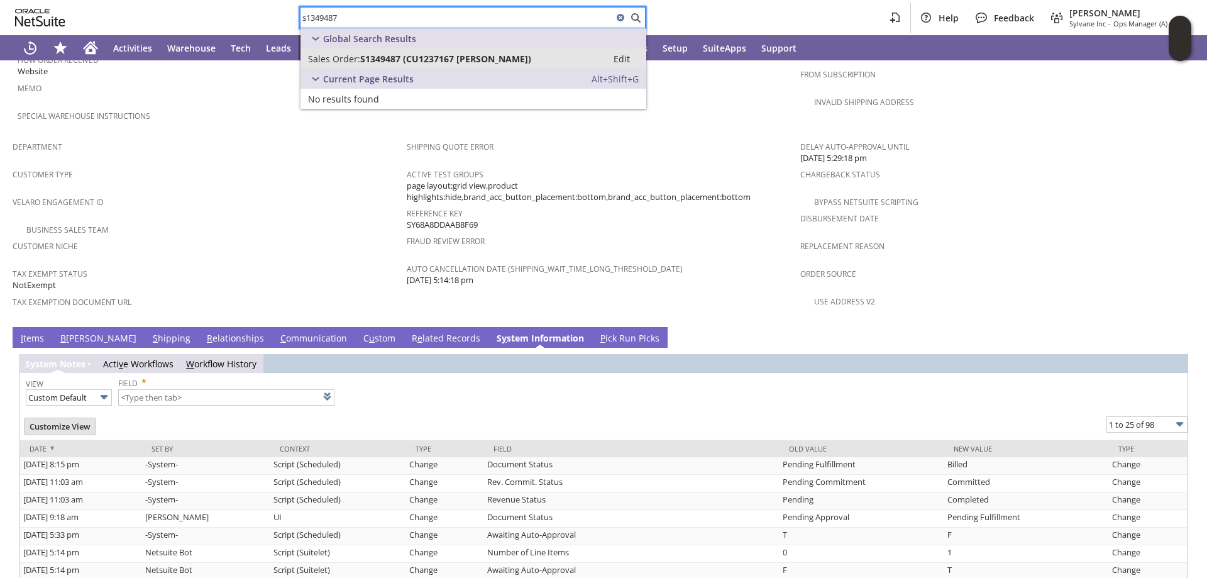
type input "s1349487"
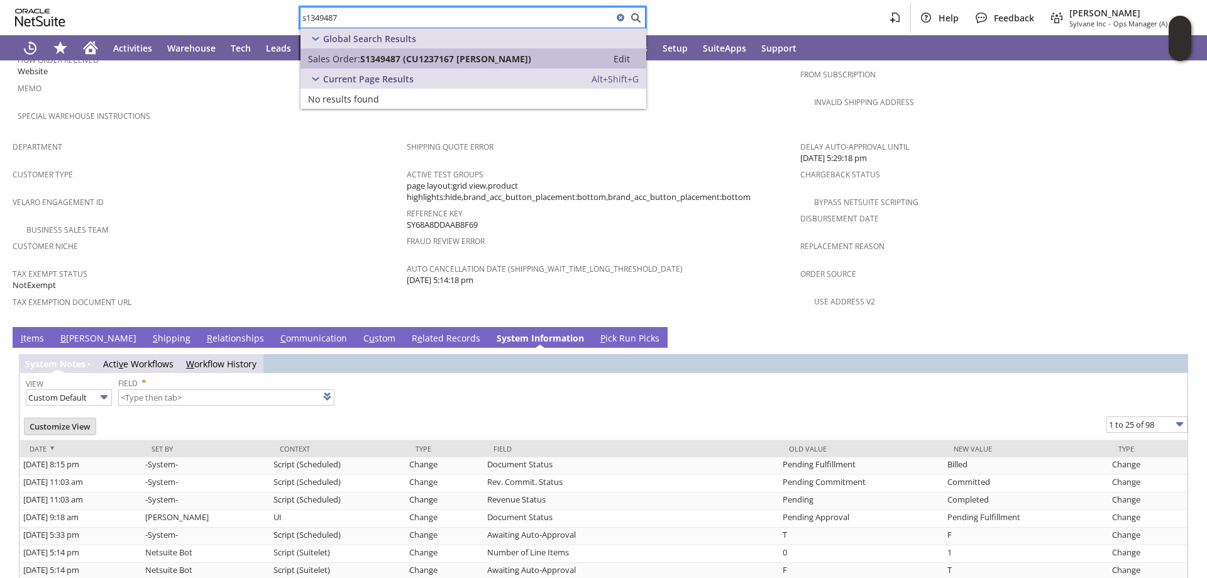
click at [481, 53] on span "S1349487 (CU1237167 Carl Vollmer)" at bounding box center [445, 59] width 171 height 12
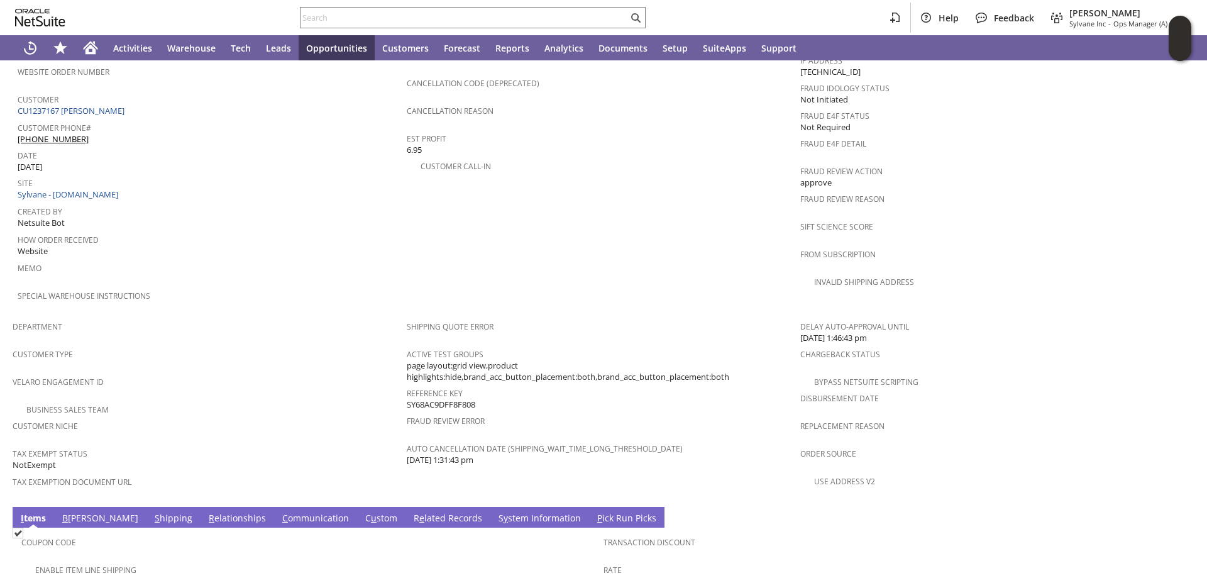
scroll to position [629, 0]
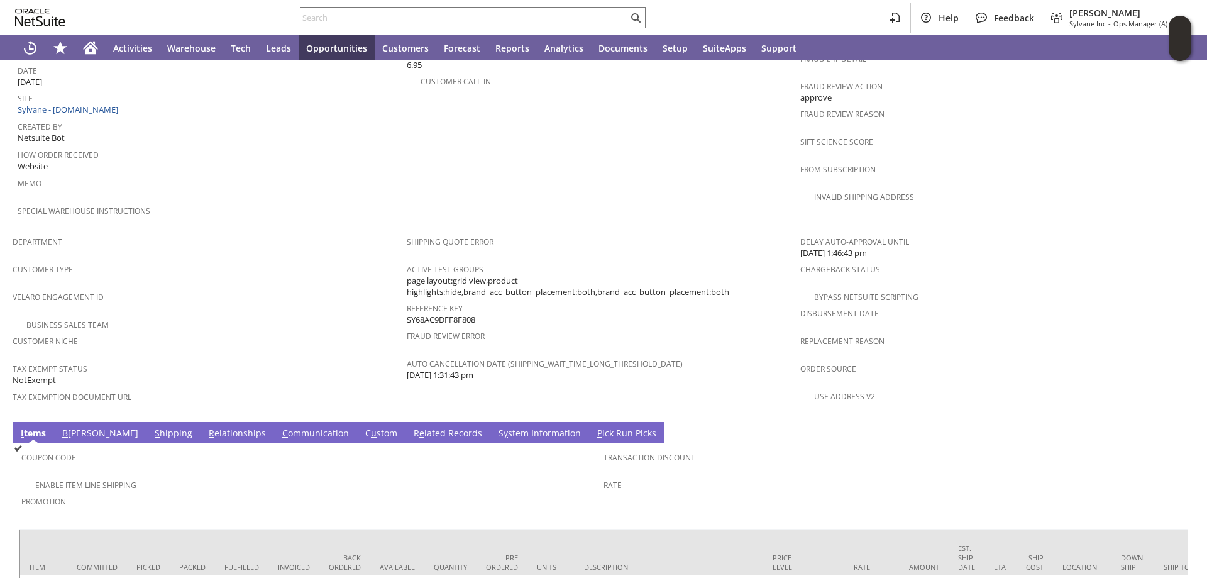
click at [151, 427] on link "S hipping" at bounding box center [173, 434] width 44 height 14
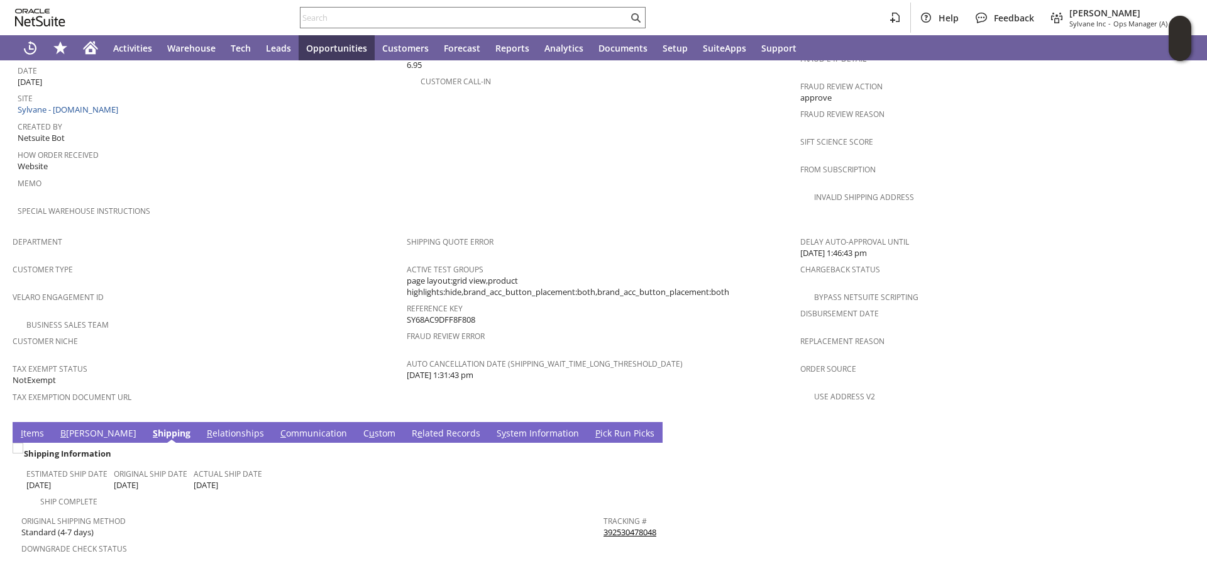
click at [497, 427] on link "S y stem Information" at bounding box center [537, 434] width 89 height 14
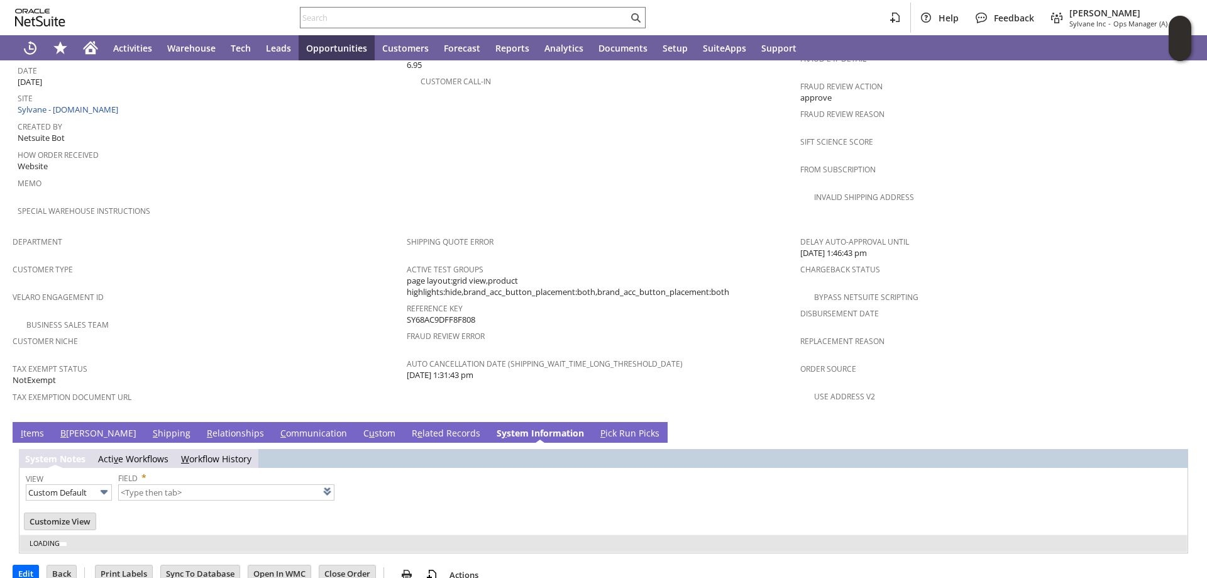
scroll to position [621, 0]
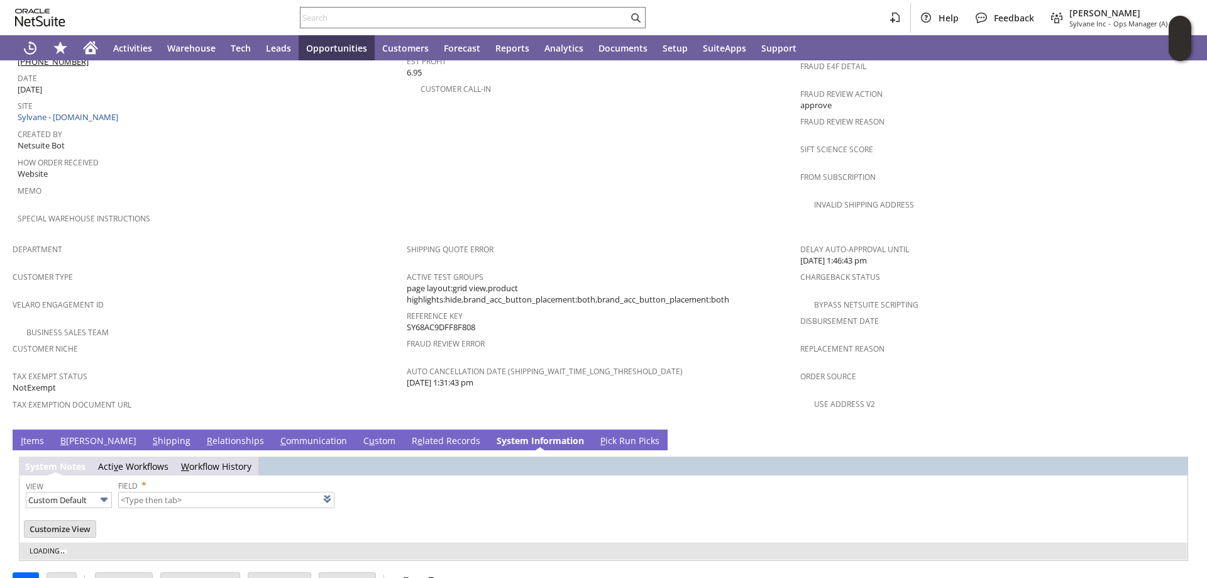
type input "1 to 25 of 98"
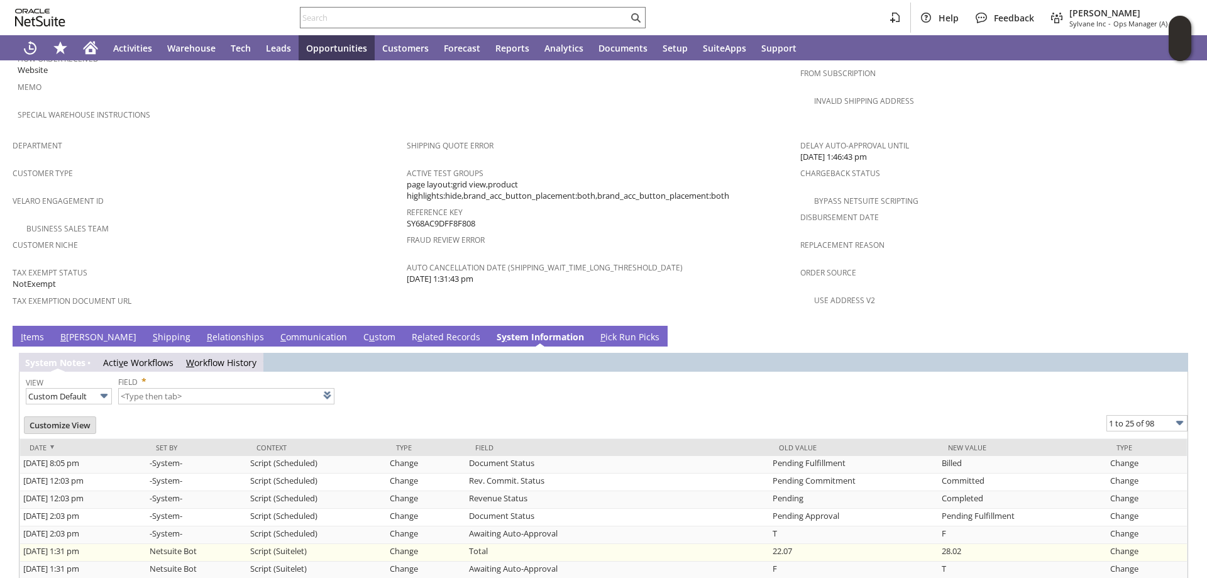
scroll to position [817, 0]
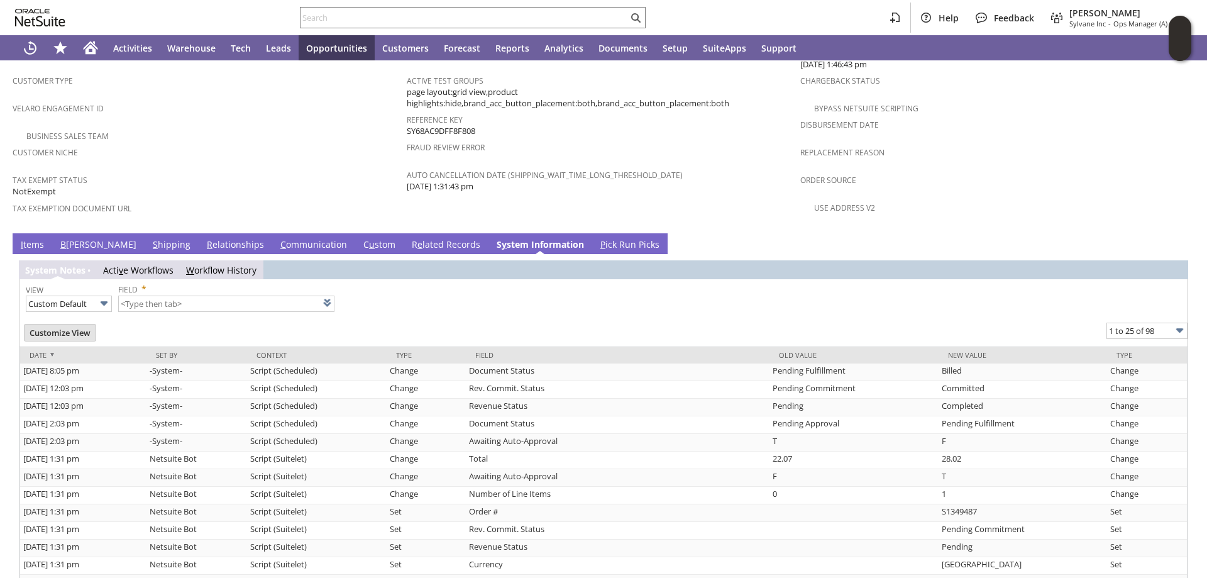
click at [28, 238] on link "I tems" at bounding box center [33, 245] width 30 height 14
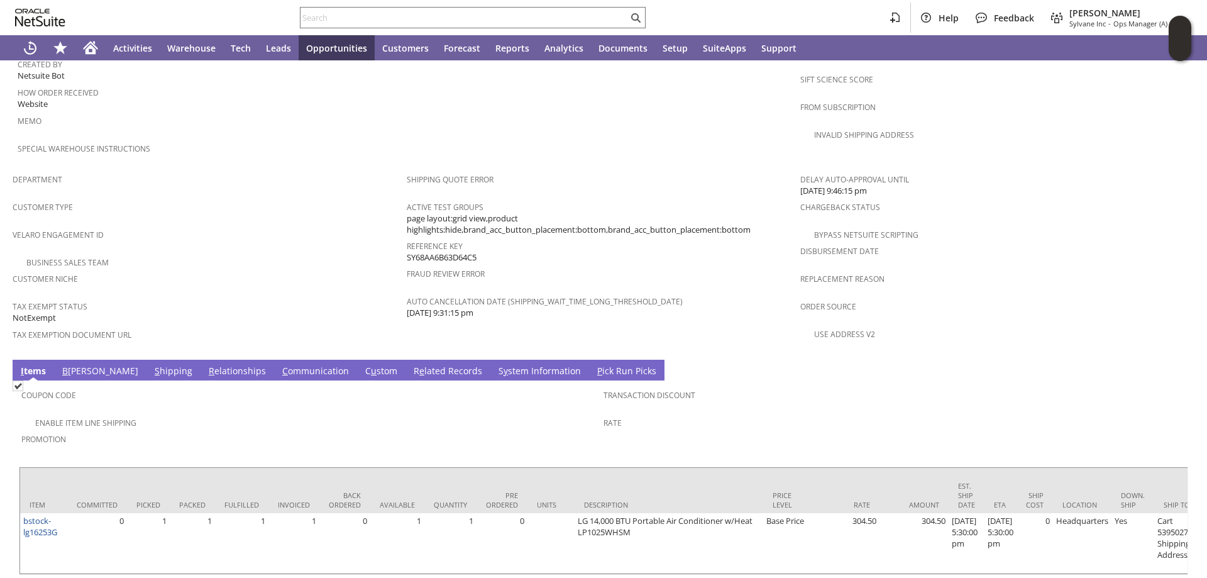
scroll to position [691, 0]
click at [151, 364] on link "S hipping" at bounding box center [173, 371] width 44 height 14
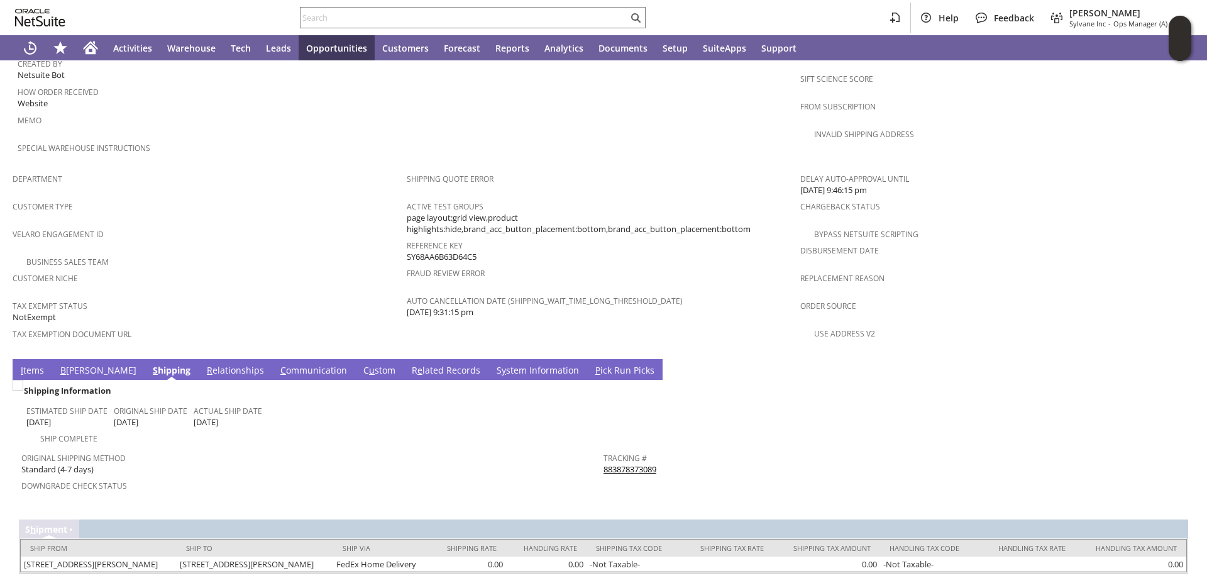
click at [493, 364] on link "S y stem Information" at bounding box center [537, 371] width 89 height 14
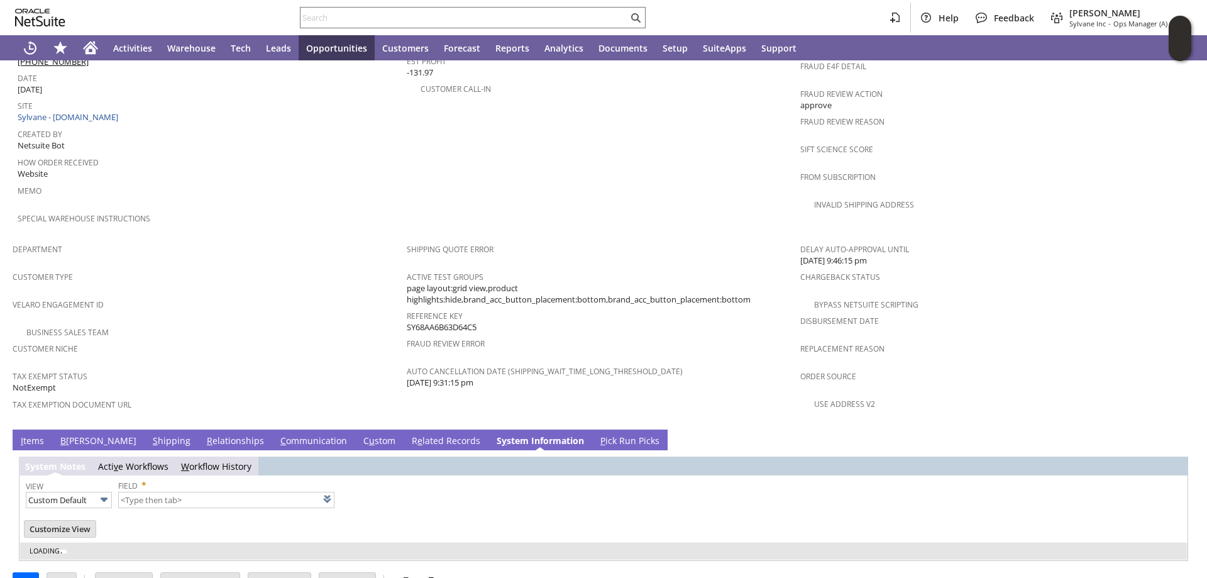
type input "1 to 25 of 98"
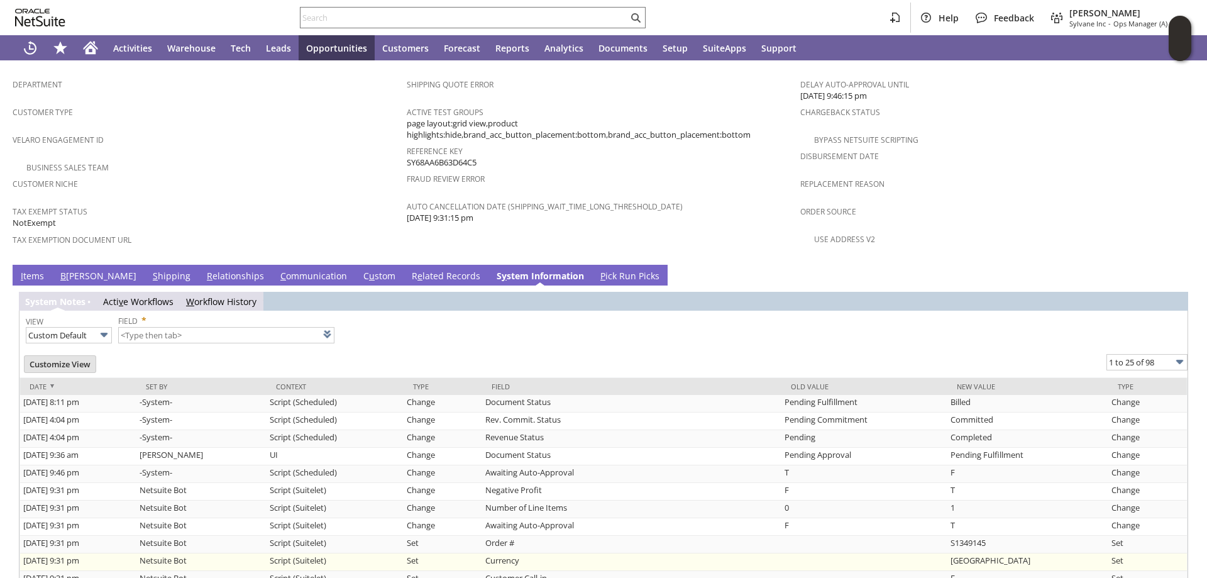
scroll to position [880, 0]
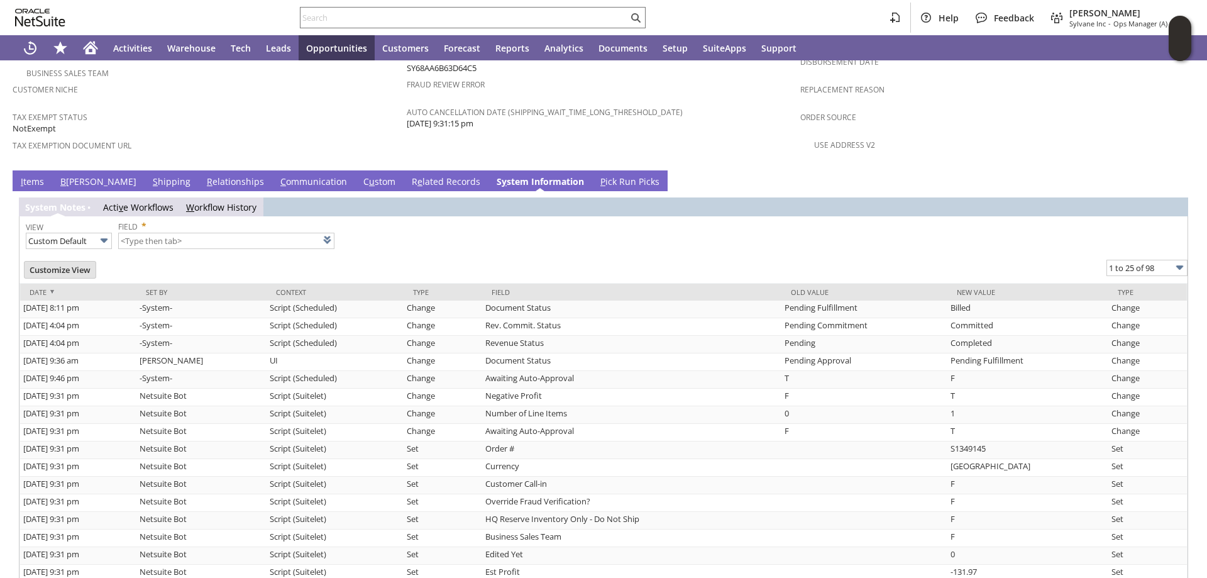
click at [150, 175] on link "S hipping" at bounding box center [172, 182] width 44 height 14
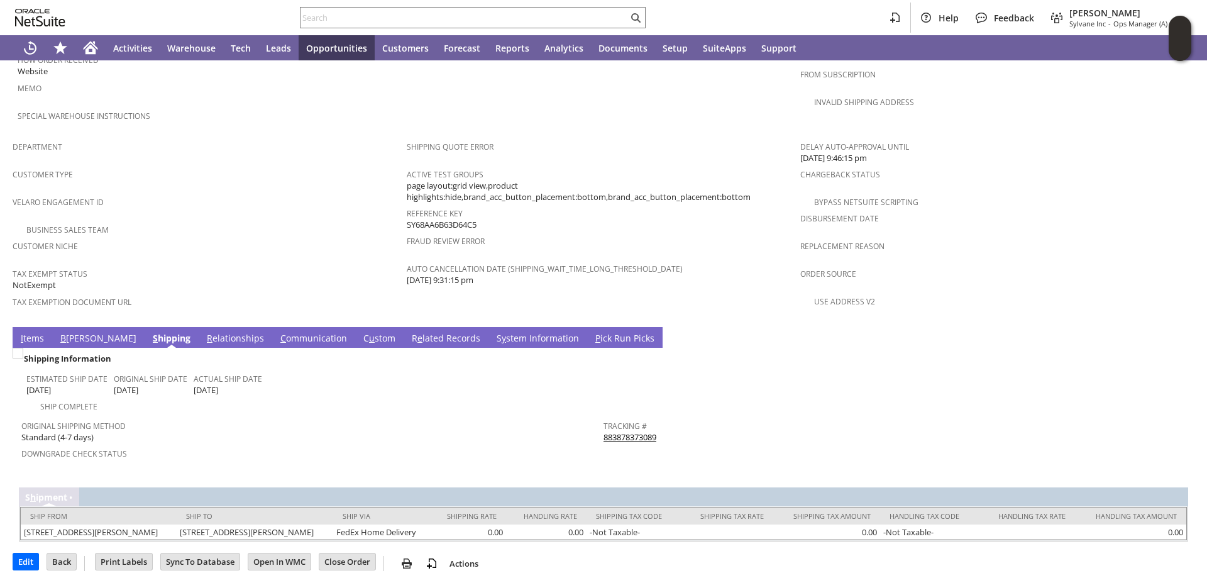
click at [644, 431] on link "883878373089" at bounding box center [629, 436] width 53 height 11
click at [445, 14] on input "text" at bounding box center [463, 17] width 327 height 15
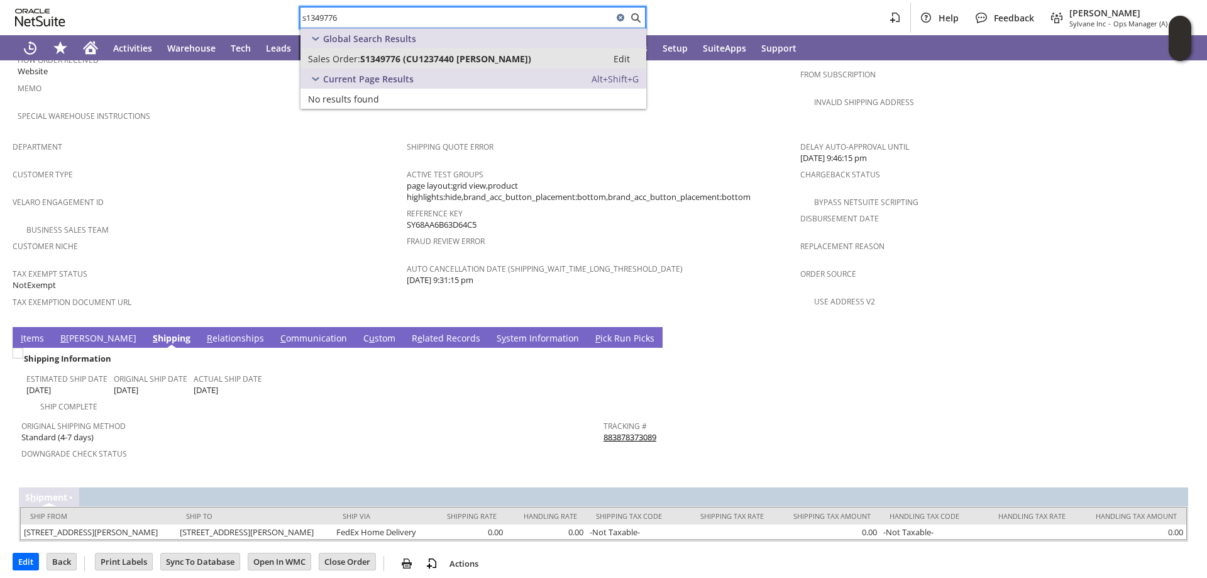
type input "s1349776"
click at [437, 58] on span "S1349776 (CU1237440 Titus J Hattan)" at bounding box center [445, 59] width 171 height 12
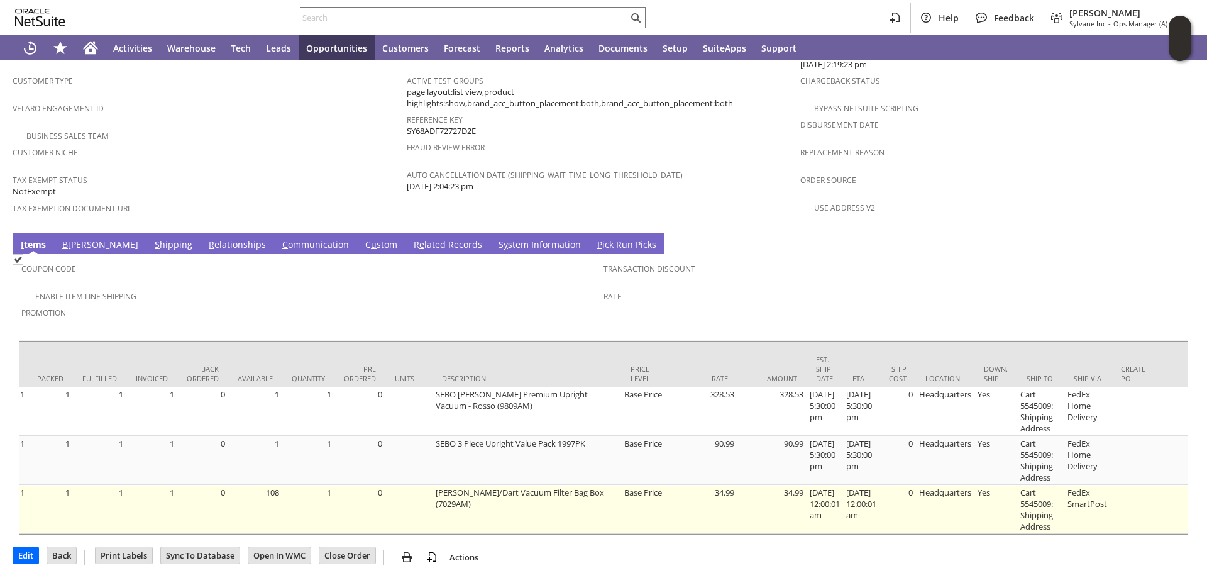
scroll to position [0, 114]
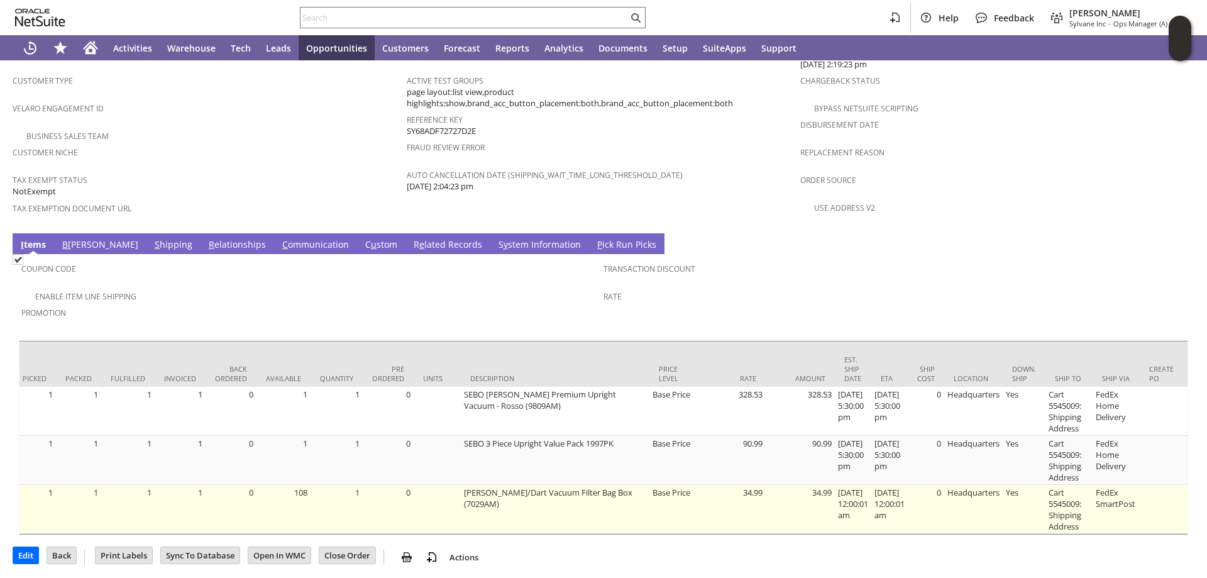
click at [415, 529] on td at bounding box center [437, 509] width 47 height 49
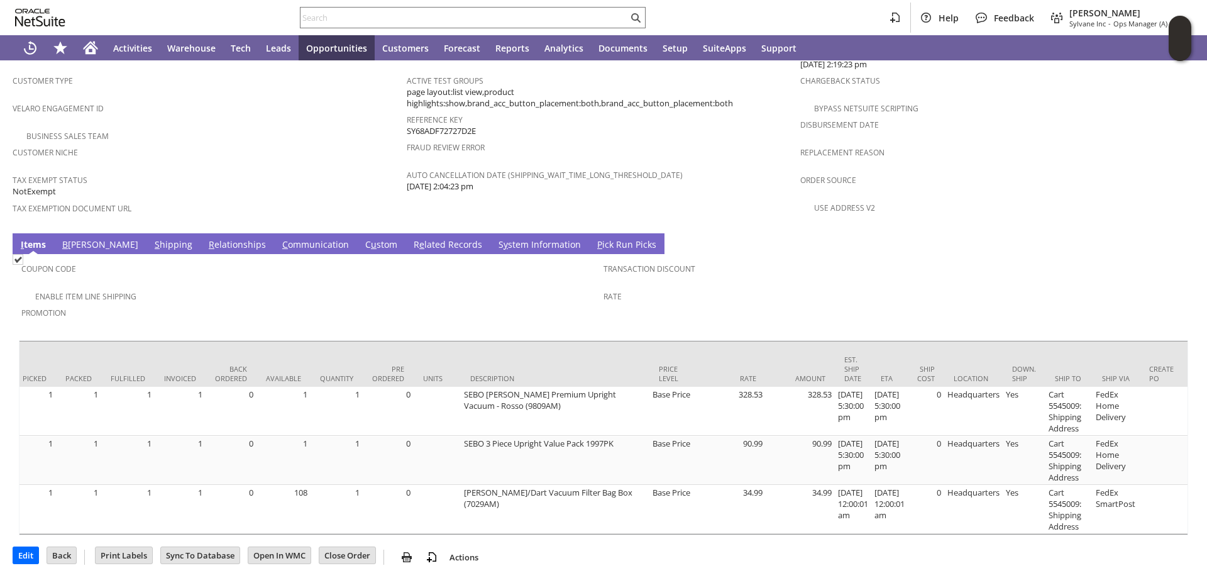
click at [151, 238] on link "S hipping" at bounding box center [173, 245] width 44 height 14
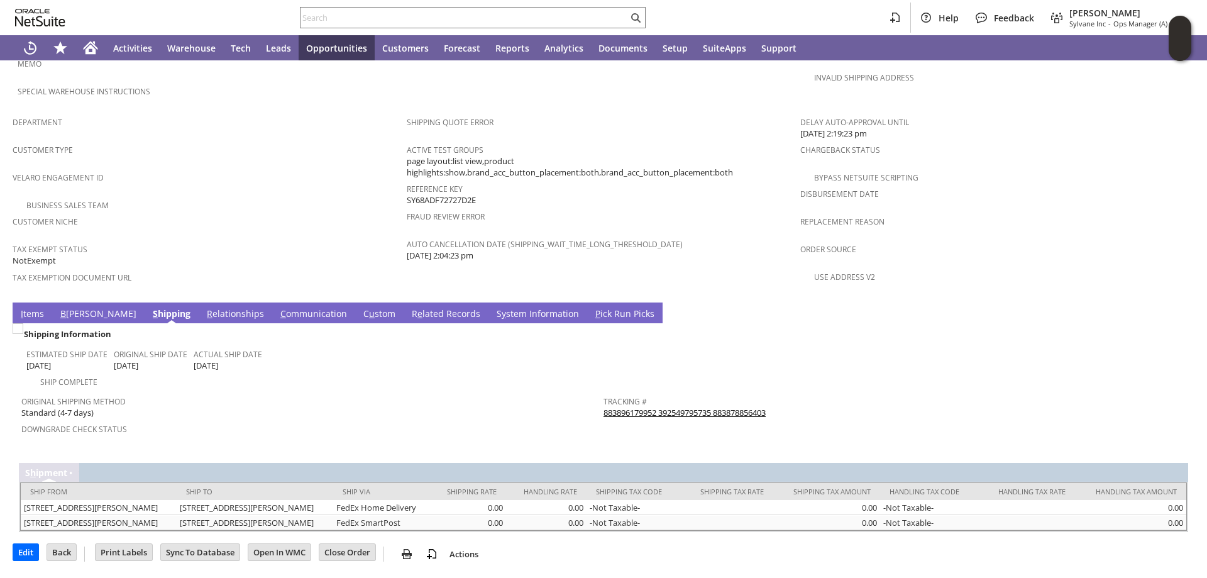
click at [493, 307] on link "S y stem Information" at bounding box center [537, 314] width 89 height 14
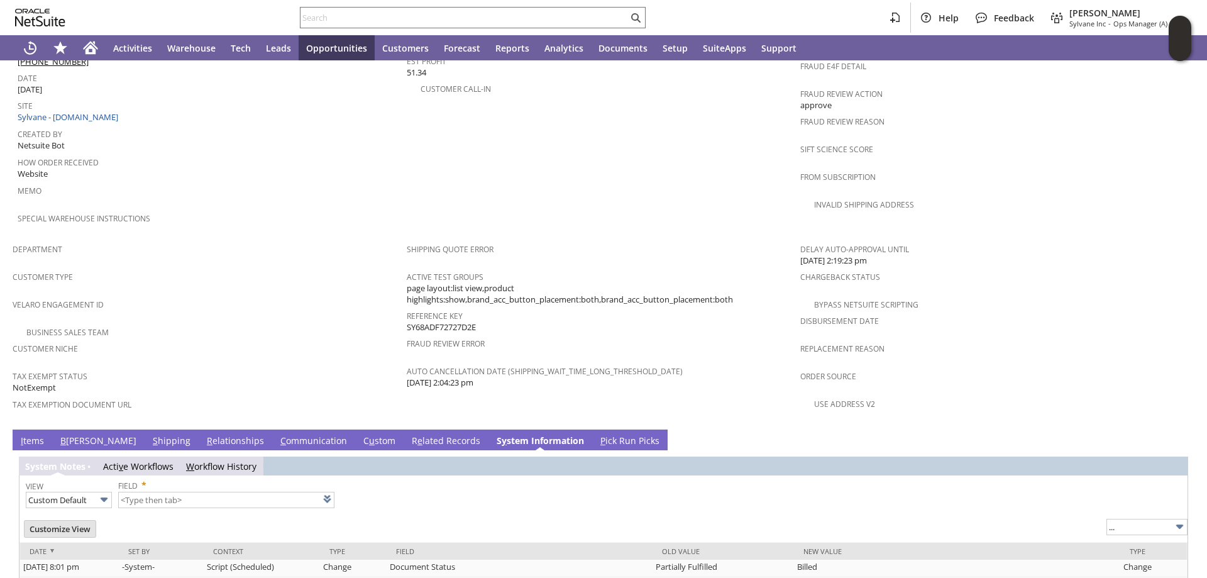
type input "1 to 25 of 99"
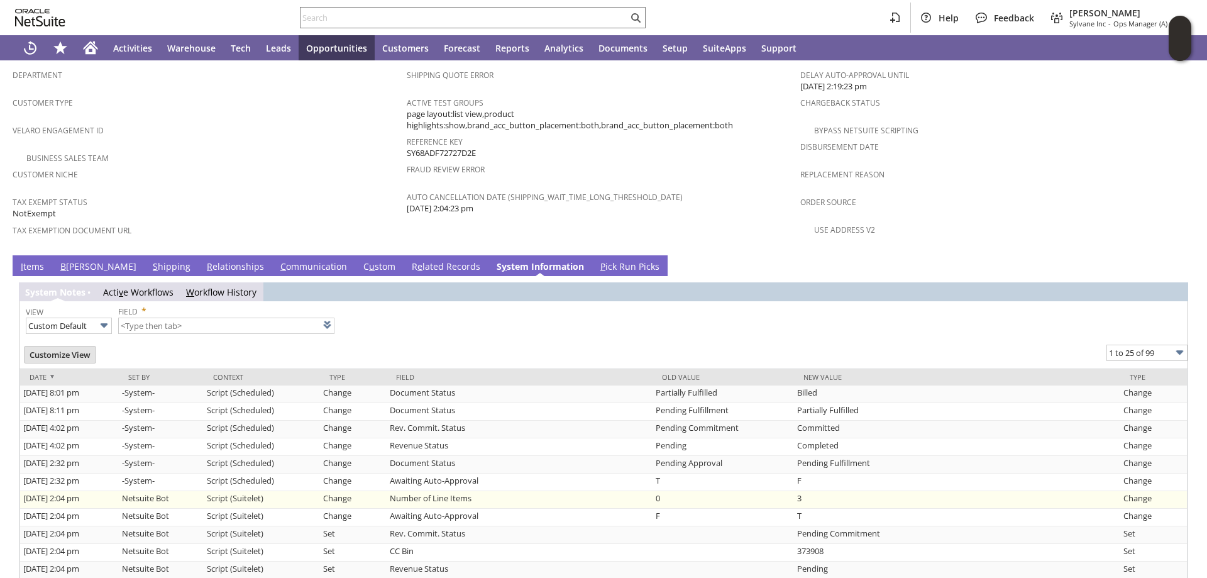
scroll to position [813, 0]
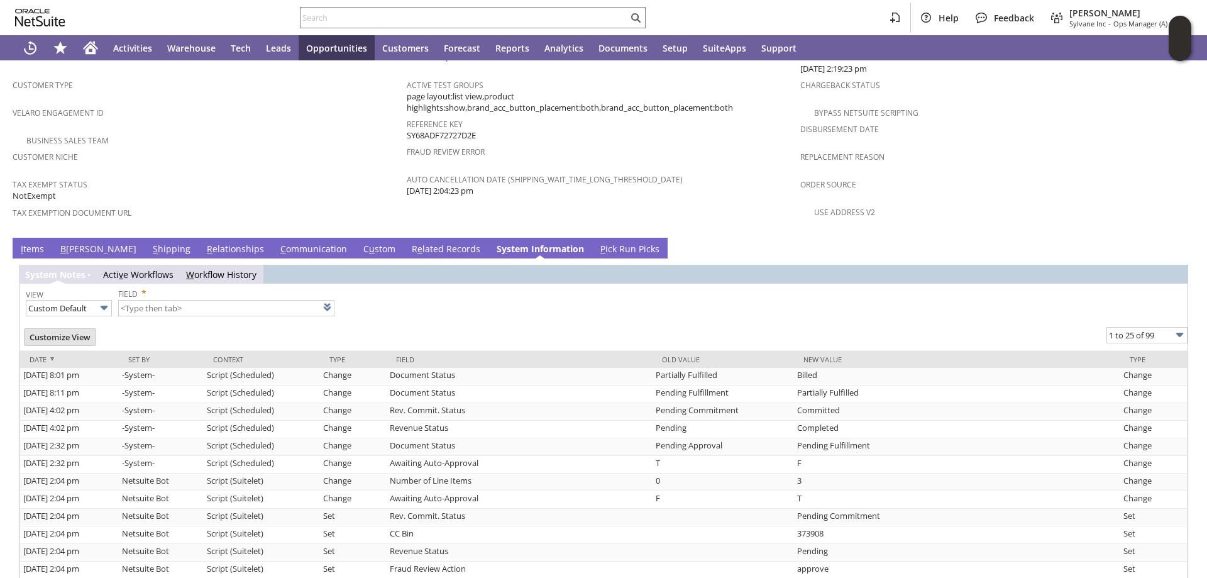
click at [150, 243] on link "S hipping" at bounding box center [172, 250] width 44 height 14
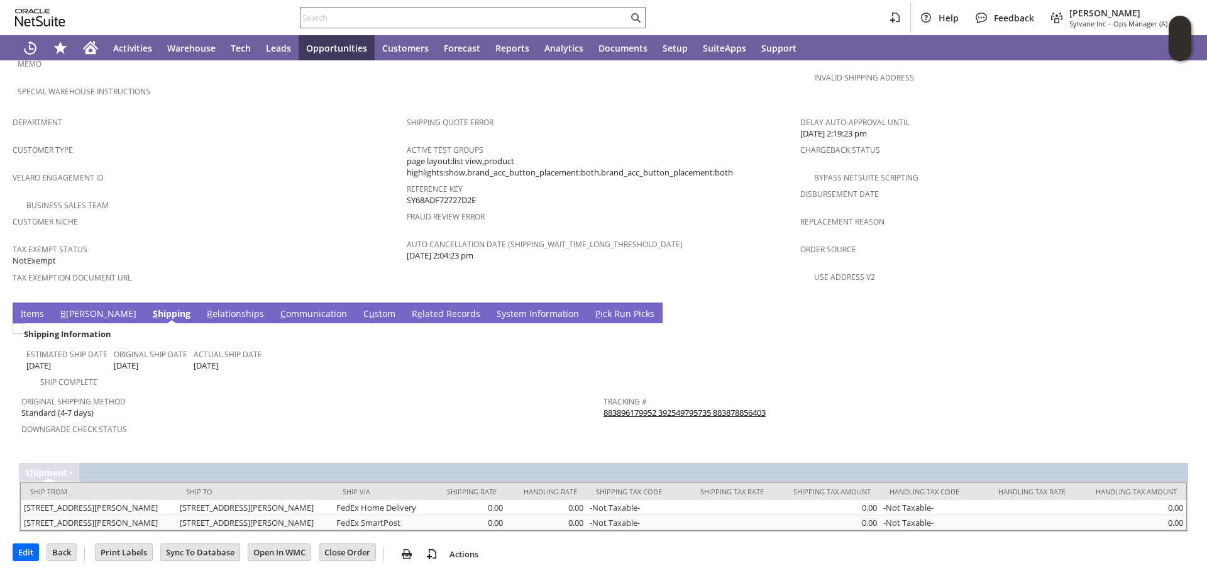
click at [718, 407] on link "883896179952 392549795735 883878856403" at bounding box center [684, 412] width 162 height 11
click at [471, 7] on div at bounding box center [473, 17] width 346 height 21
click at [468, 18] on input "text" at bounding box center [463, 17] width 327 height 15
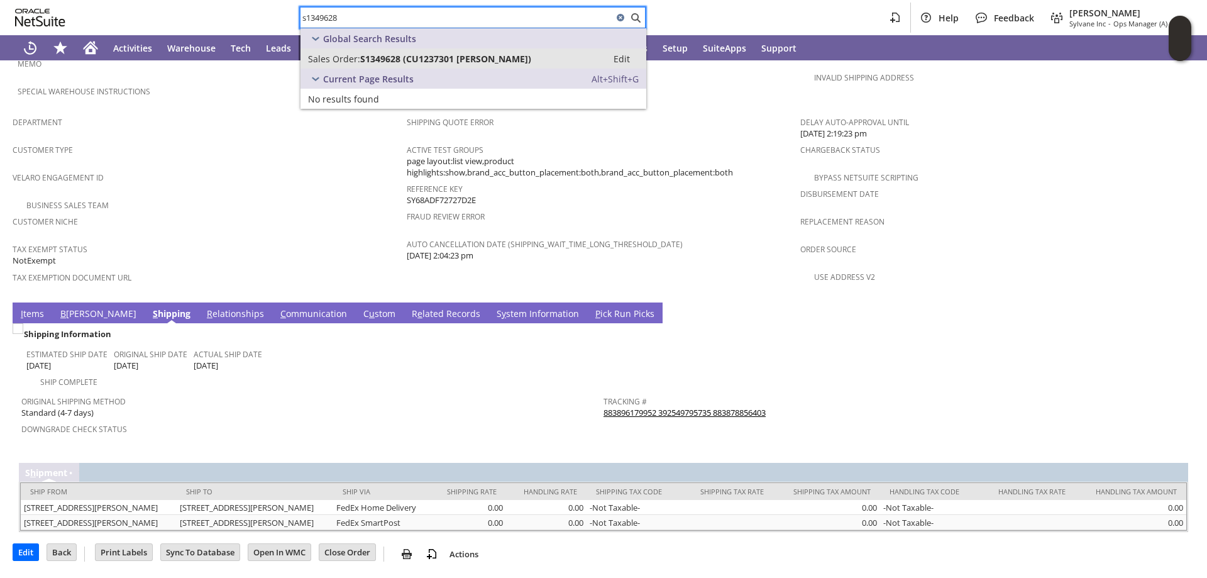
type input "s1349628"
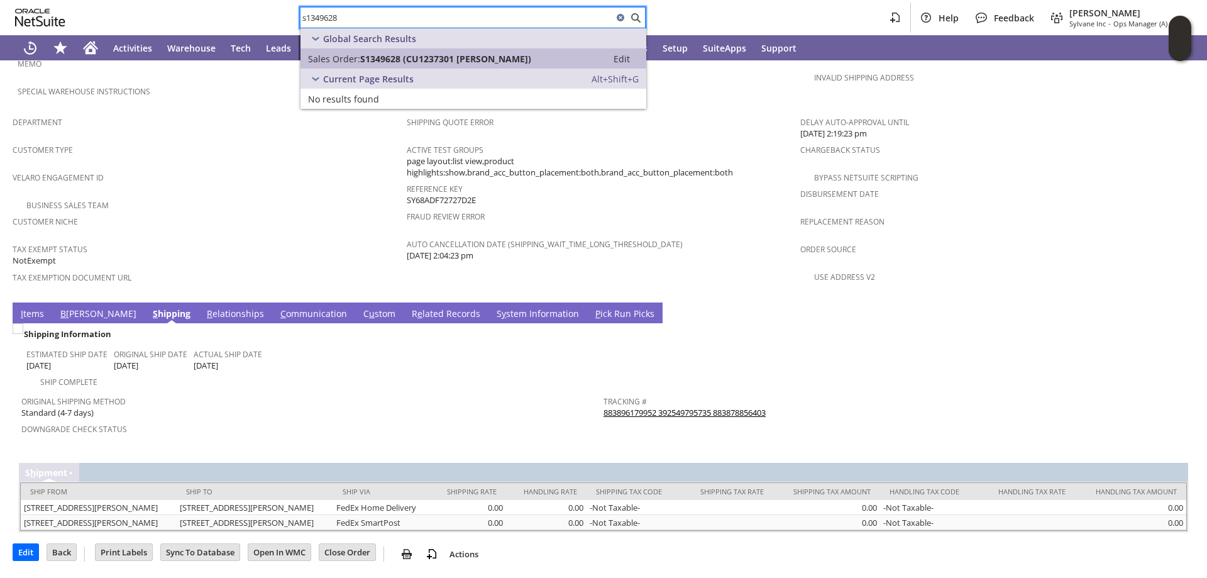
click at [485, 57] on span "S1349628 (CU1237301 John Greene)" at bounding box center [445, 59] width 171 height 12
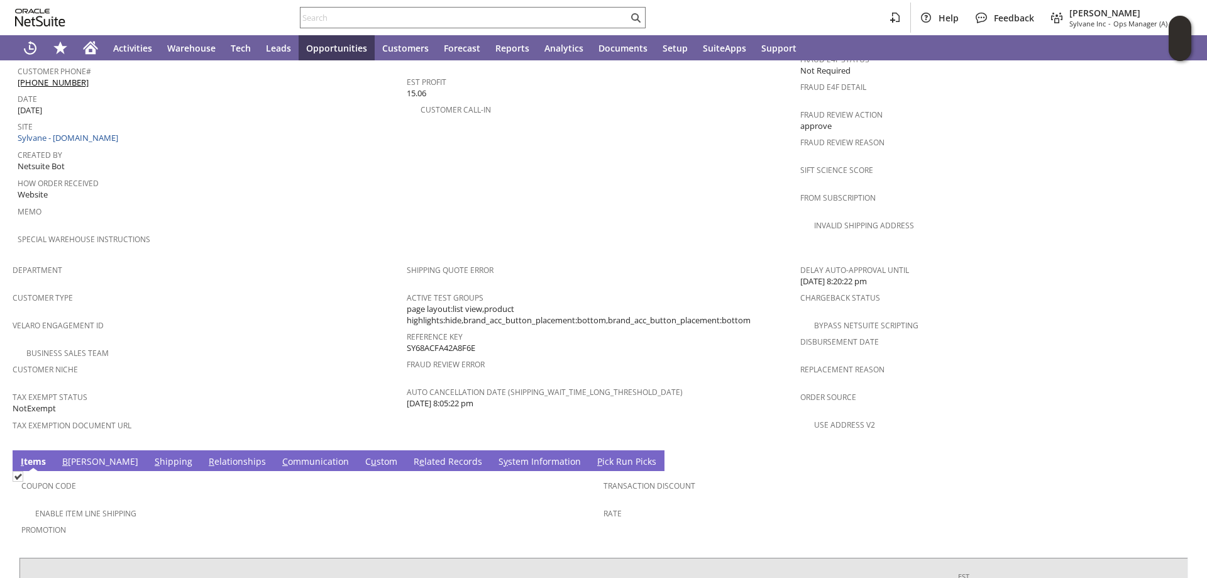
scroll to position [702, 0]
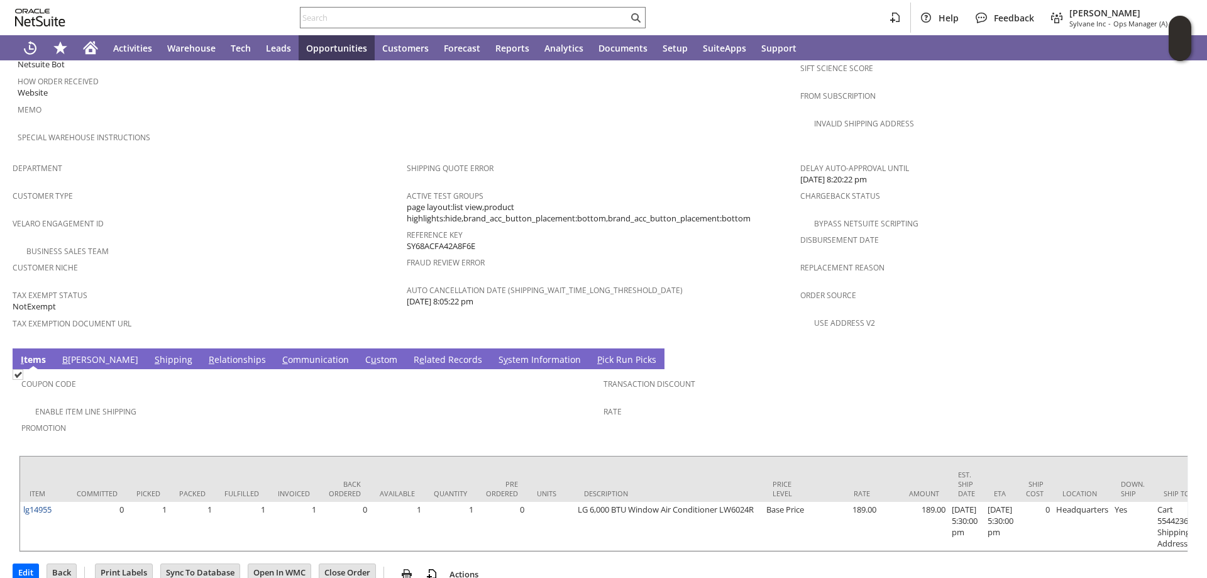
click at [151, 353] on link "S hipping" at bounding box center [173, 360] width 44 height 14
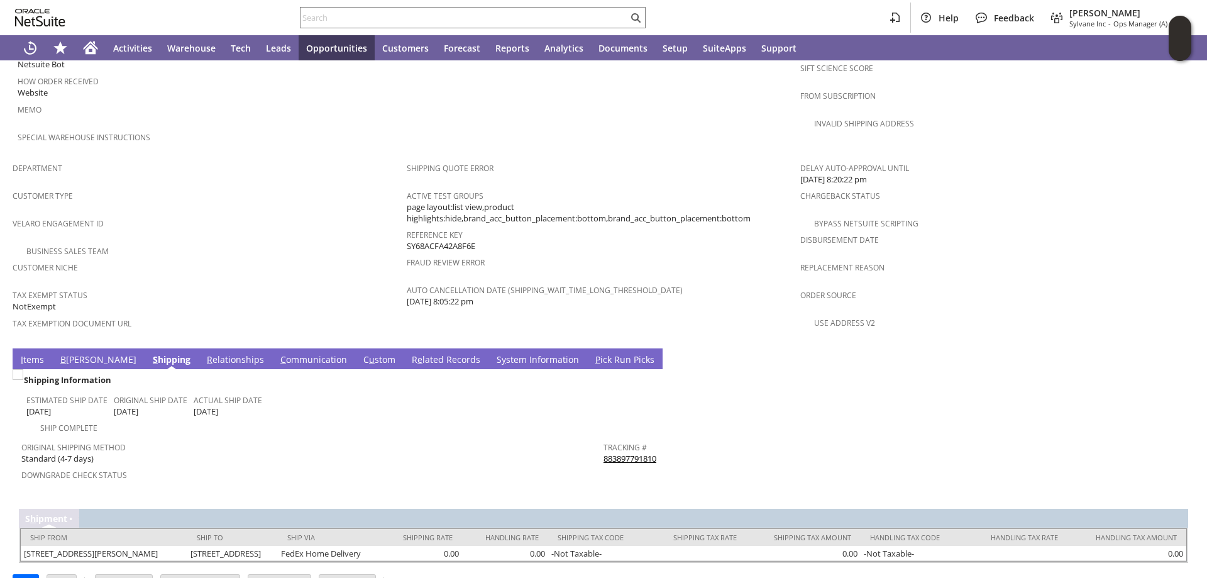
click at [493, 353] on link "S y stem Information" at bounding box center [537, 360] width 89 height 14
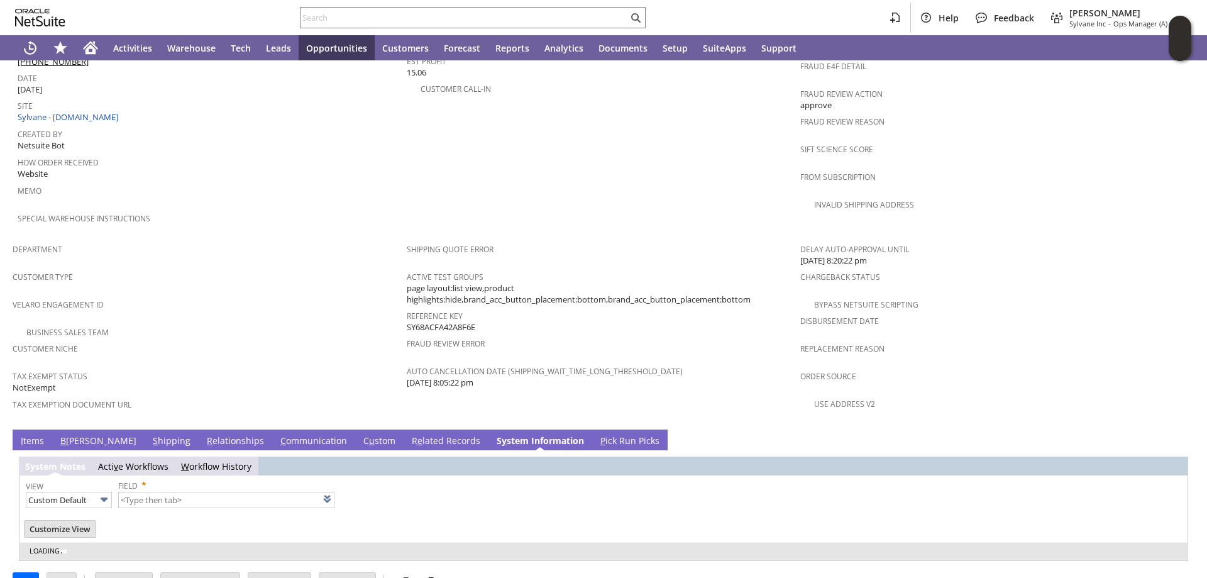
type input "1 to 25 of 97"
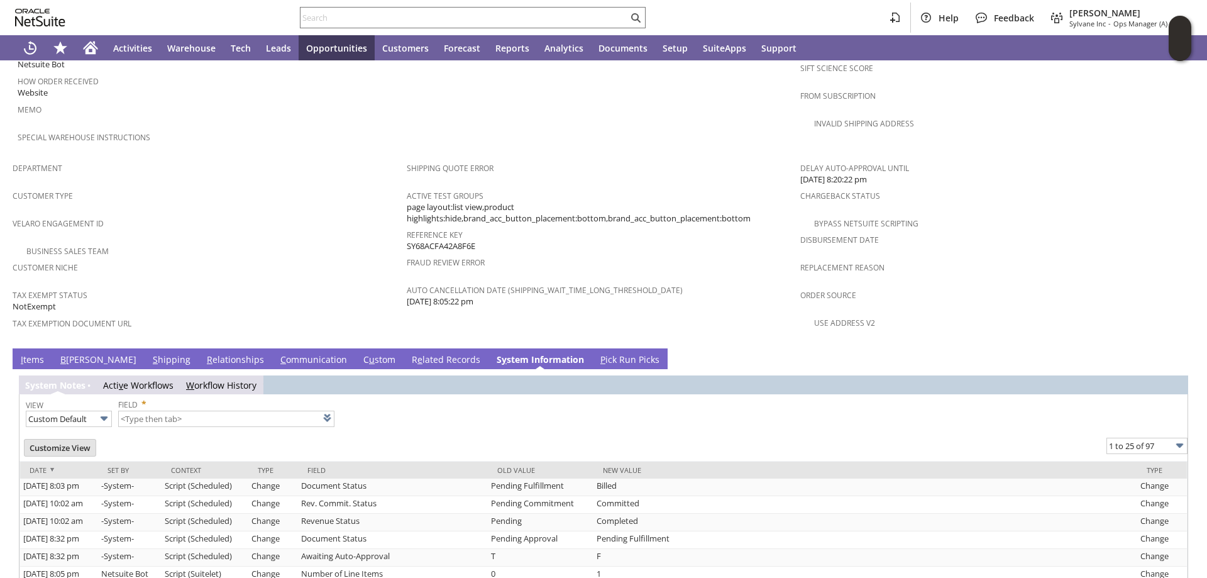
scroll to position [891, 0]
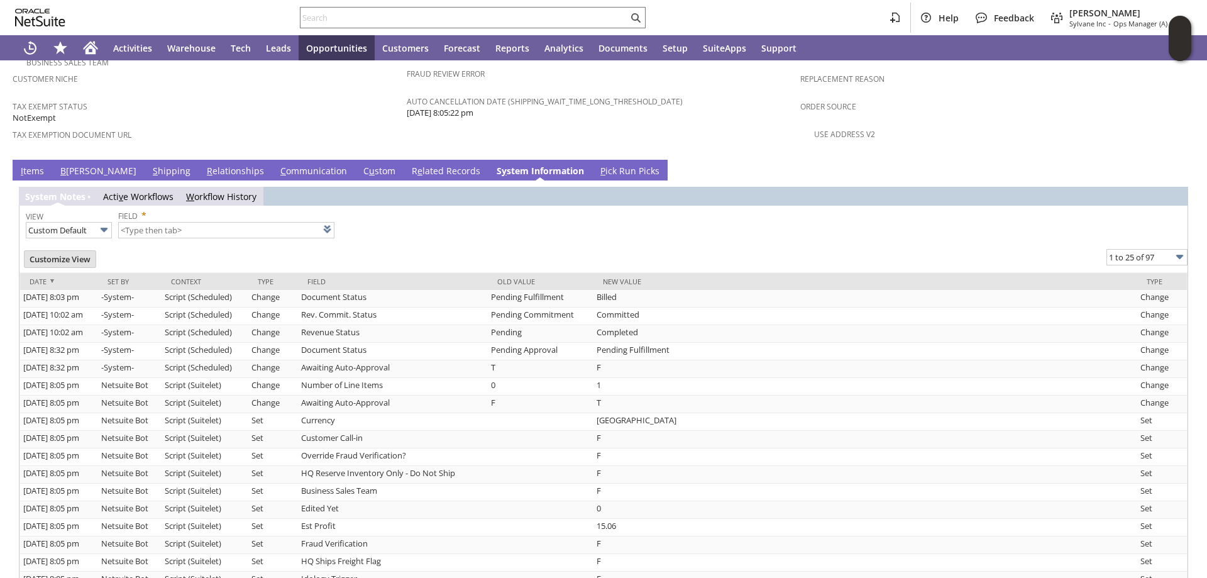
click at [25, 165] on link "I tems" at bounding box center [33, 172] width 30 height 14
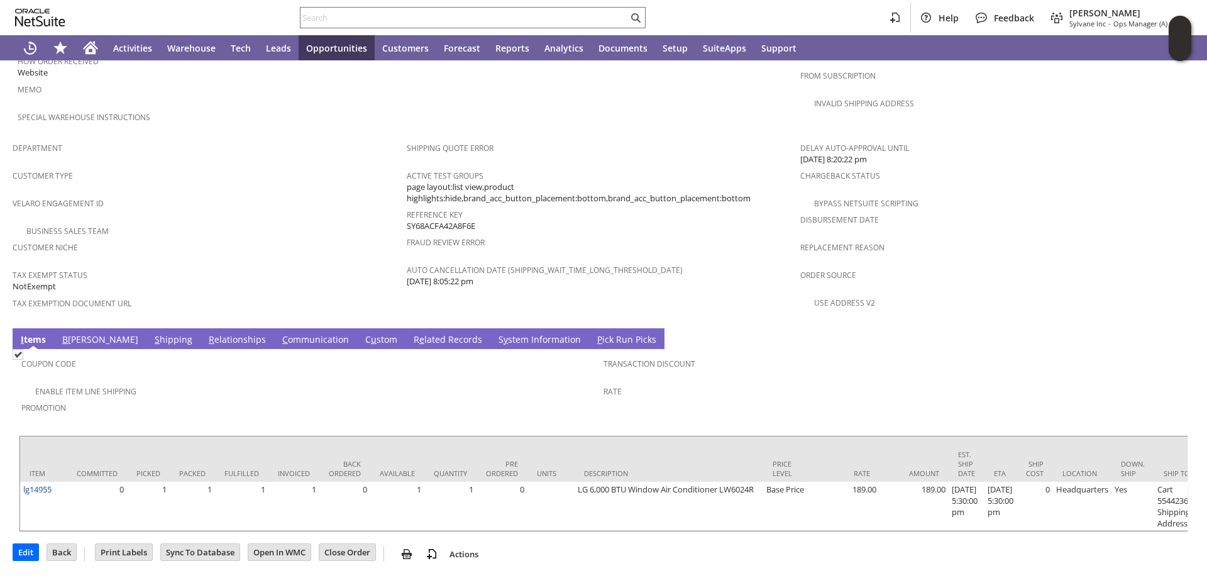
scroll to position [702, 0]
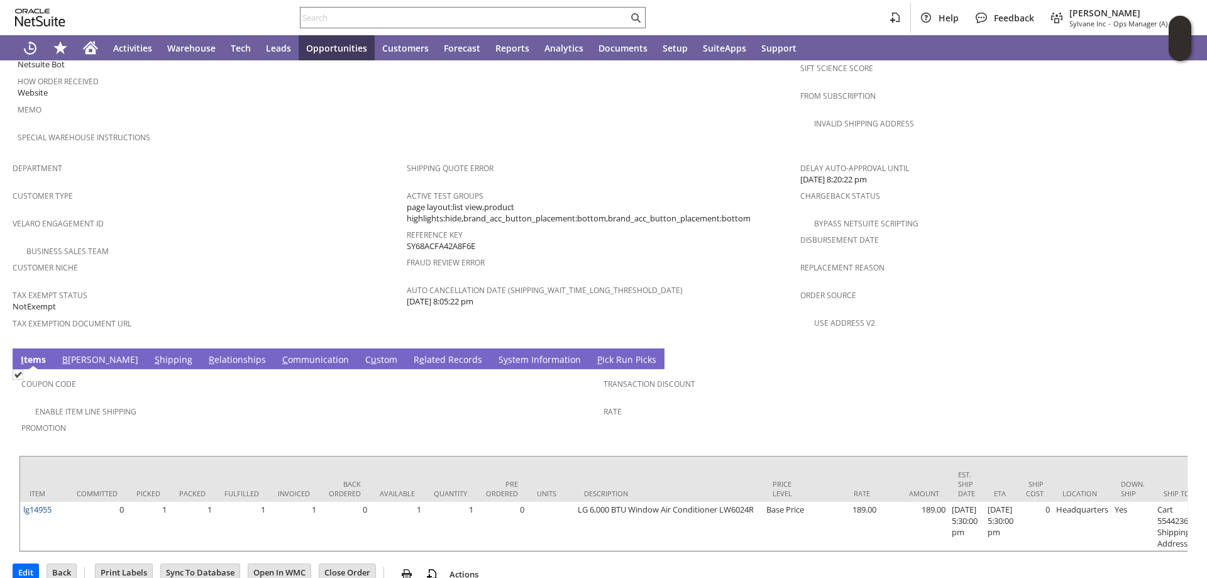
click at [151, 353] on link "S hipping" at bounding box center [173, 360] width 44 height 14
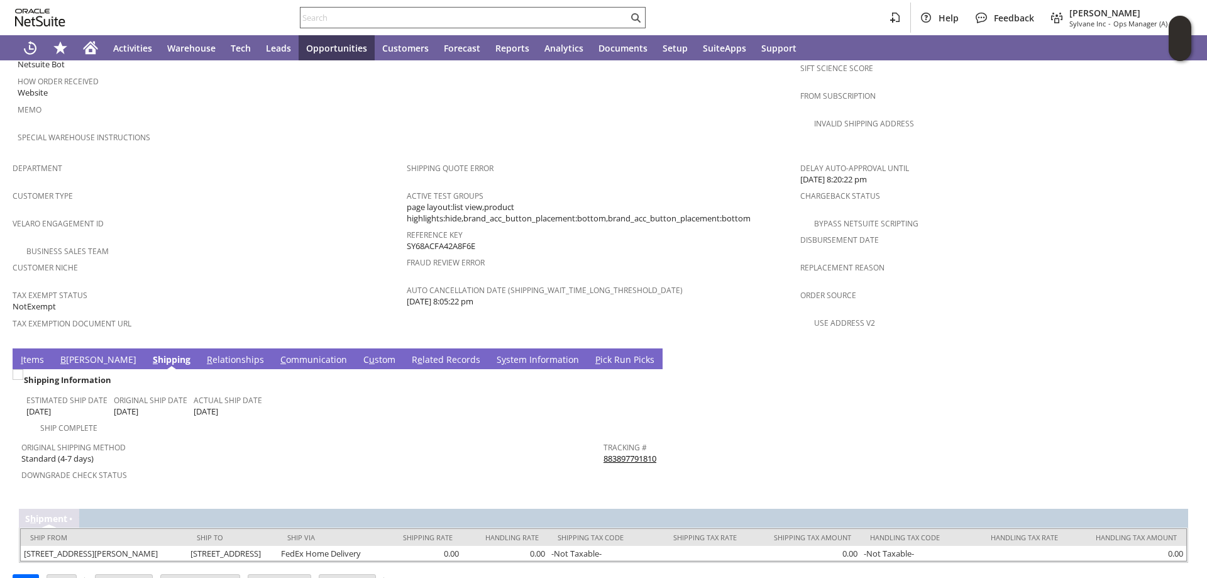
click at [473, 15] on input "text" at bounding box center [463, 17] width 327 height 15
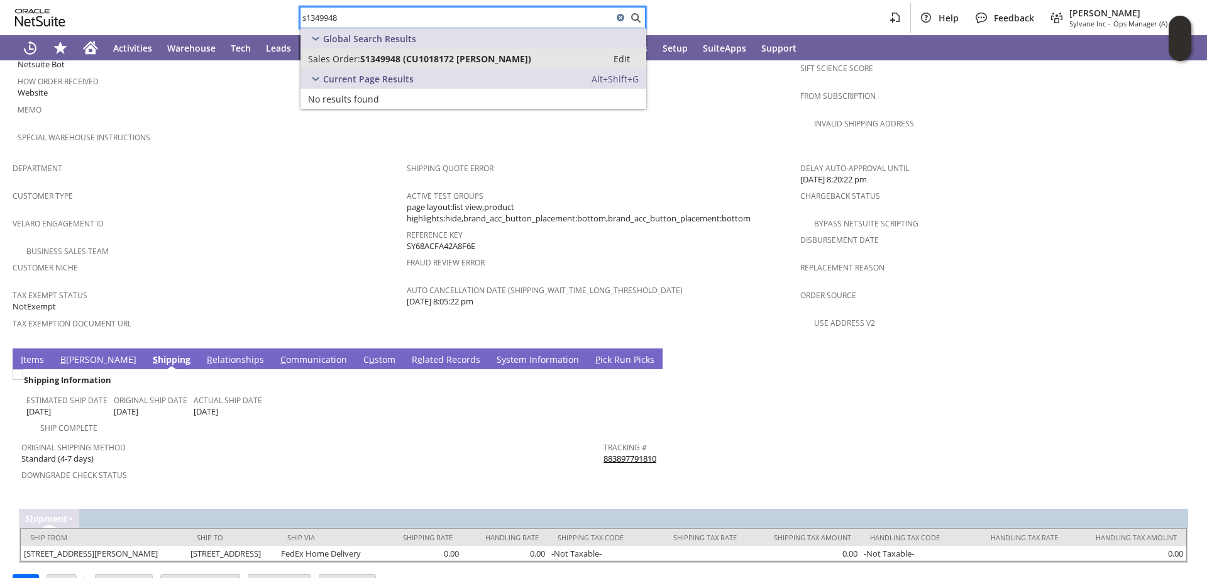
type input "s1349948"
click at [488, 55] on span "S1349948 (CU1018172 Alice Morgan)" at bounding box center [445, 59] width 171 height 12
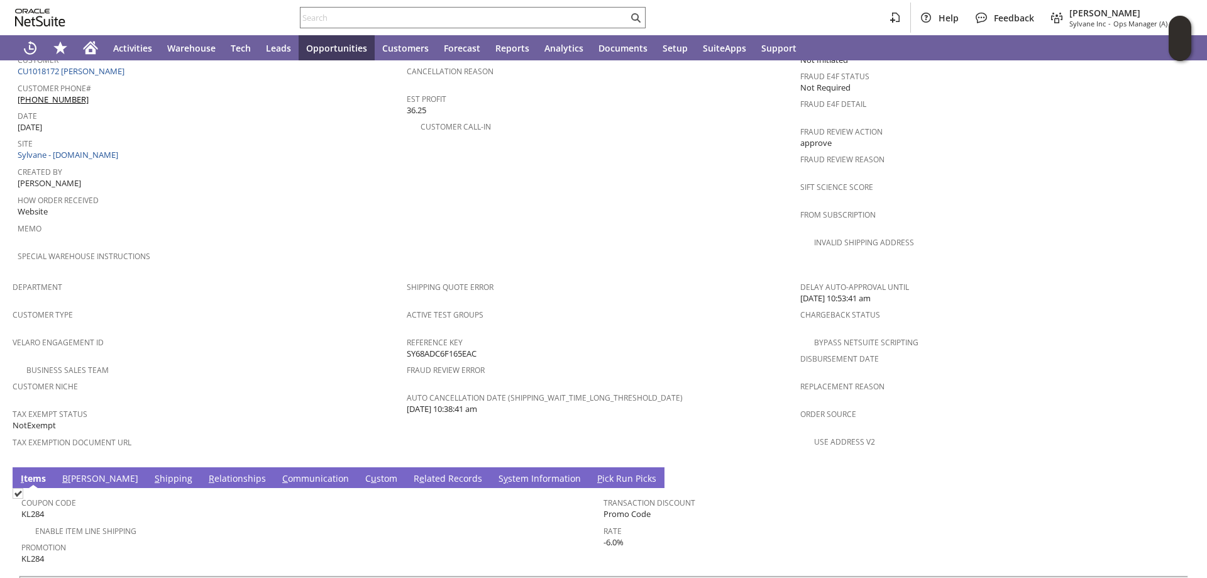
scroll to position [774, 0]
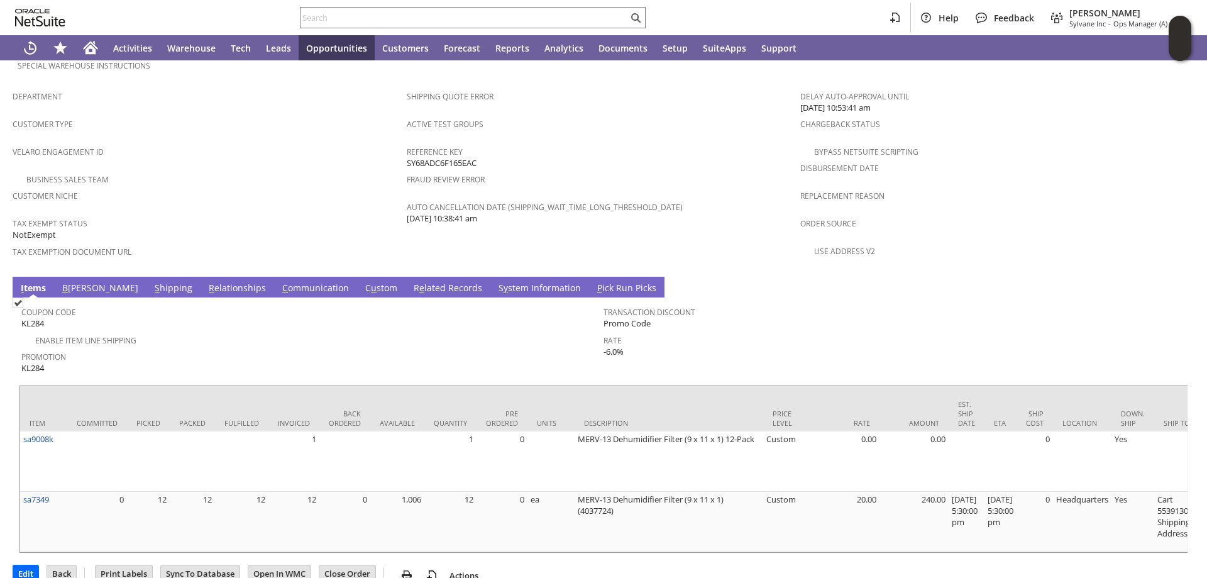
click at [151, 282] on link "S hipping" at bounding box center [173, 289] width 44 height 14
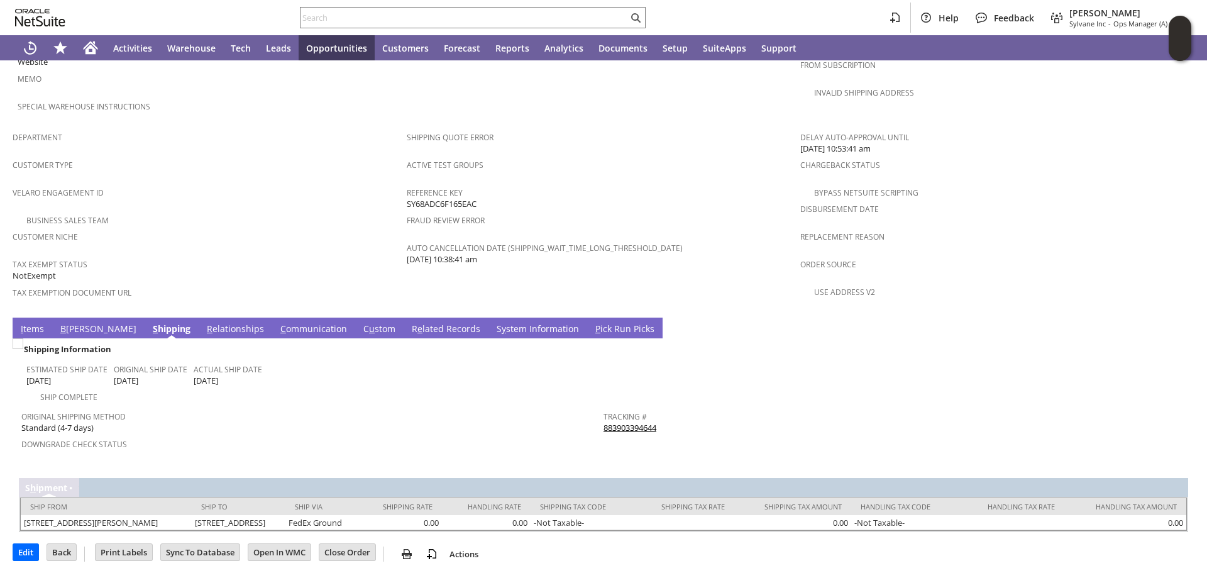
scroll to position [723, 0]
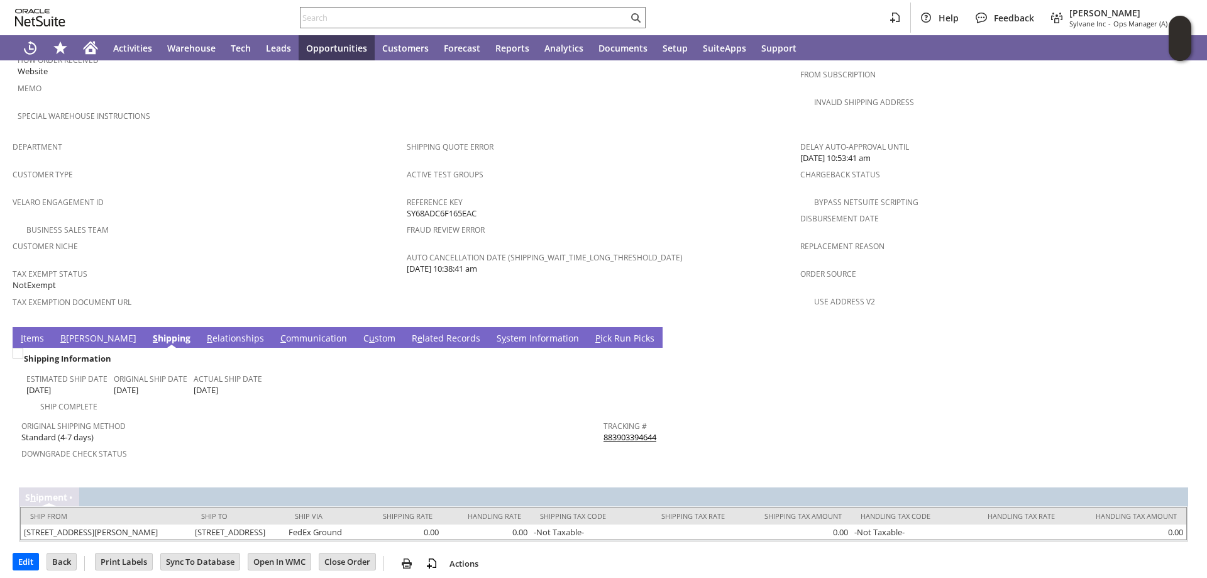
click at [493, 332] on link "S y stem Information" at bounding box center [537, 339] width 89 height 14
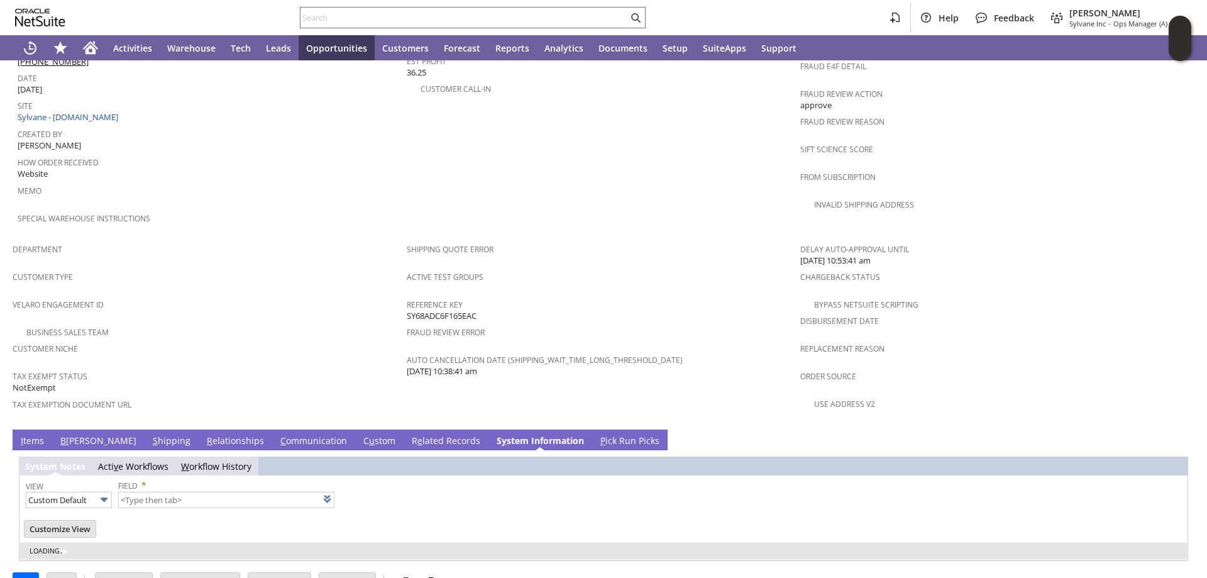
type input "1 to 25 of 97"
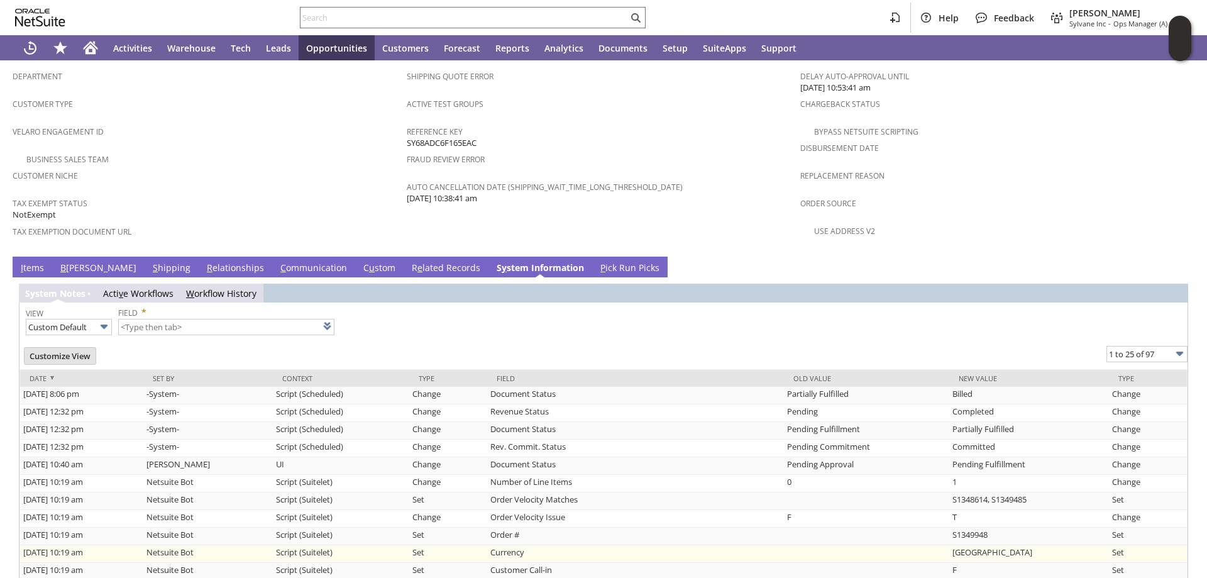
scroll to position [912, 0]
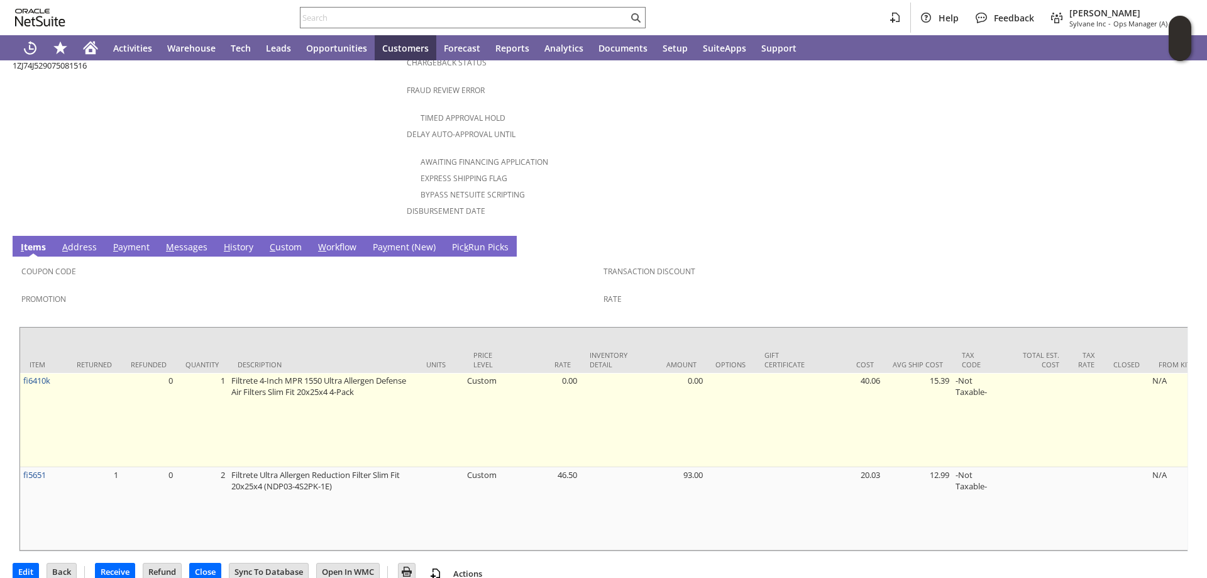
scroll to position [542, 0]
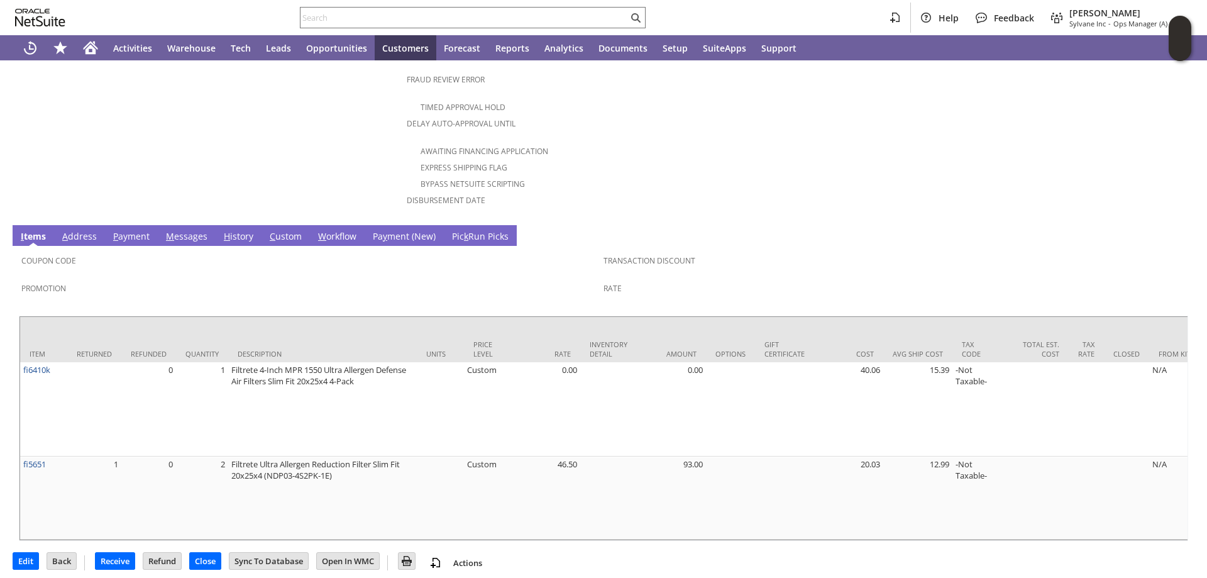
drag, startPoint x: 436, startPoint y: 17, endPoint x: 537, endPoint y: 91, distance: 125.5
click at [436, 16] on input "text" at bounding box center [463, 17] width 327 height 15
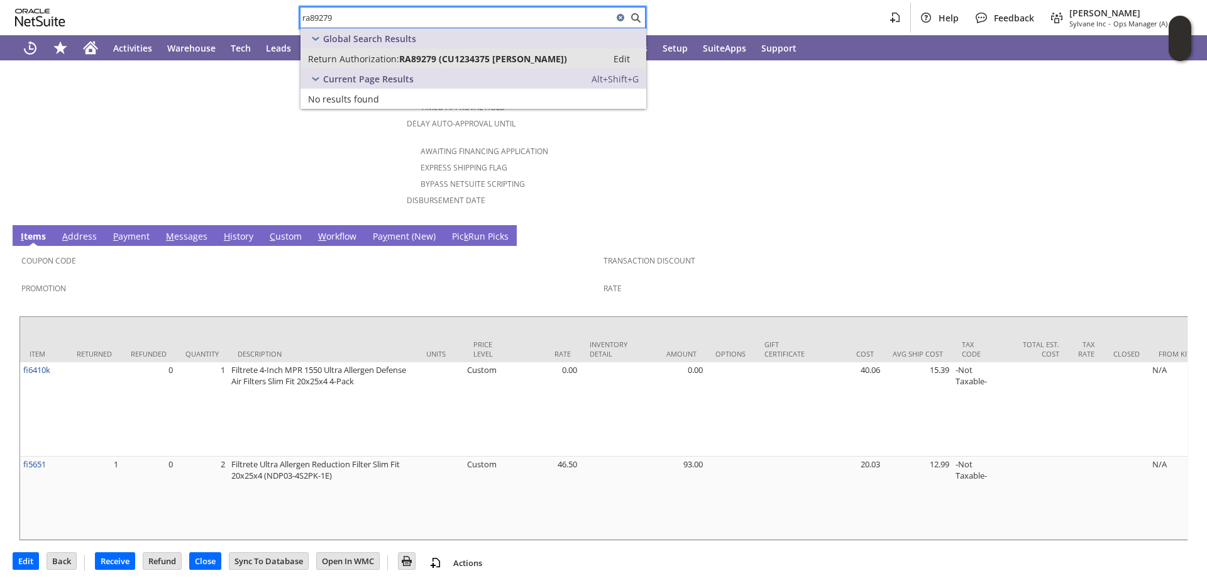
type input "ra89279"
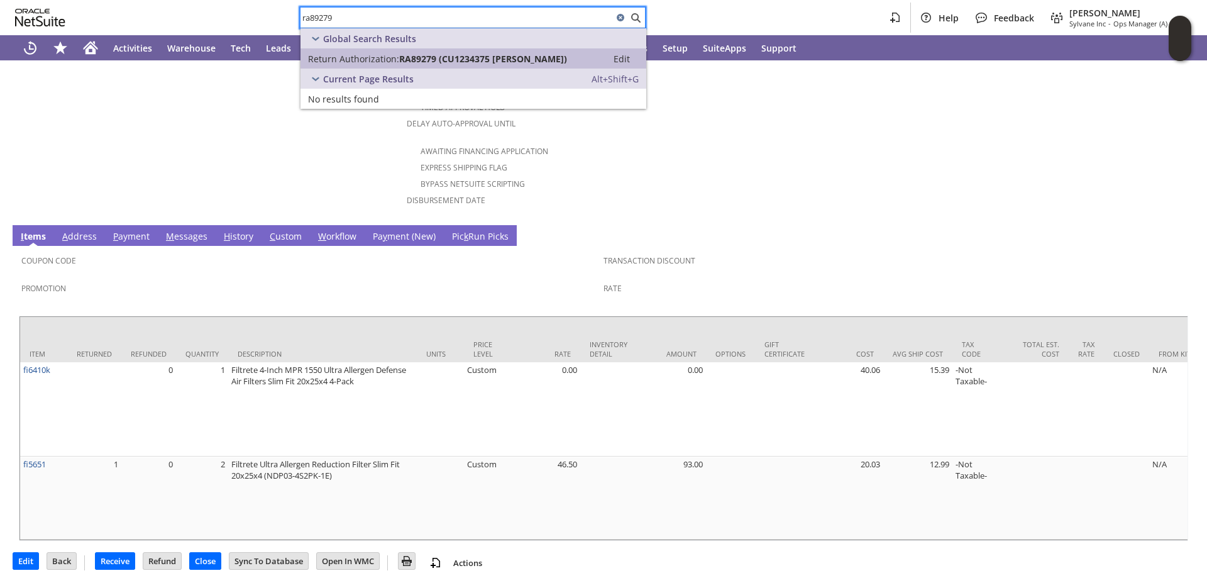
click at [357, 60] on span "Return Authorization:" at bounding box center [353, 59] width 91 height 12
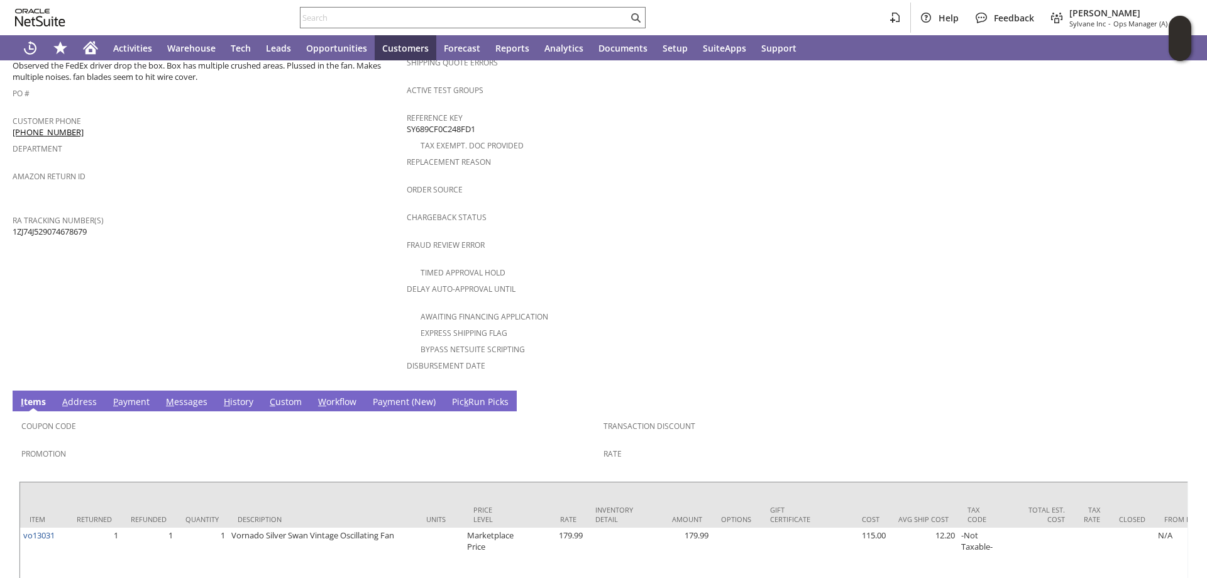
scroll to position [426, 0]
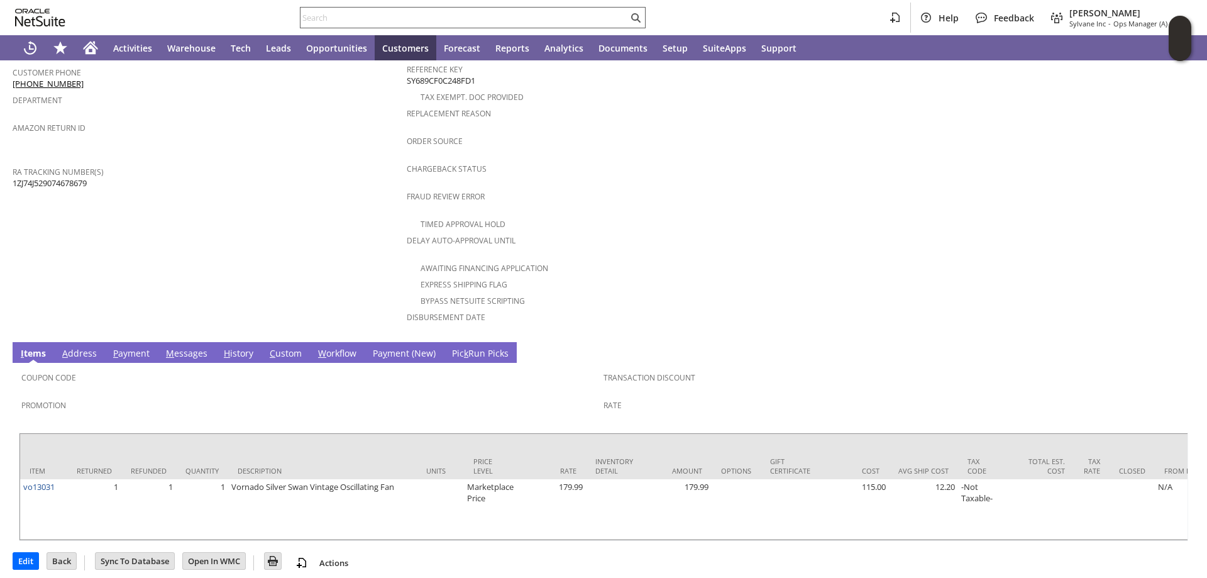
click at [341, 20] on input "text" at bounding box center [463, 17] width 327 height 15
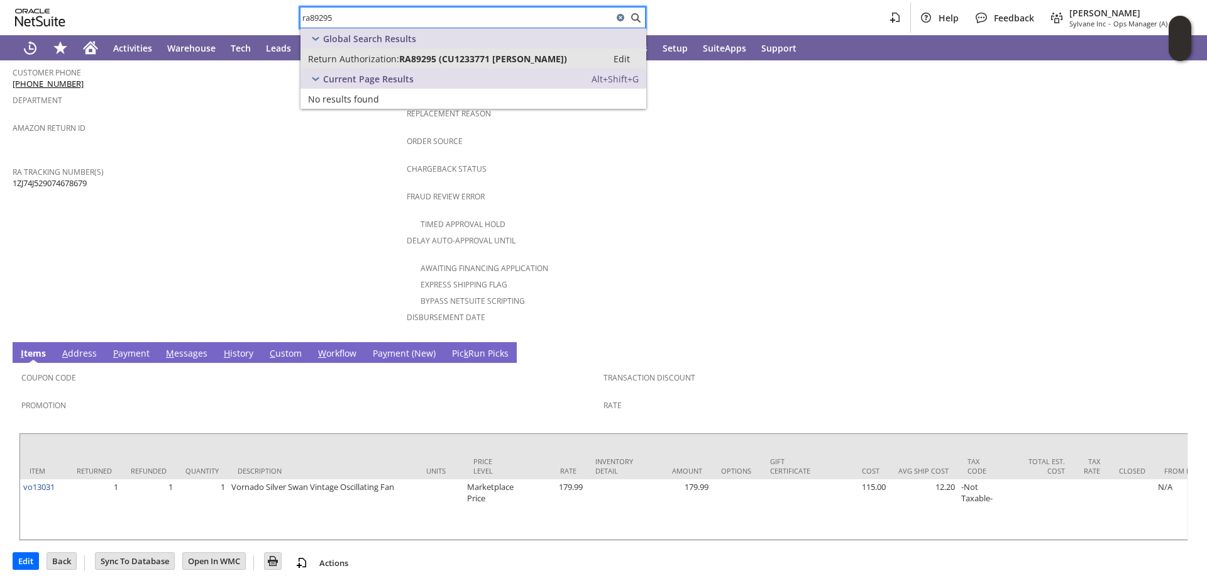
type input "ra89295"
click at [369, 59] on span "Return Authorization:" at bounding box center [353, 59] width 91 height 12
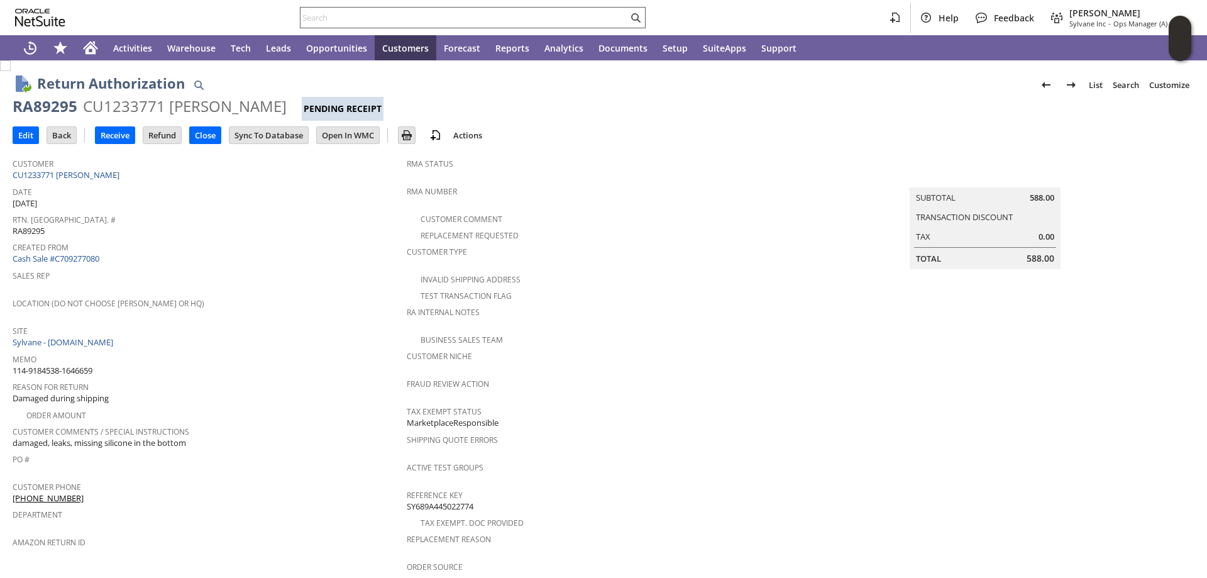
click at [345, 13] on input "text" at bounding box center [463, 17] width 327 height 15
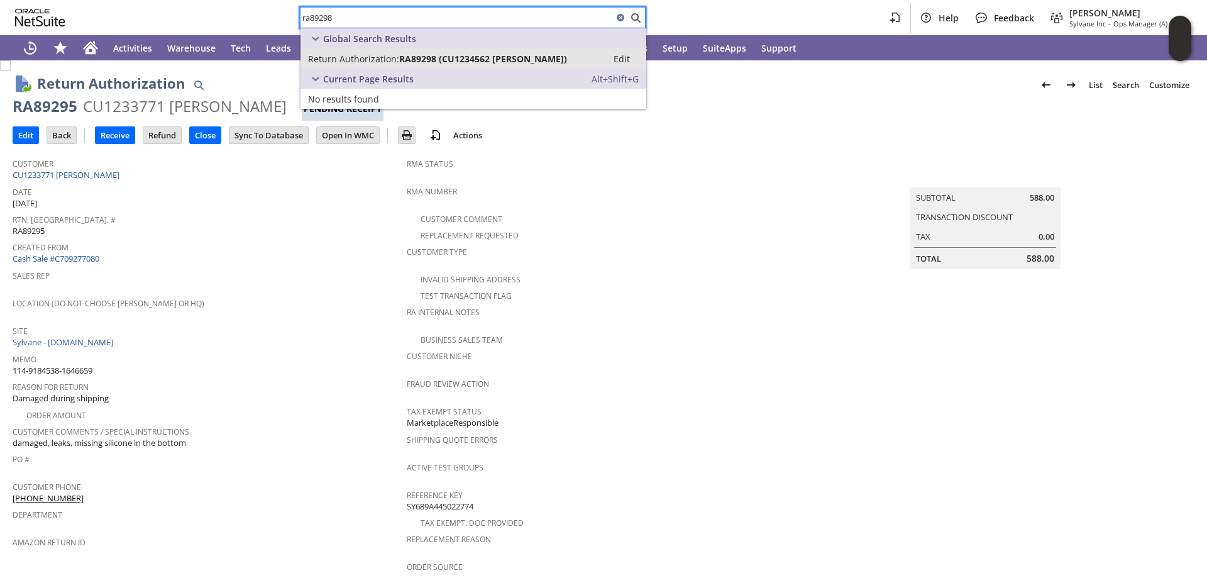
type input "ra89298"
click at [399, 54] on span "RA89298 (CU1234562 Akshay Sakhare)" at bounding box center [483, 59] width 168 height 12
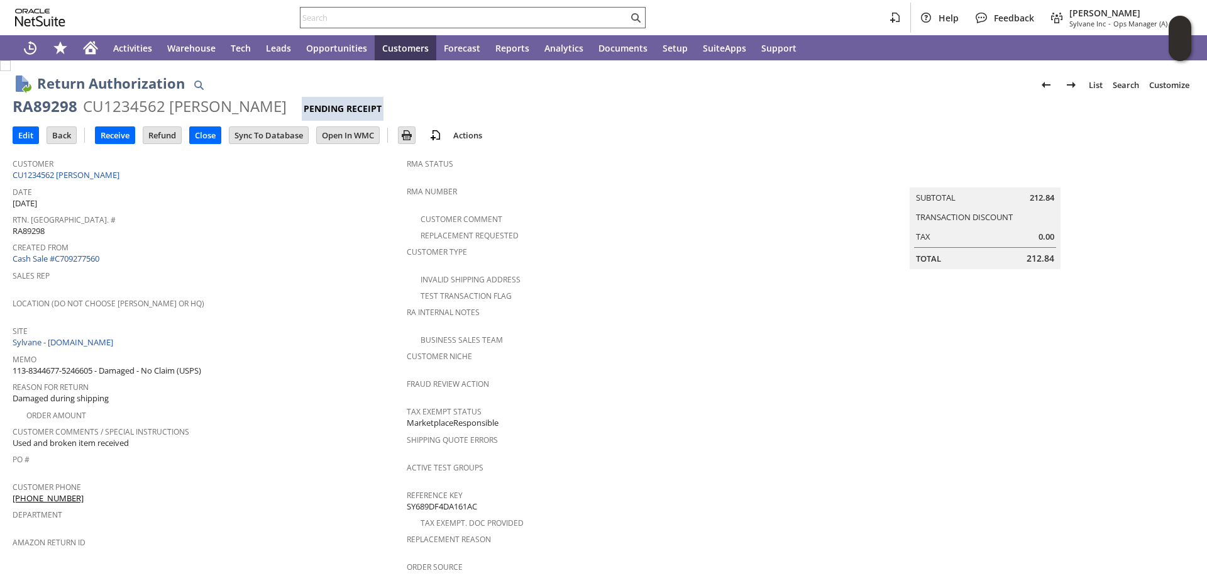
click at [339, 11] on input "text" at bounding box center [463, 17] width 327 height 15
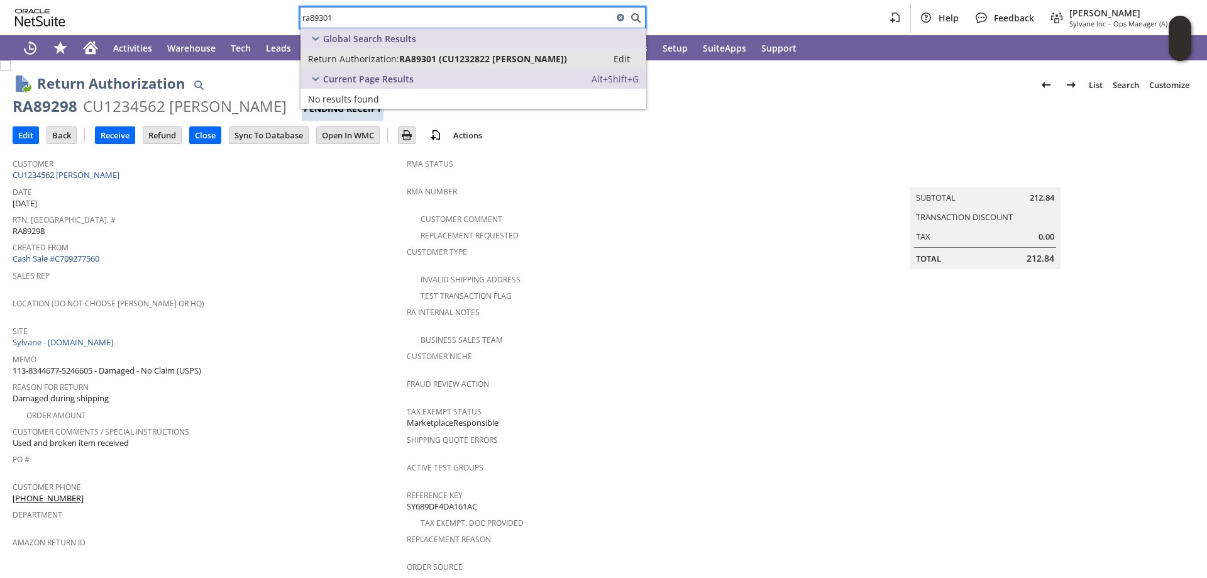
type input "ra89301"
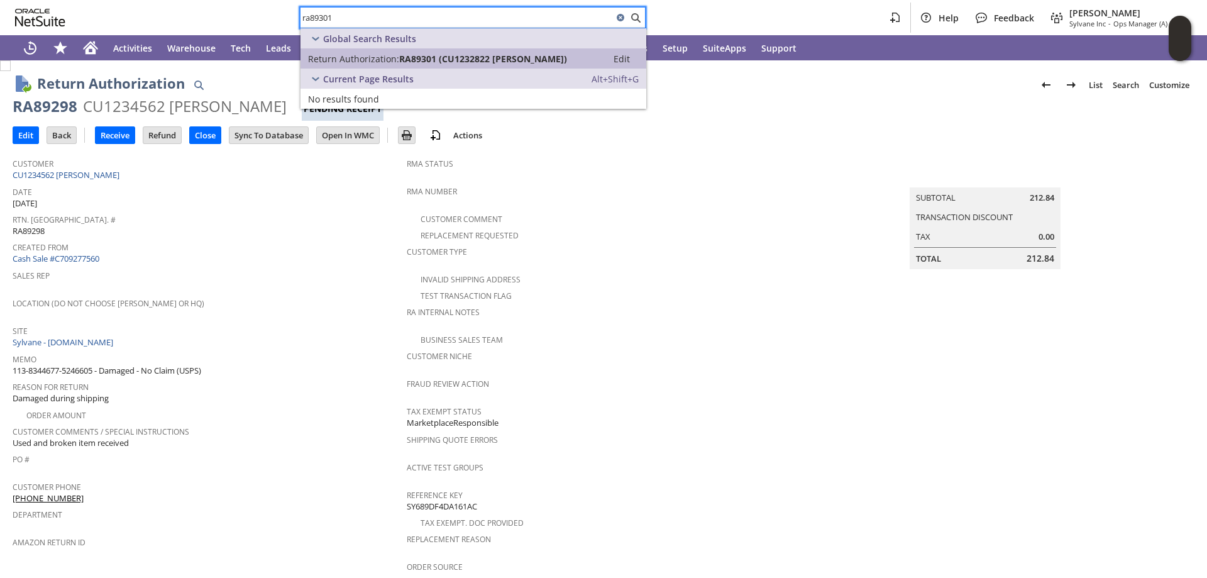
click at [383, 57] on span "Return Authorization:" at bounding box center [353, 59] width 91 height 12
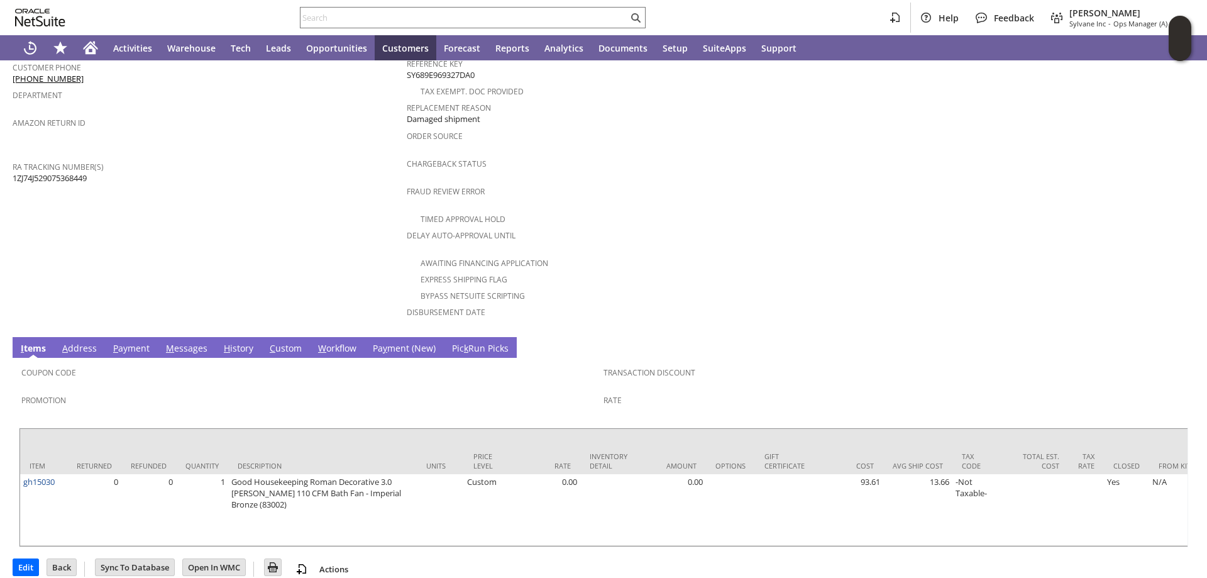
scroll to position [437, 0]
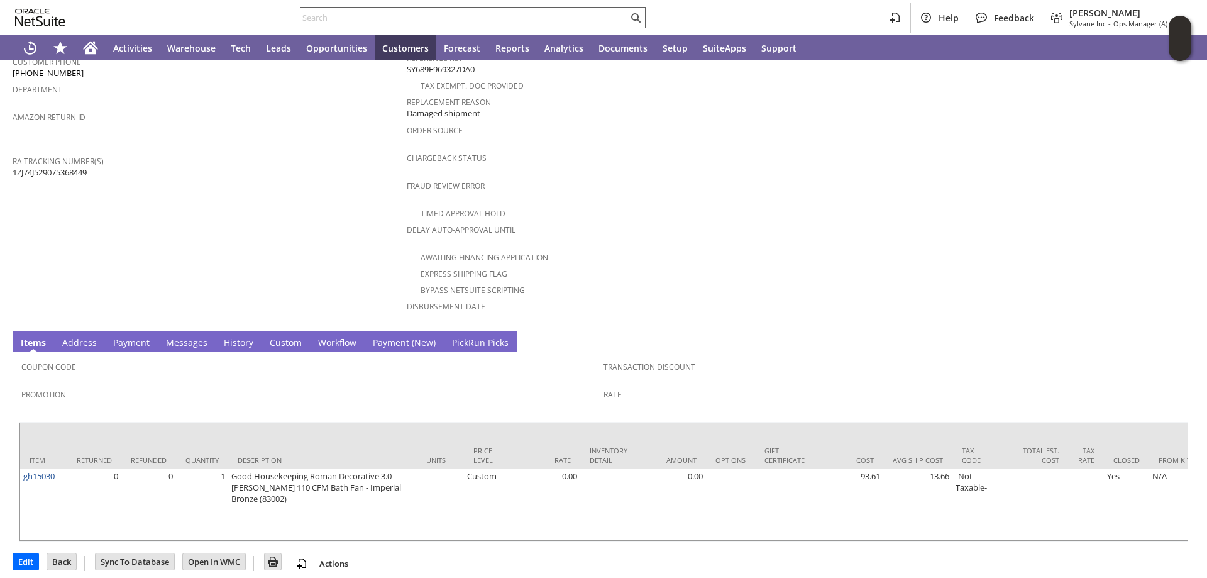
click at [409, 16] on input "text" at bounding box center [463, 17] width 327 height 15
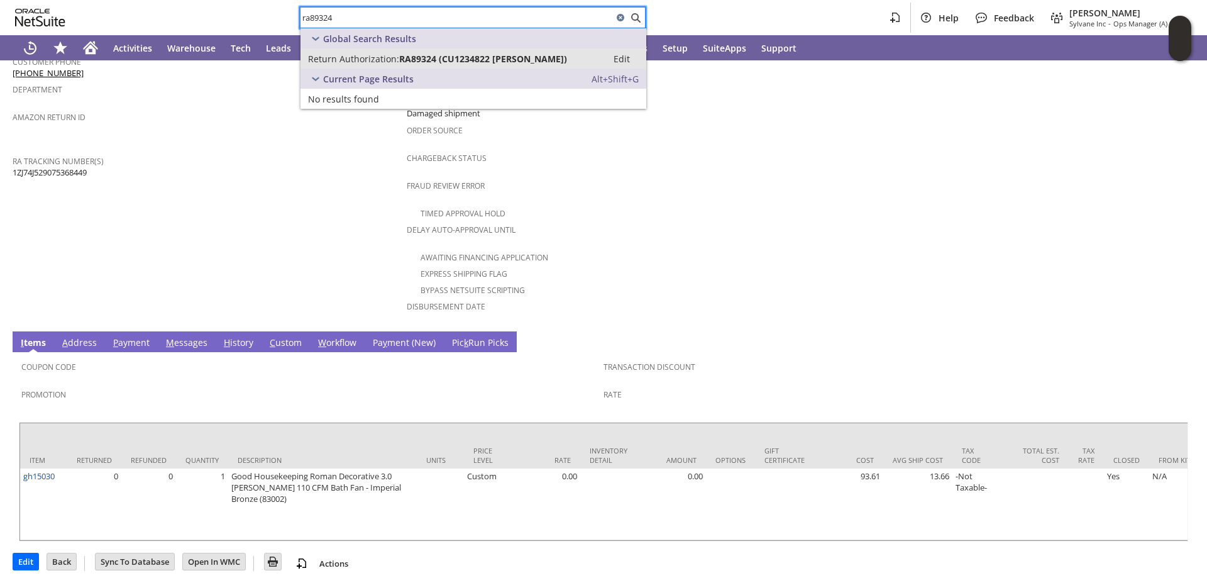
type input "ra89324"
click at [422, 59] on span "RA89324 (CU1234822 Pshaunda Scott)" at bounding box center [483, 59] width 168 height 12
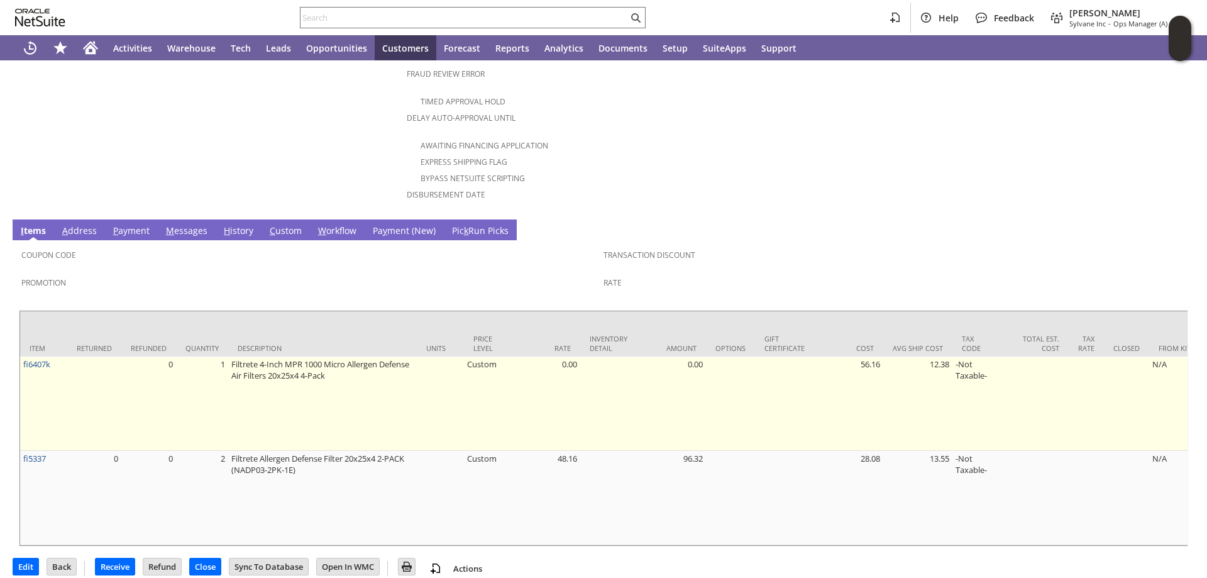
scroll to position [554, 0]
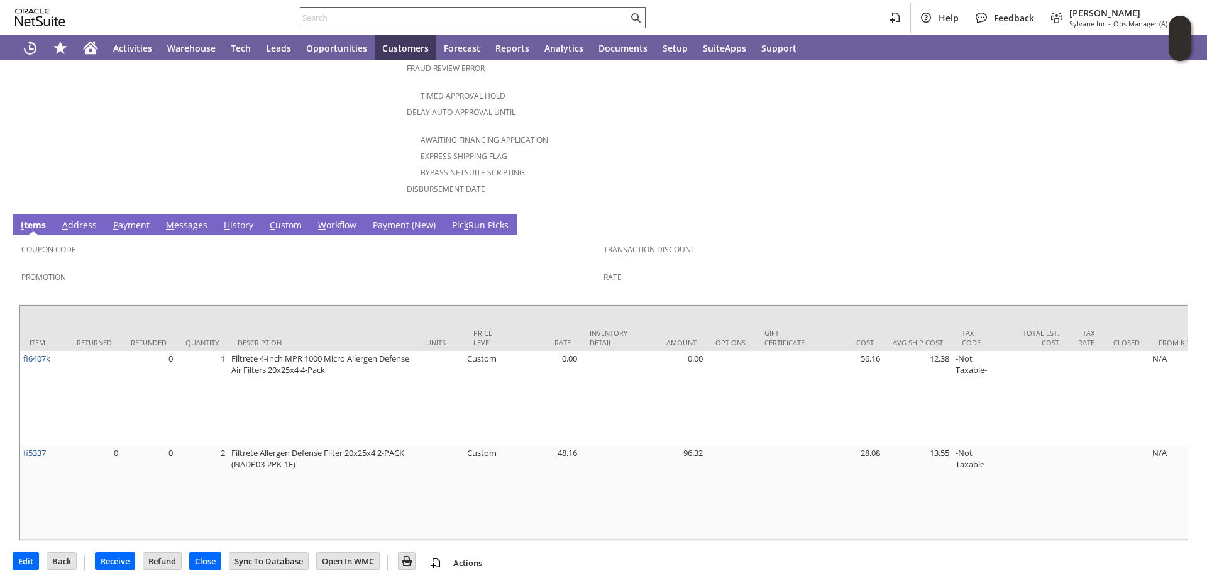
click at [400, 17] on input "text" at bounding box center [463, 17] width 327 height 15
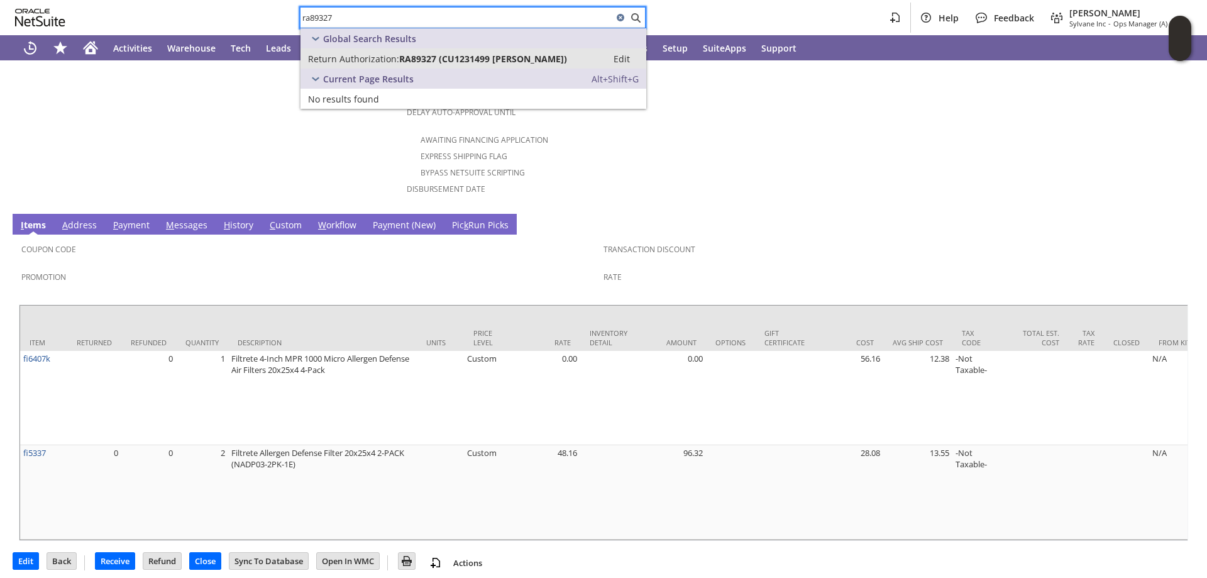
type input "ra89327"
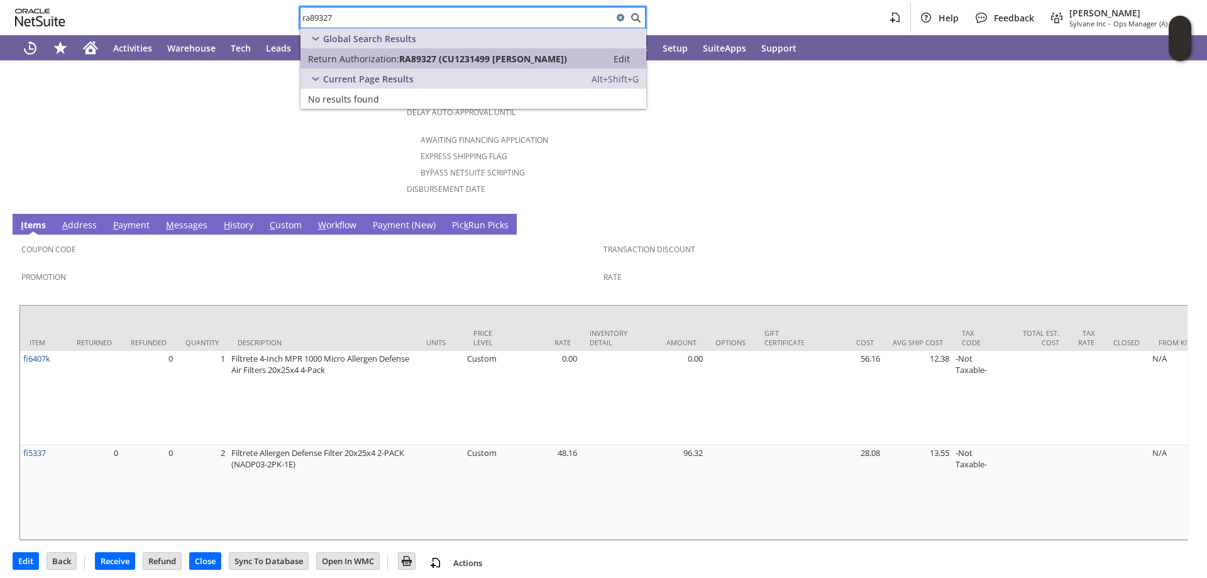
click at [373, 51] on link "Return Authorization: RA89327 (CU1231499 Kathleen Philippart) Edit" at bounding box center [473, 58] width 346 height 20
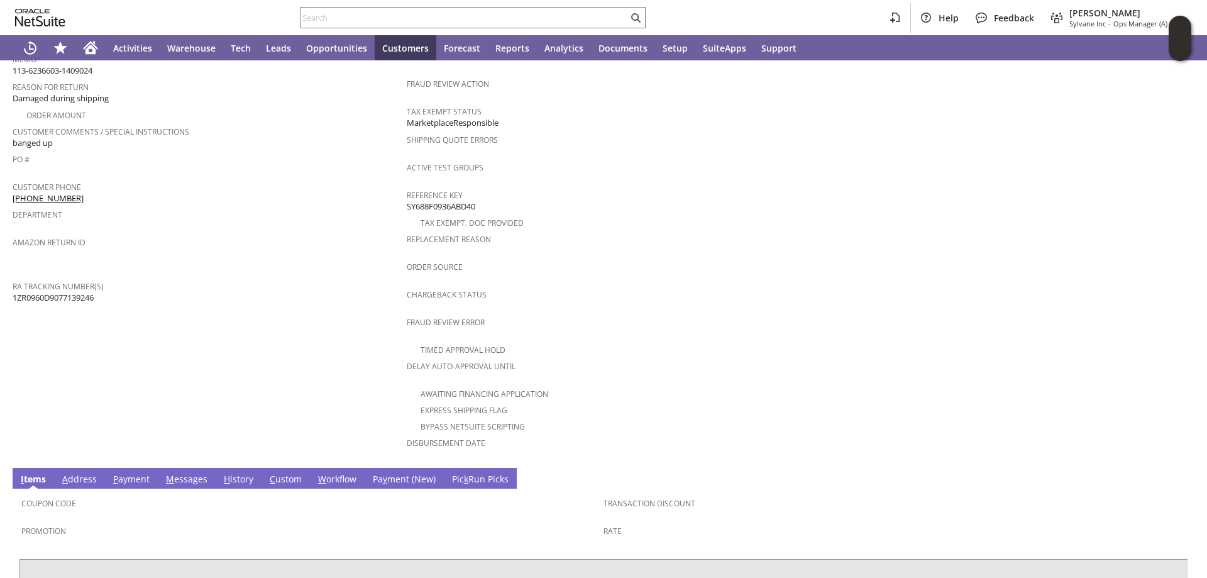
scroll to position [437, 0]
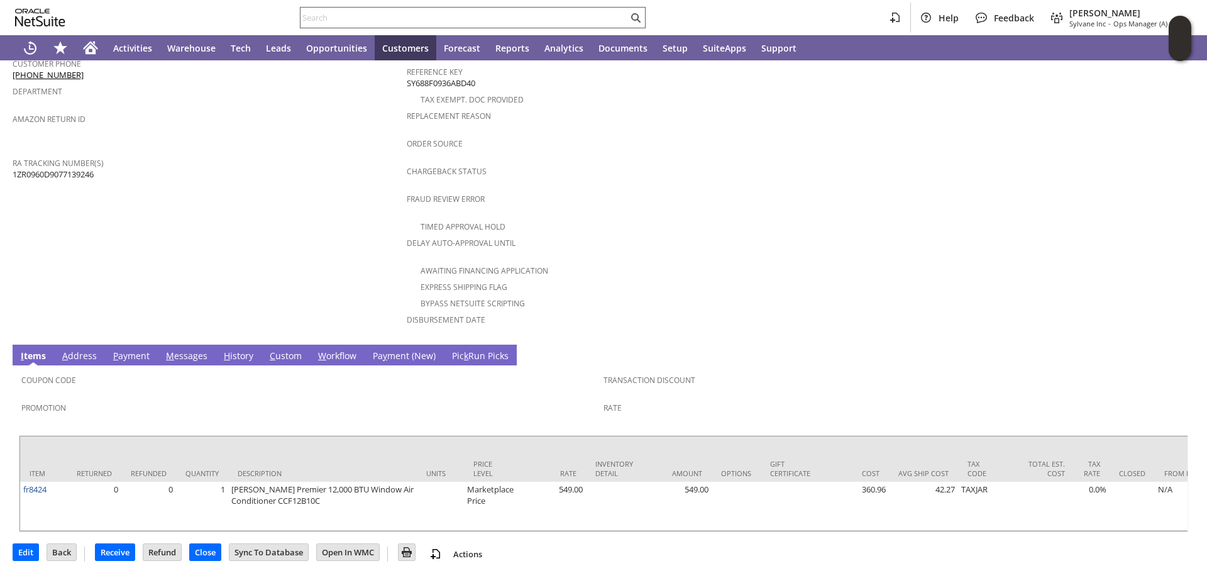
click at [497, 14] on input "text" at bounding box center [463, 17] width 327 height 15
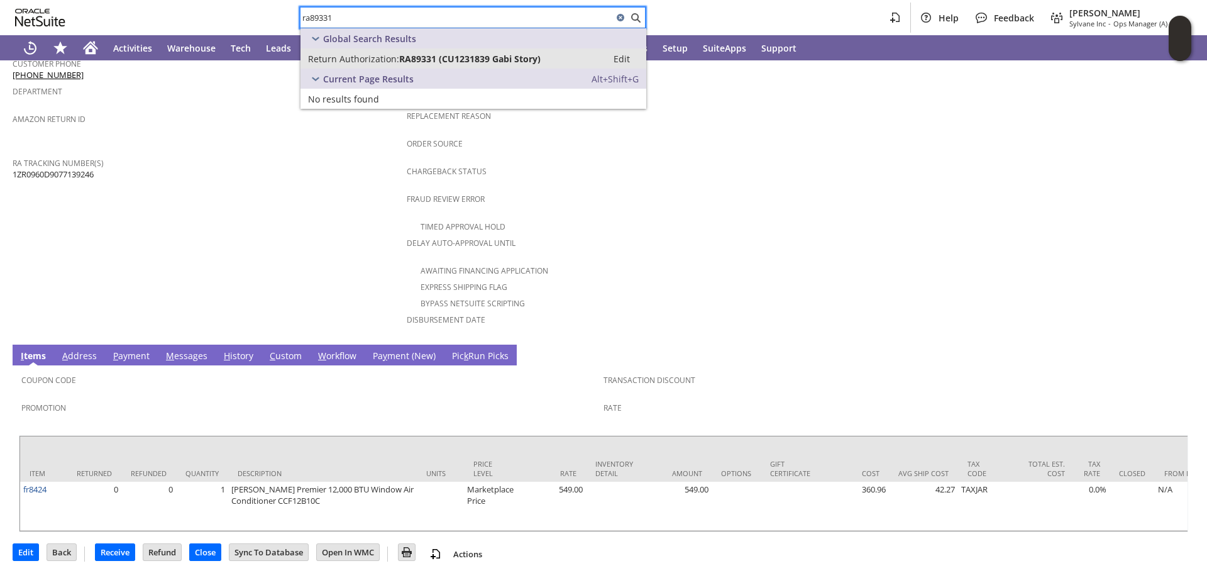
type input "ra89331"
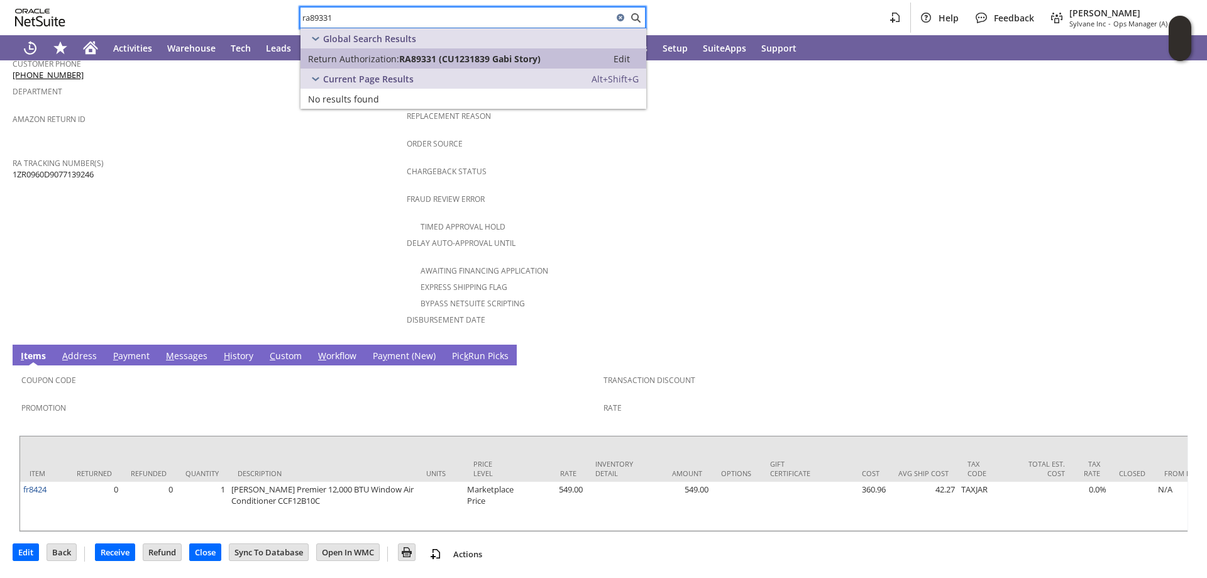
click at [503, 50] on link "Return Authorization: RA89331 (CU1231839 Gabi Story) Edit" at bounding box center [473, 58] width 346 height 20
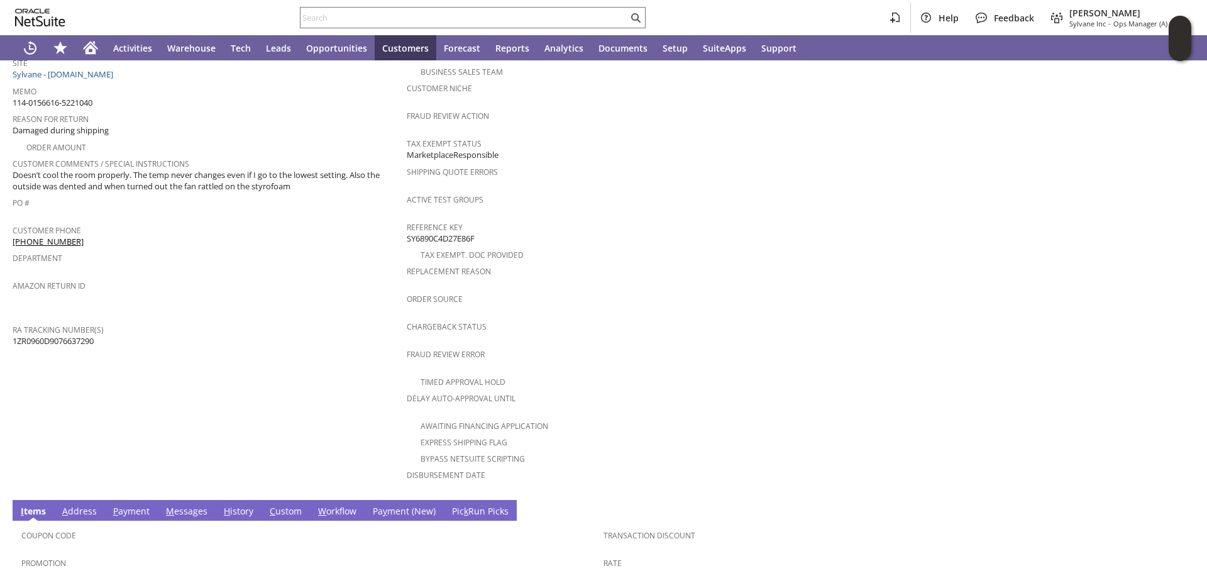
scroll to position [426, 0]
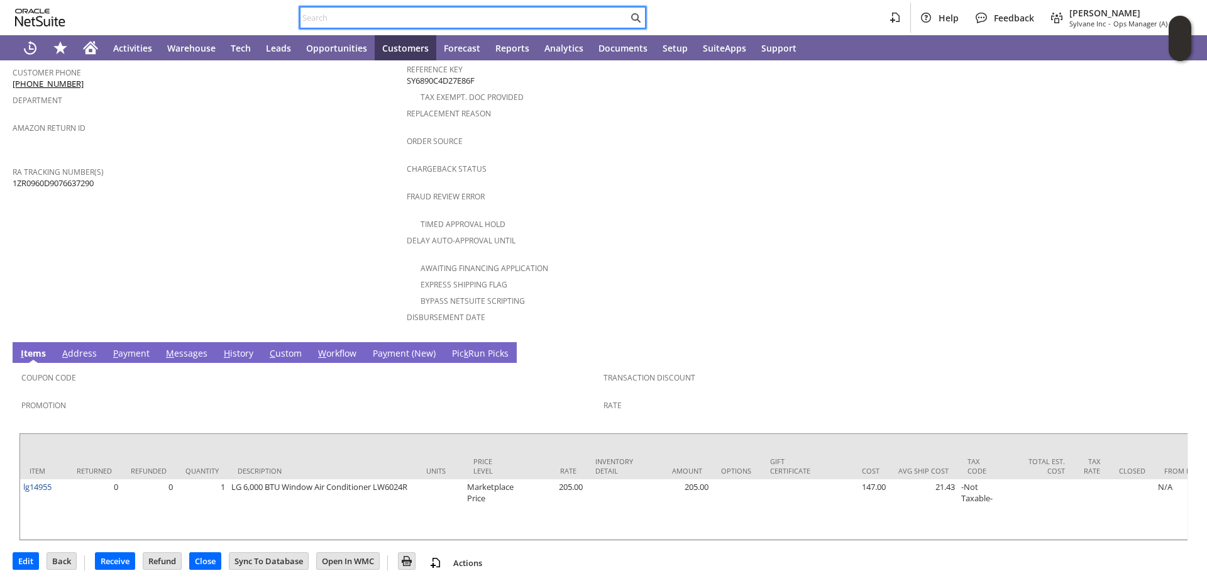
click at [493, 18] on input "text" at bounding box center [463, 17] width 327 height 15
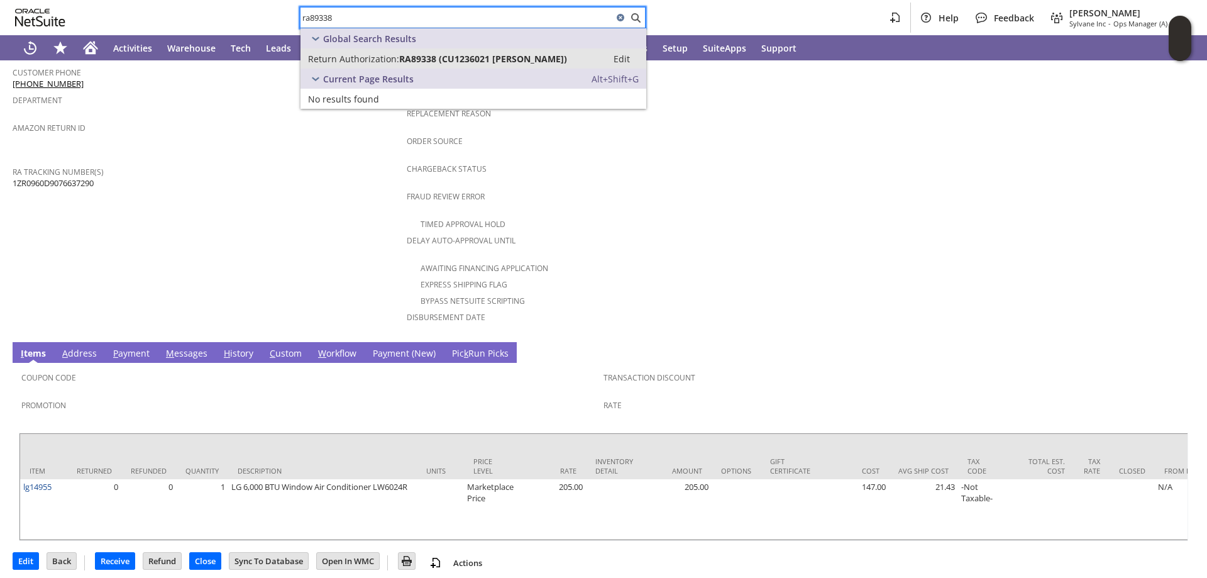
type input "ra89338"
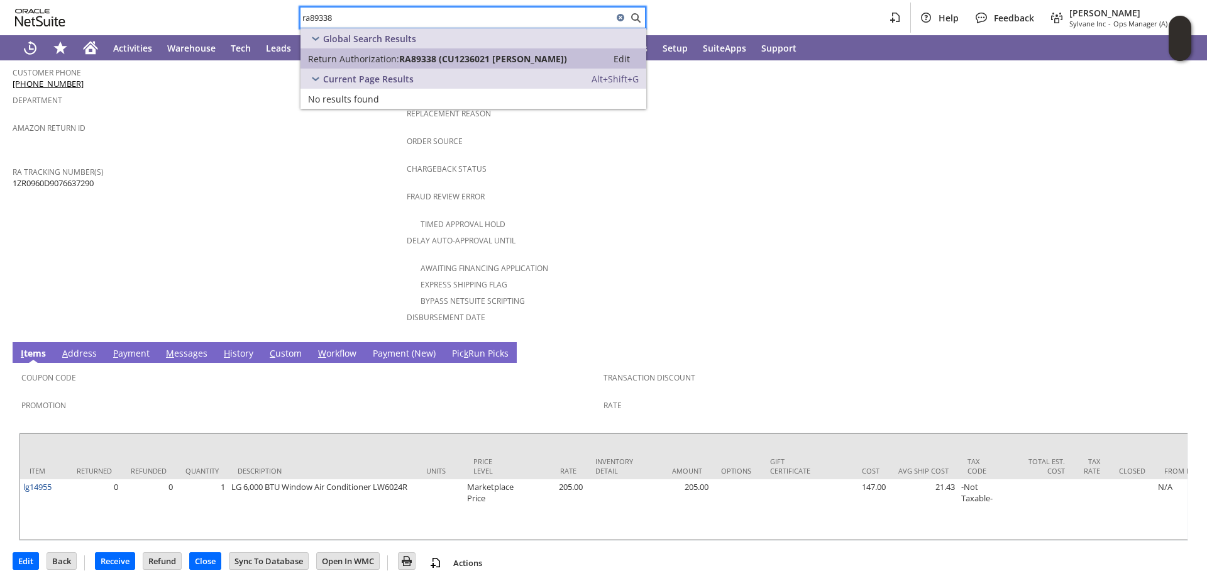
click at [470, 58] on span "RA89338 (CU1236021 Deadria G Williams)" at bounding box center [483, 59] width 168 height 12
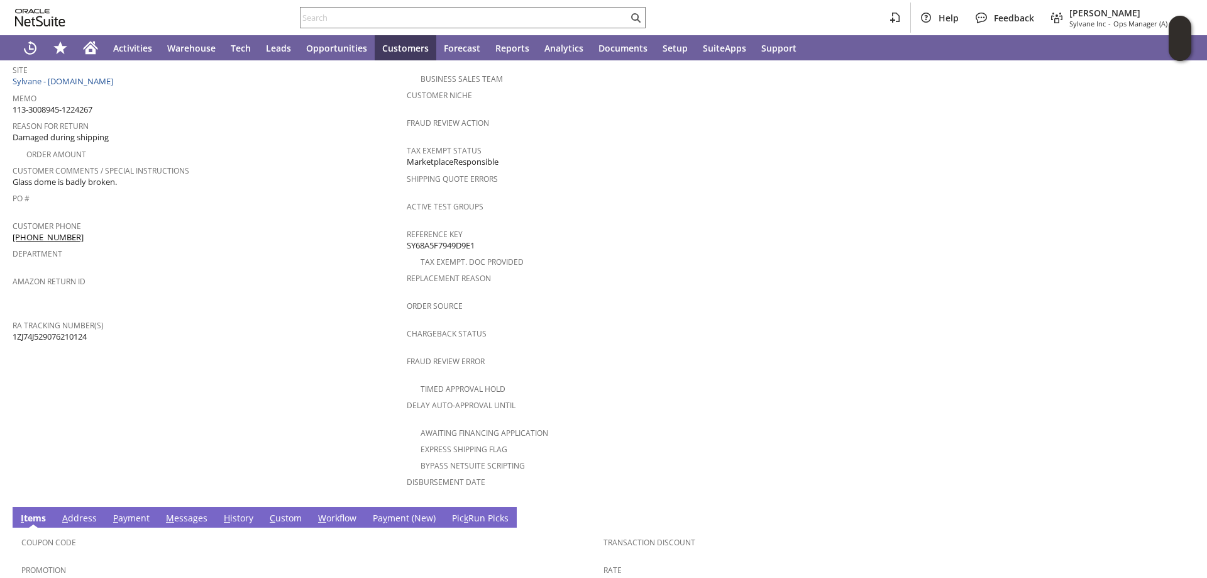
scroll to position [260, 0]
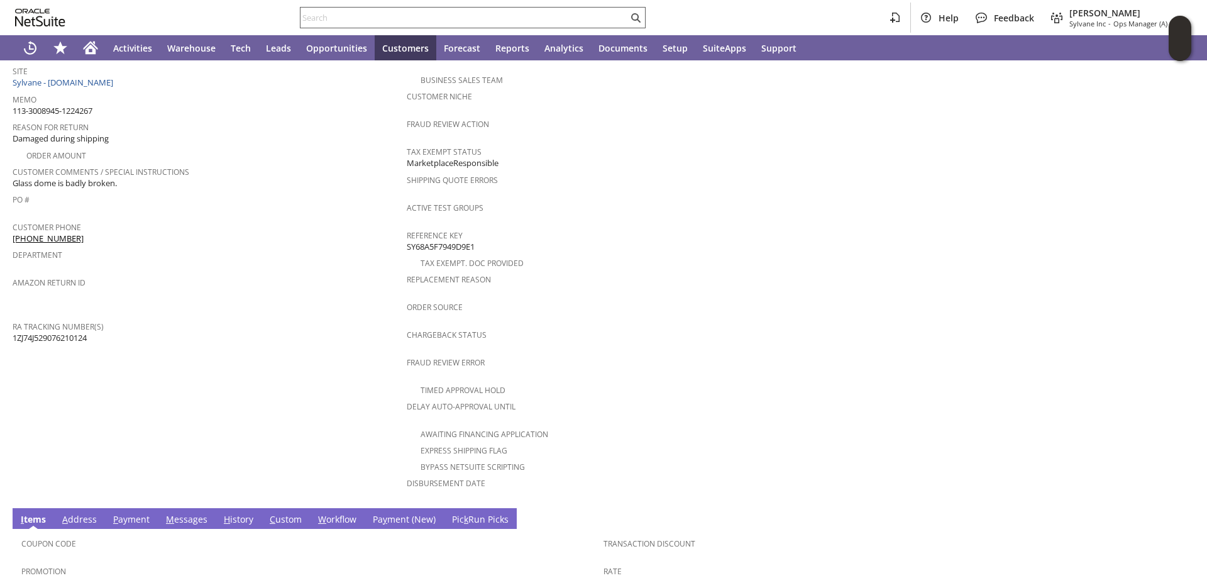
click at [389, 14] on input "text" at bounding box center [463, 17] width 327 height 15
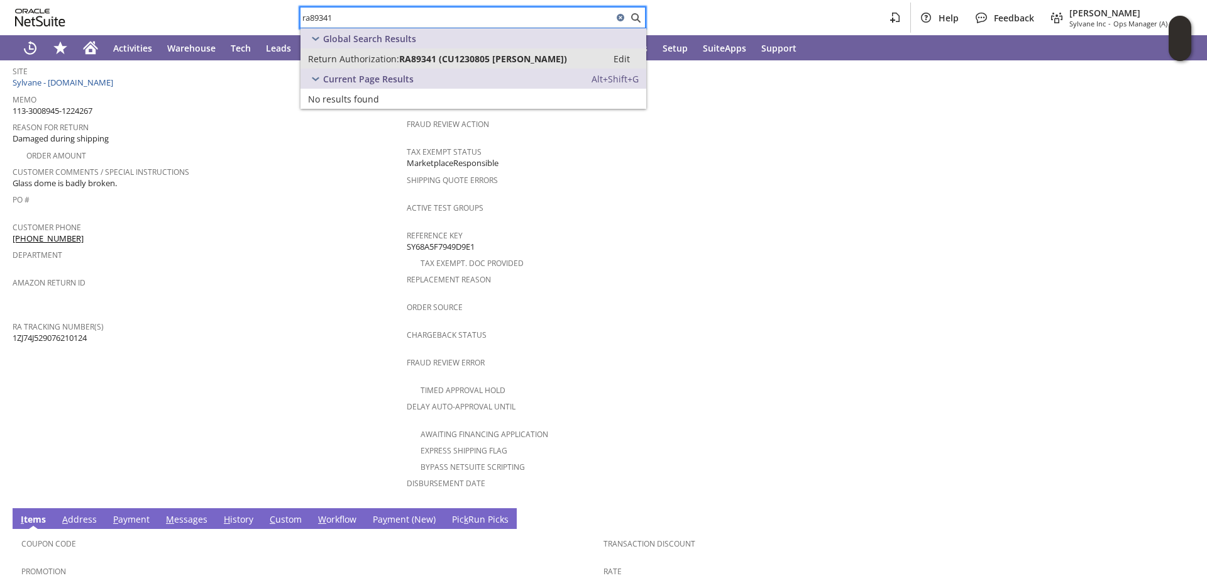
type input "ra89341"
click at [387, 58] on span "Return Authorization:" at bounding box center [353, 59] width 91 height 12
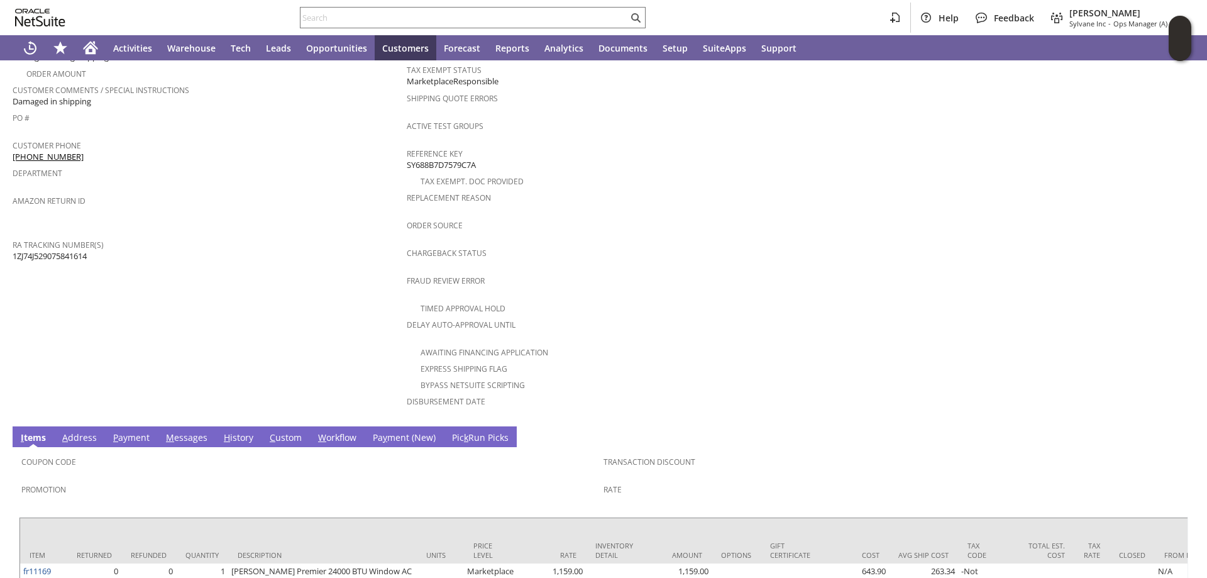
scroll to position [437, 0]
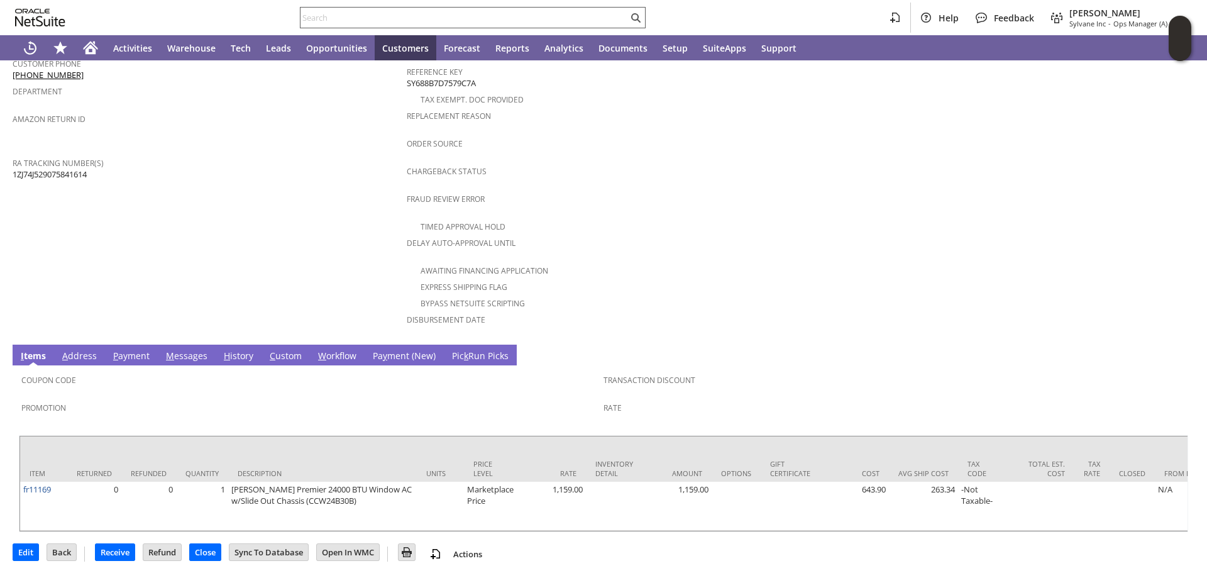
click at [514, 13] on input "text" at bounding box center [463, 17] width 327 height 15
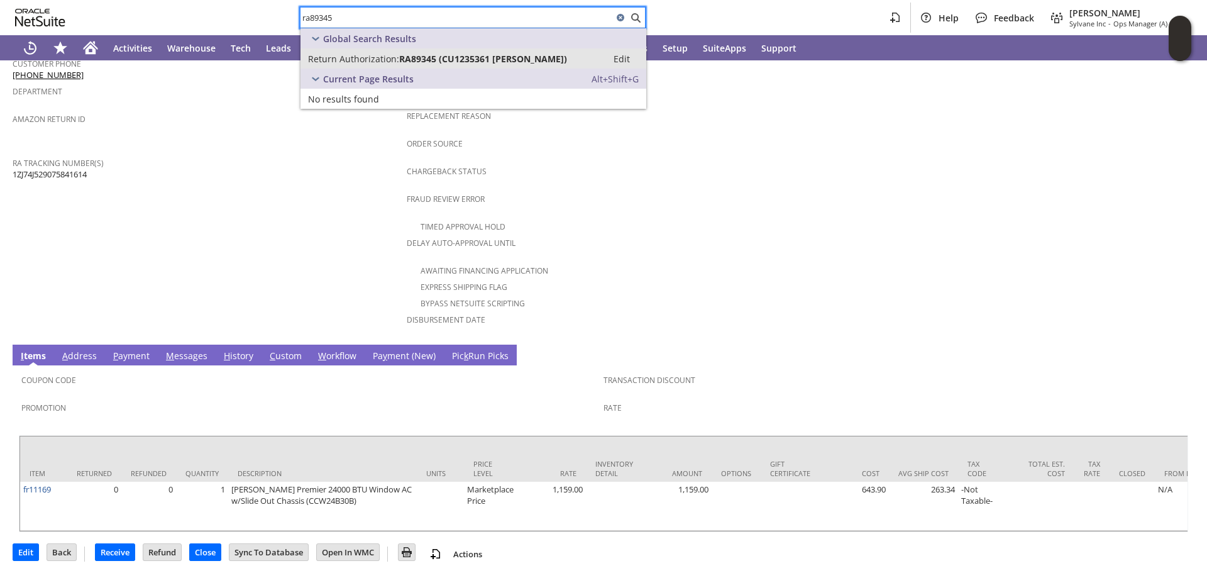
type input "ra89345"
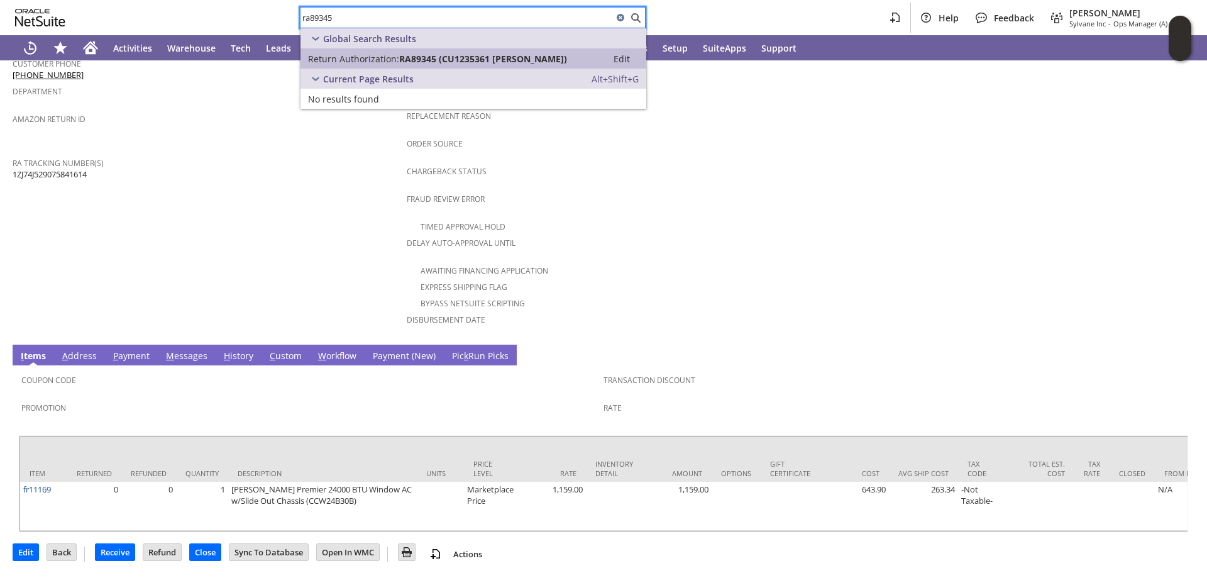
click at [485, 54] on span "RA89345 (CU1235361 alex pesantez)" at bounding box center [483, 59] width 168 height 12
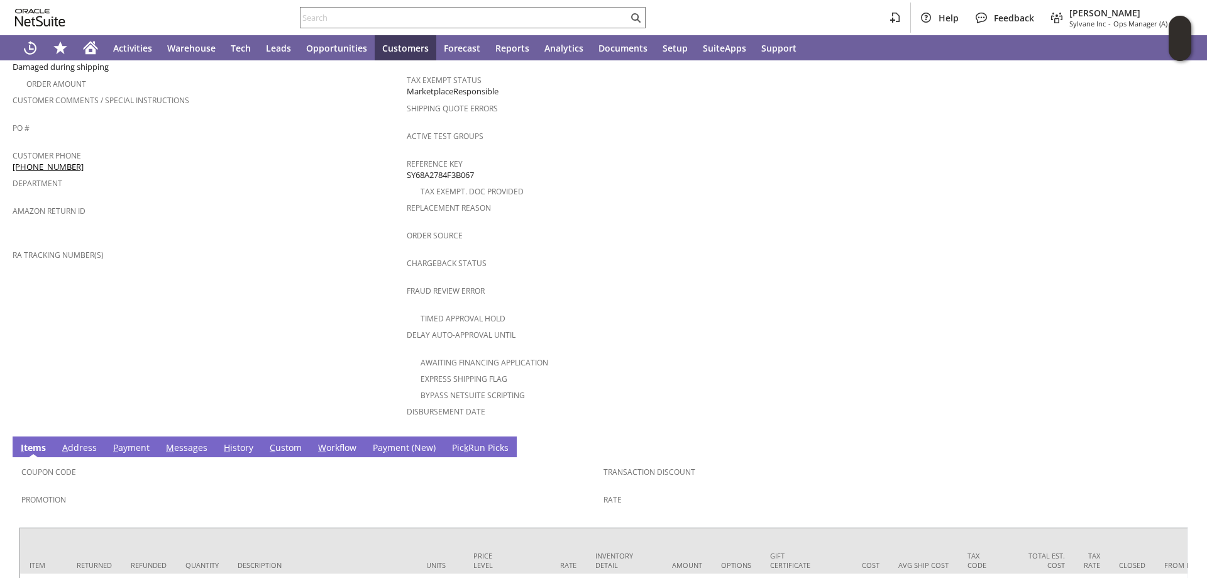
scroll to position [426, 0]
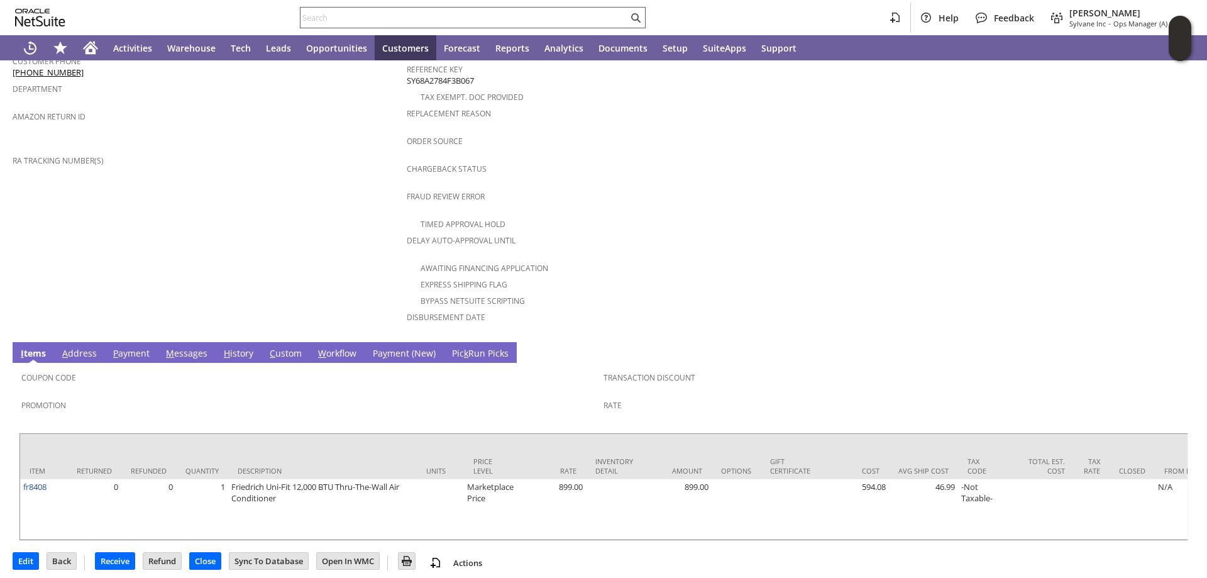
click at [483, 17] on input "text" at bounding box center [463, 17] width 327 height 15
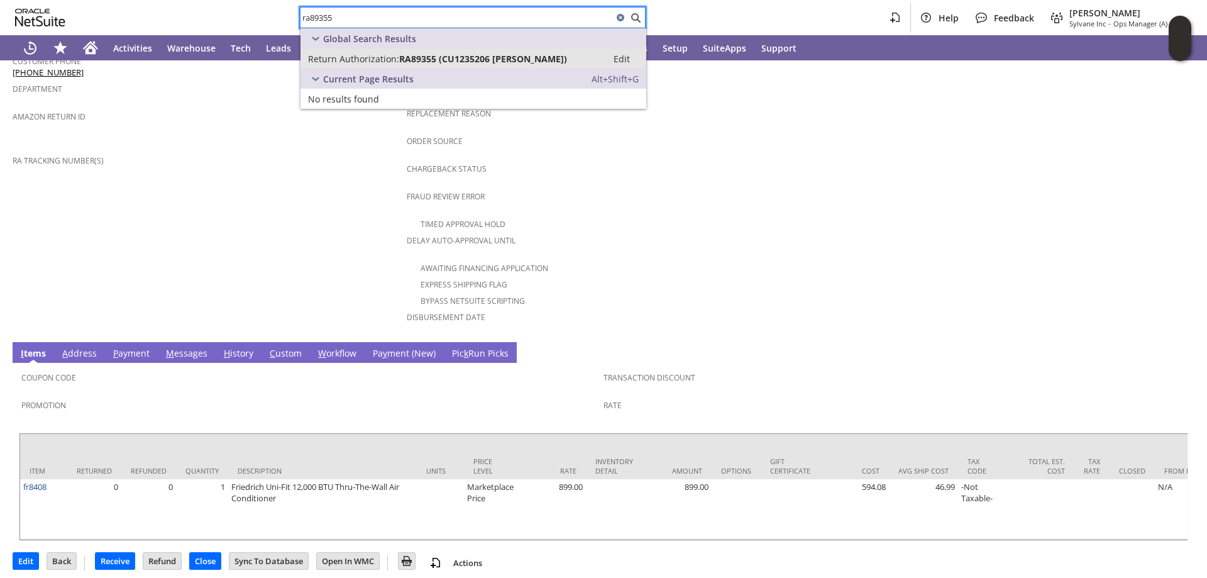
type input "ra89355"
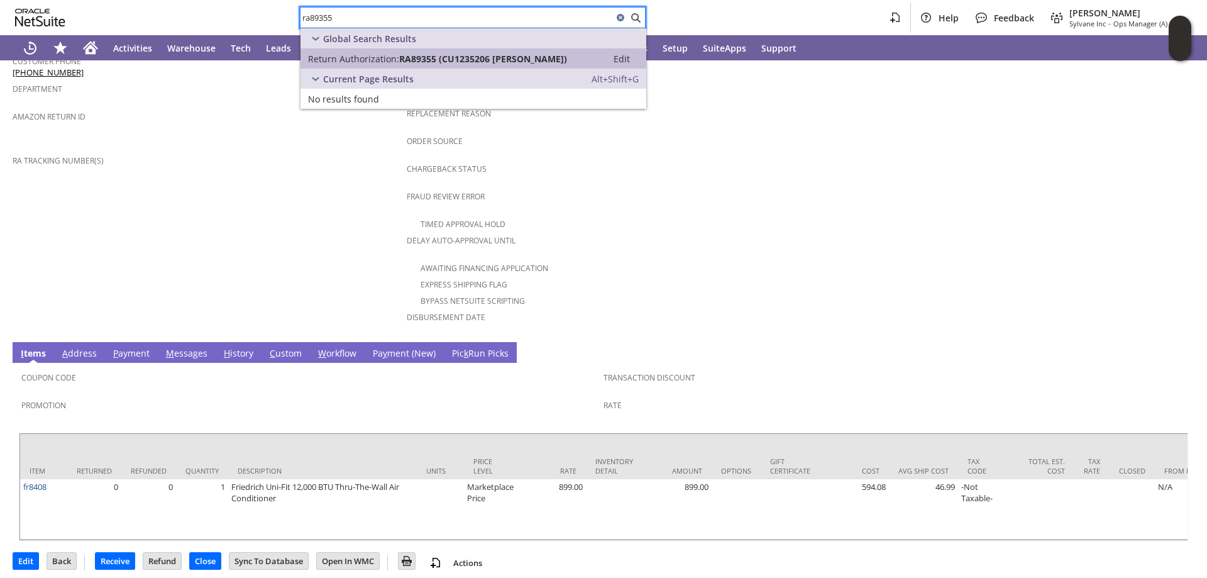
click at [483, 57] on span "RA89355 (CU1235206 Art Greenberg)" at bounding box center [483, 59] width 168 height 12
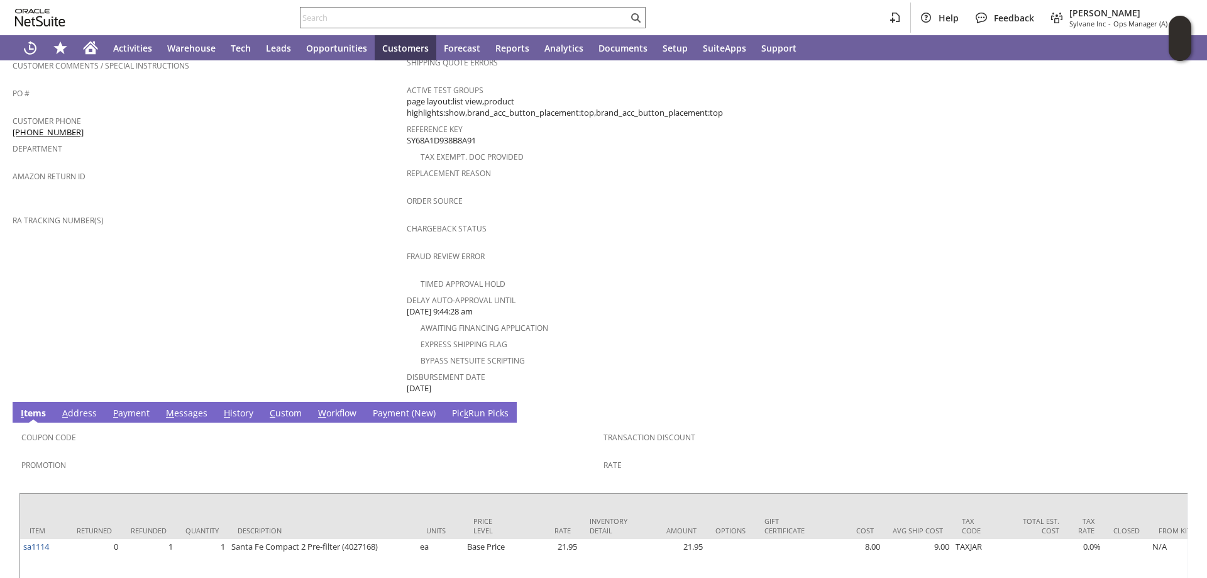
scroll to position [448, 0]
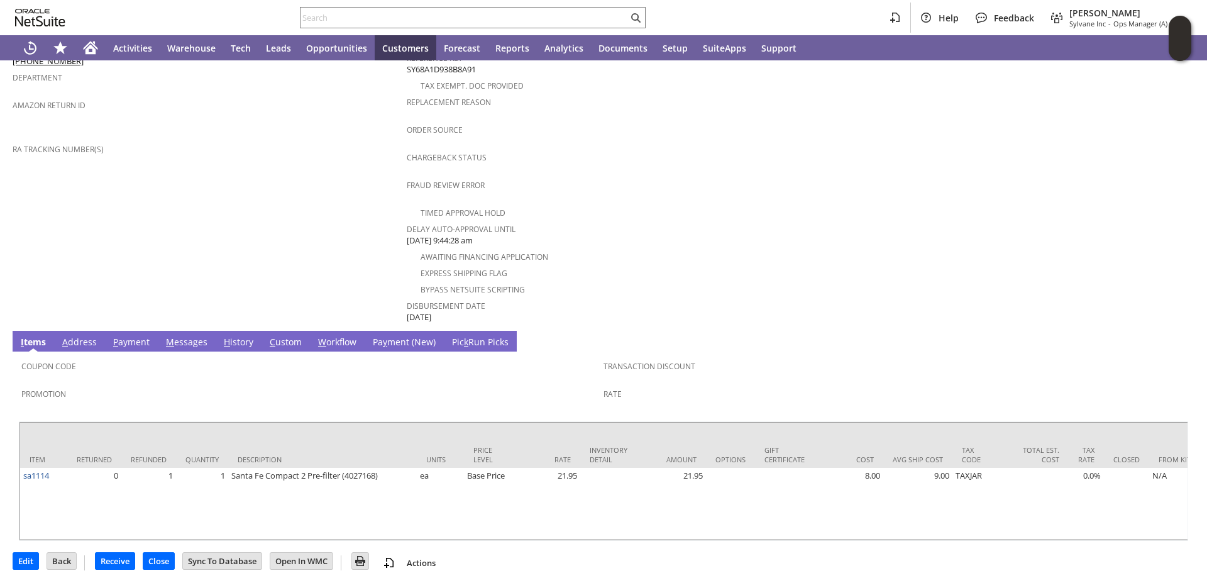
drag, startPoint x: 417, startPoint y: 15, endPoint x: 1129, endPoint y: 357, distance: 789.4
click at [417, 14] on input "text" at bounding box center [463, 17] width 327 height 15
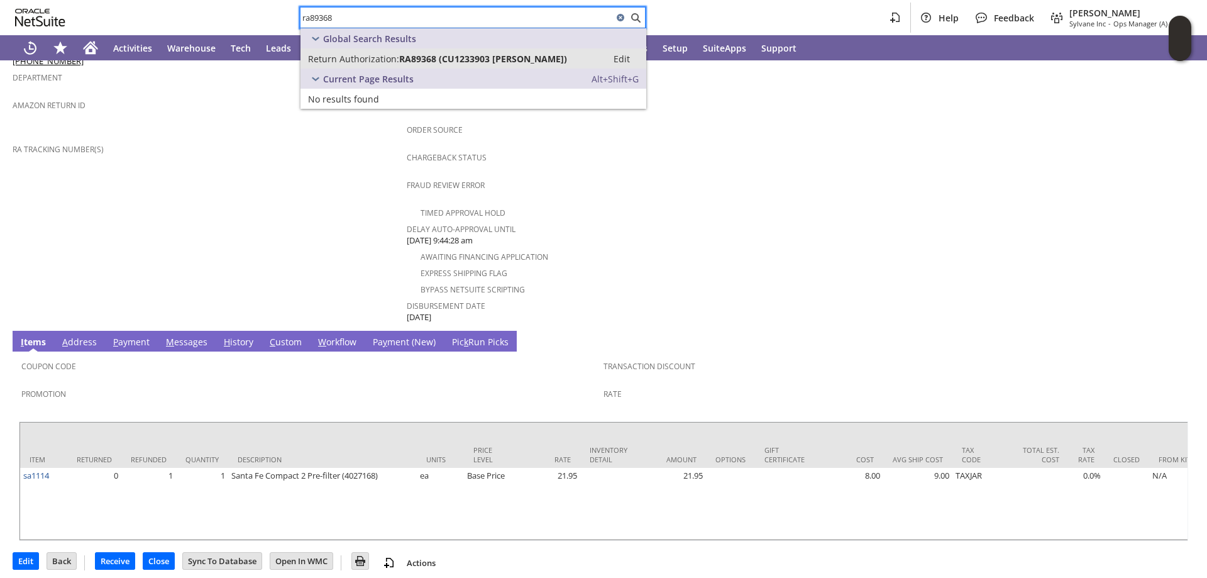
type input "ra89368"
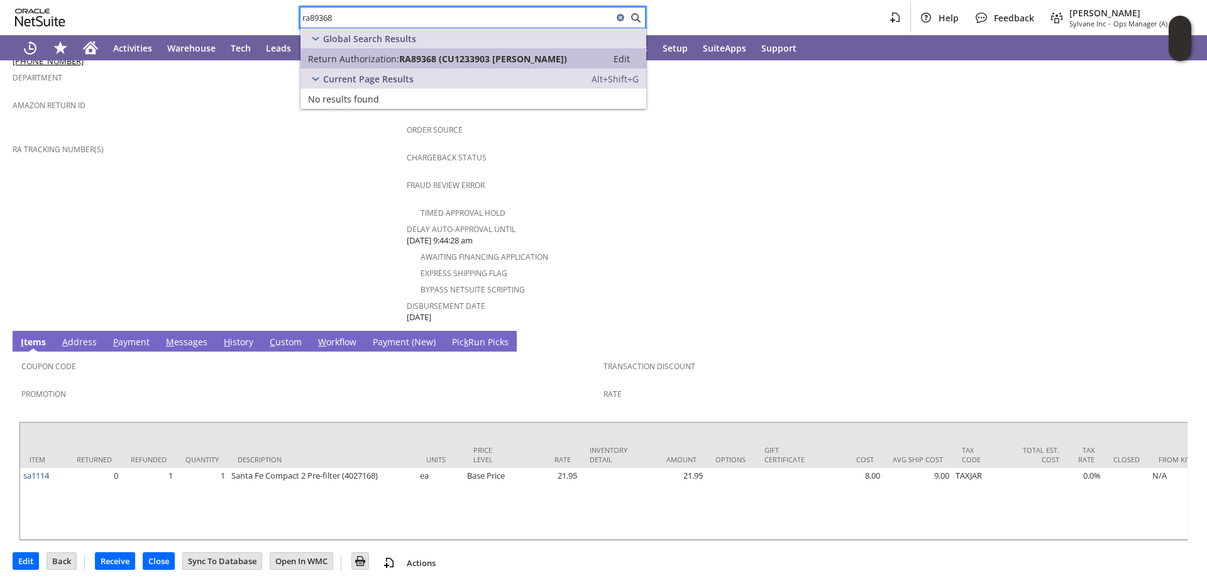
click at [415, 62] on span "RA89368 (CU1233903 Ella Pais)" at bounding box center [483, 59] width 168 height 12
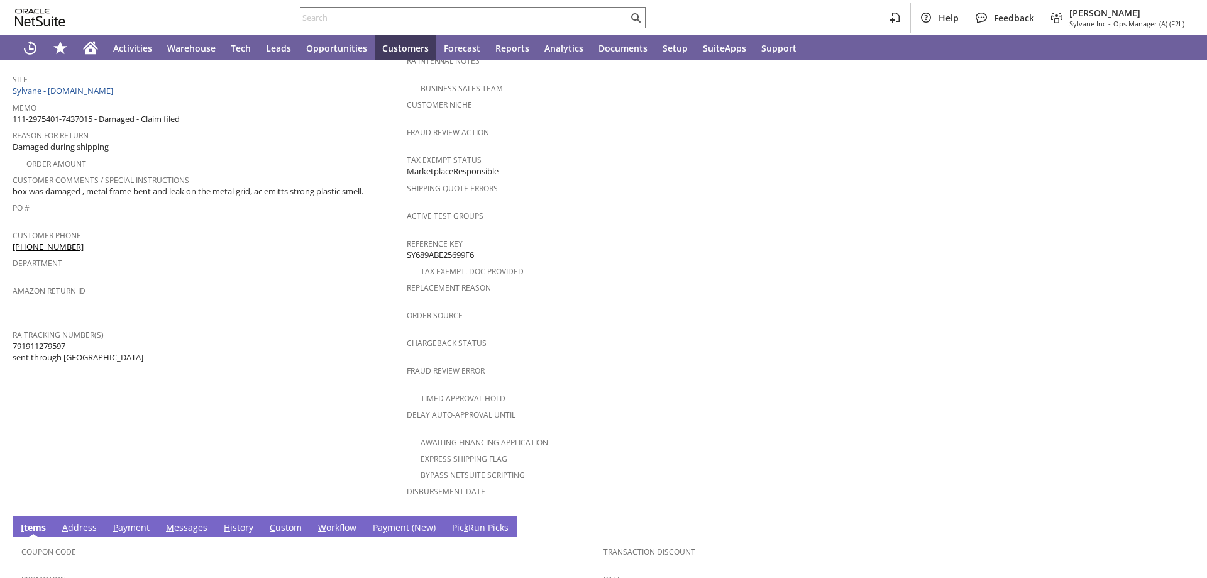
scroll to position [437, 0]
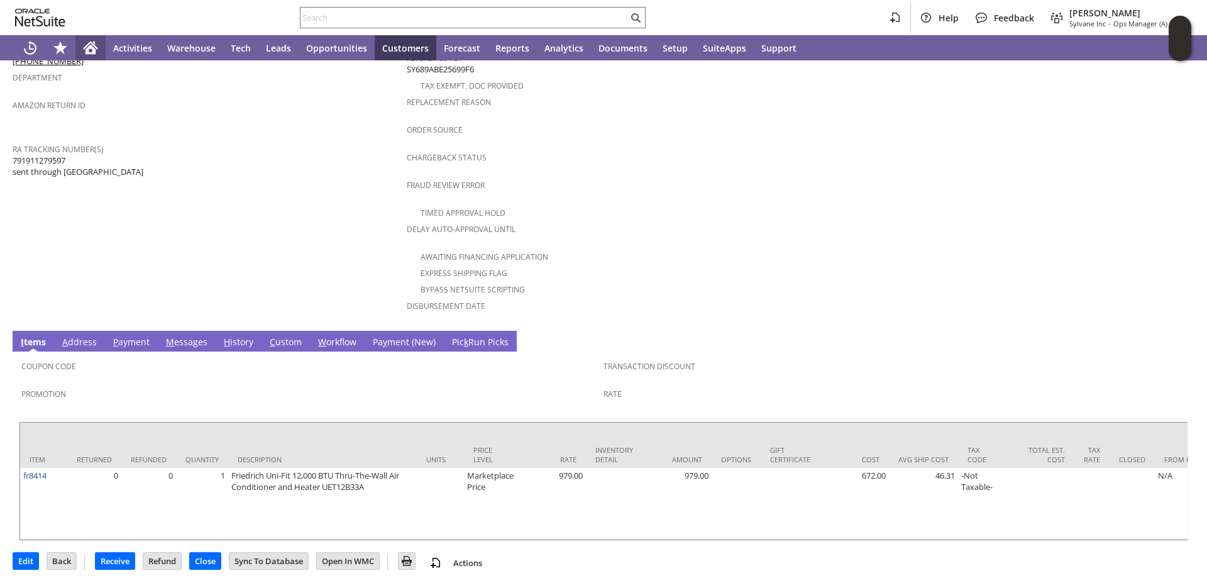
click at [91, 53] on icon "Home" at bounding box center [90, 49] width 10 height 9
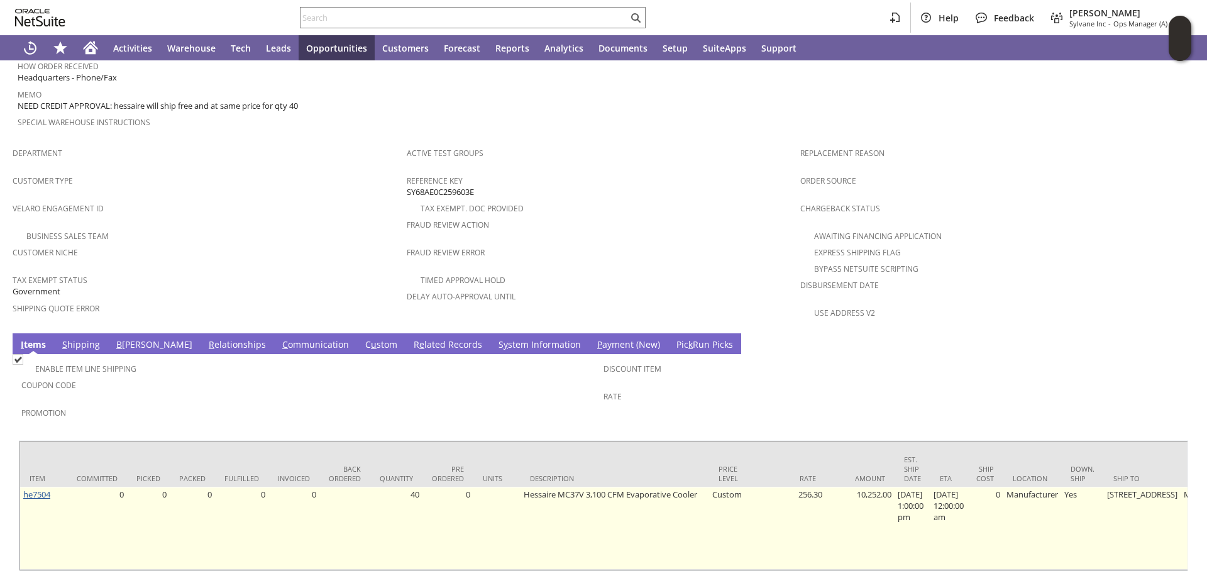
scroll to position [689, 0]
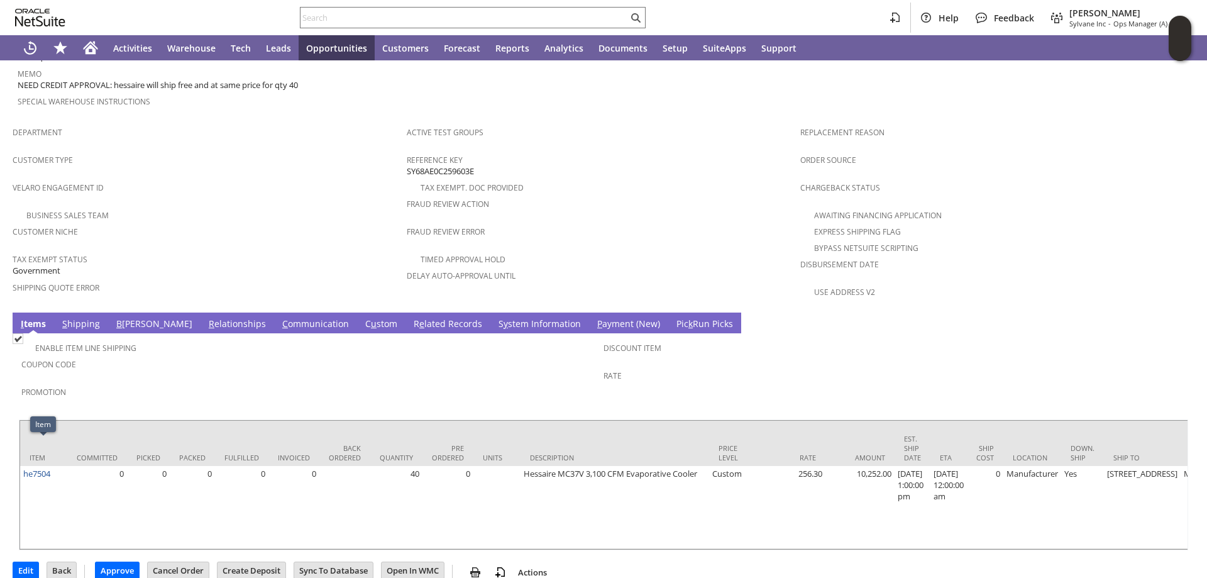
click at [270, 223] on div "Customer Niche" at bounding box center [207, 236] width 388 height 26
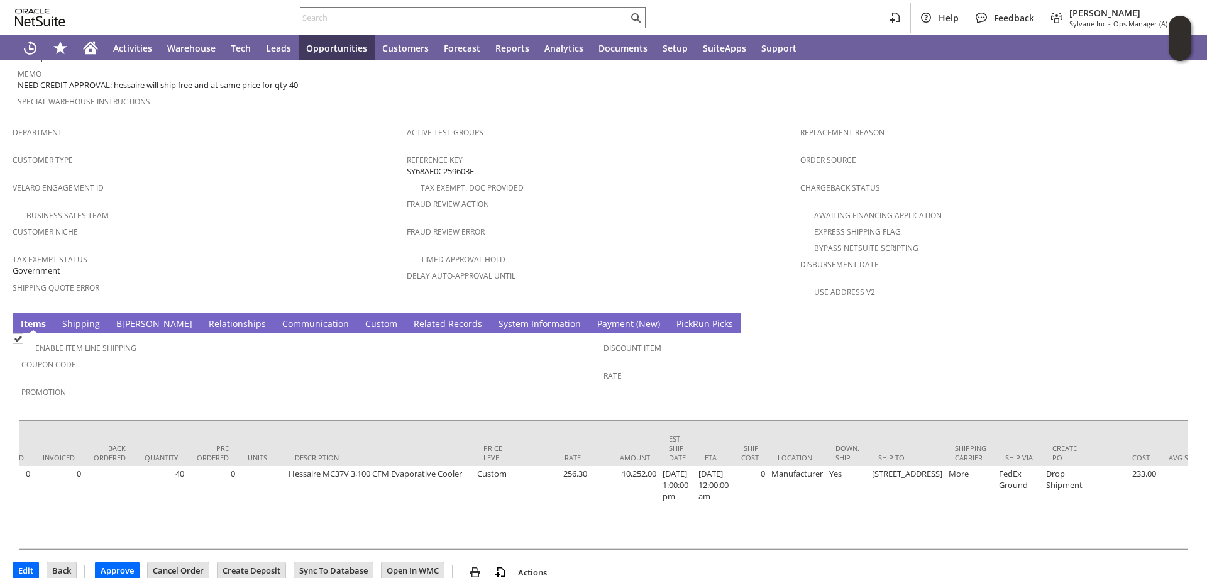
scroll to position [0, 0]
